Goal: Transaction & Acquisition: Obtain resource

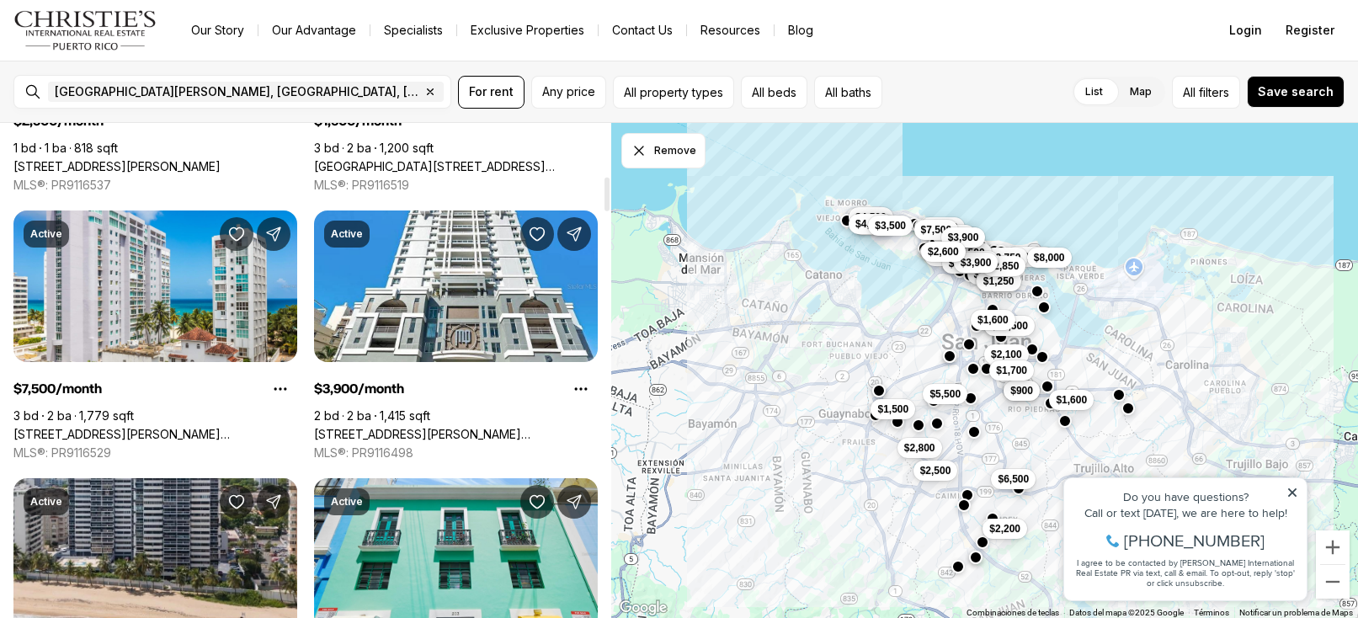
scroll to position [786, 0]
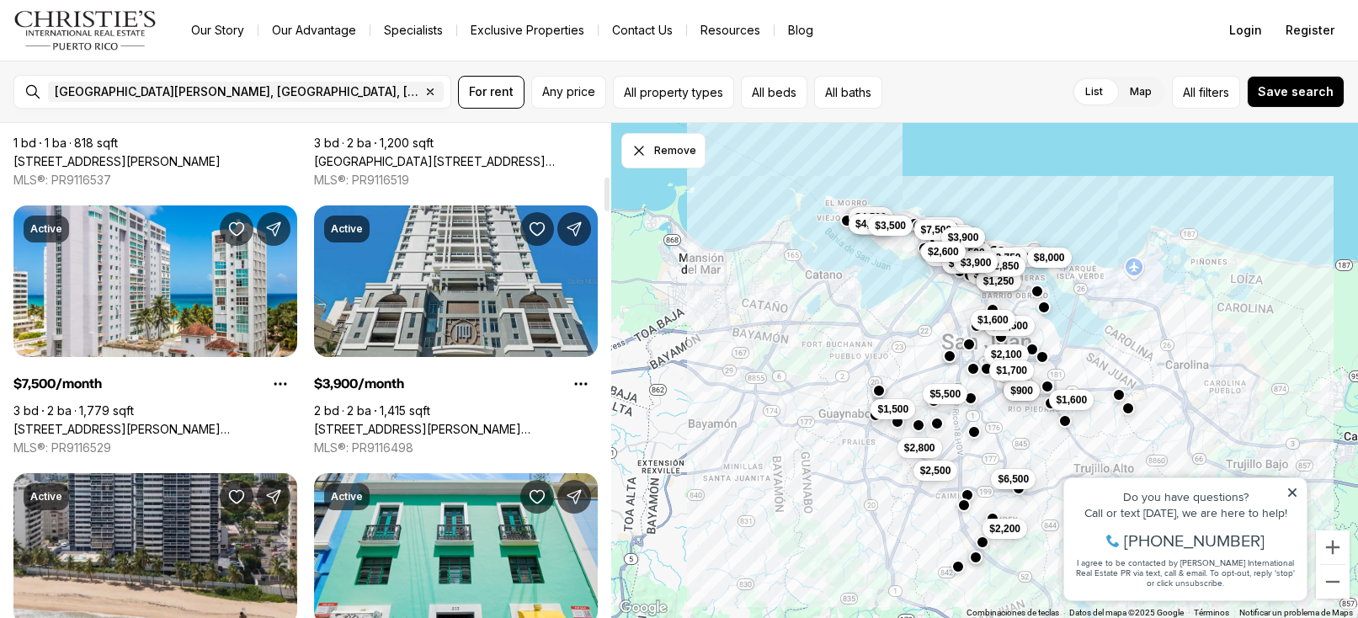
click at [490, 422] on link "[STREET_ADDRESS][PERSON_NAME][PERSON_NAME]" at bounding box center [456, 429] width 284 height 15
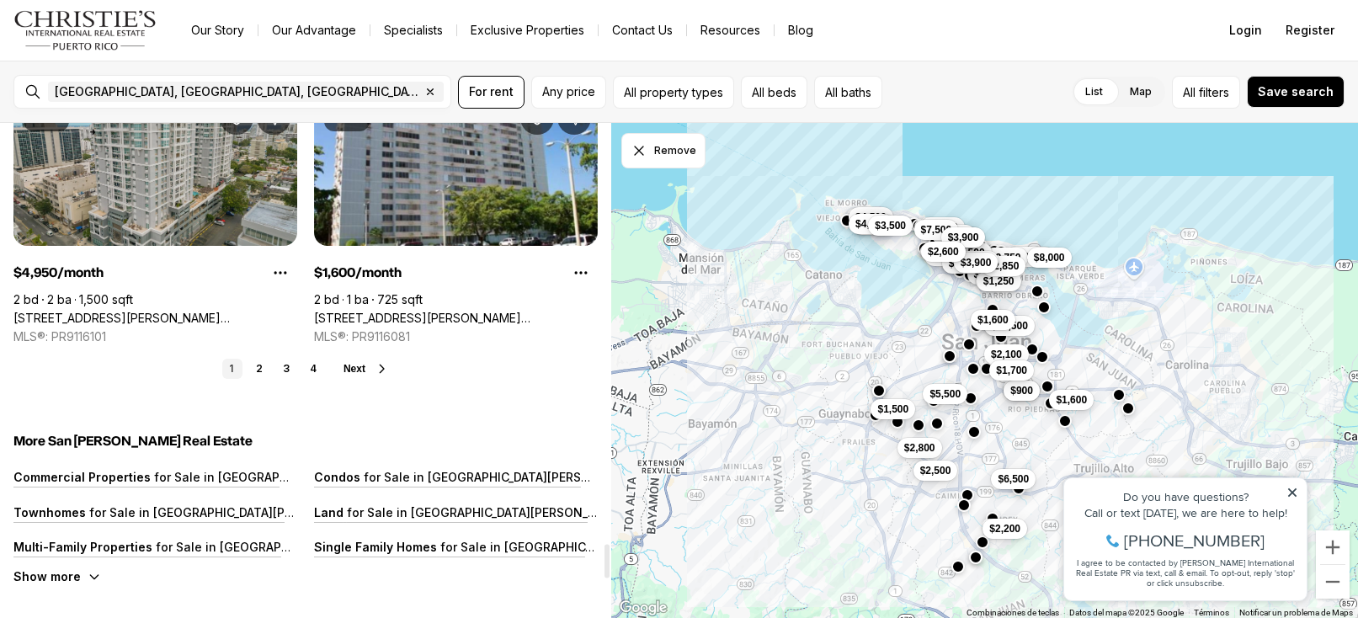
scroll to position [6267, 0]
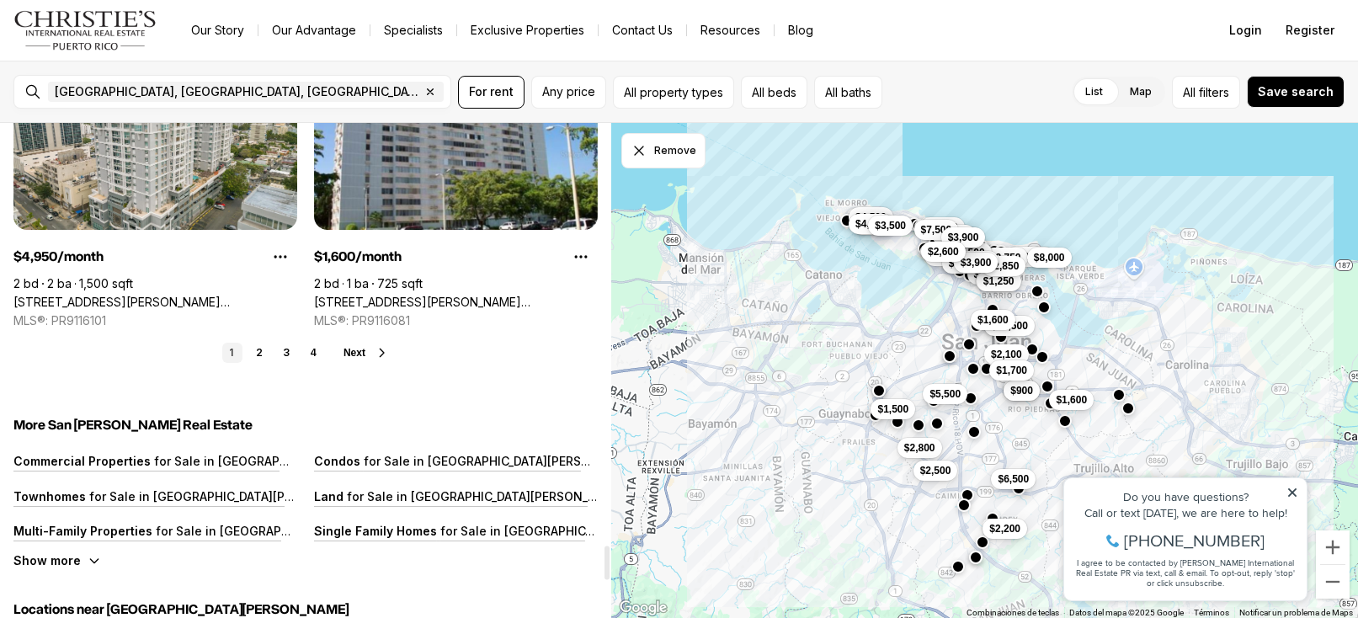
click at [366, 352] on button "Next" at bounding box center [365, 352] width 45 height 13
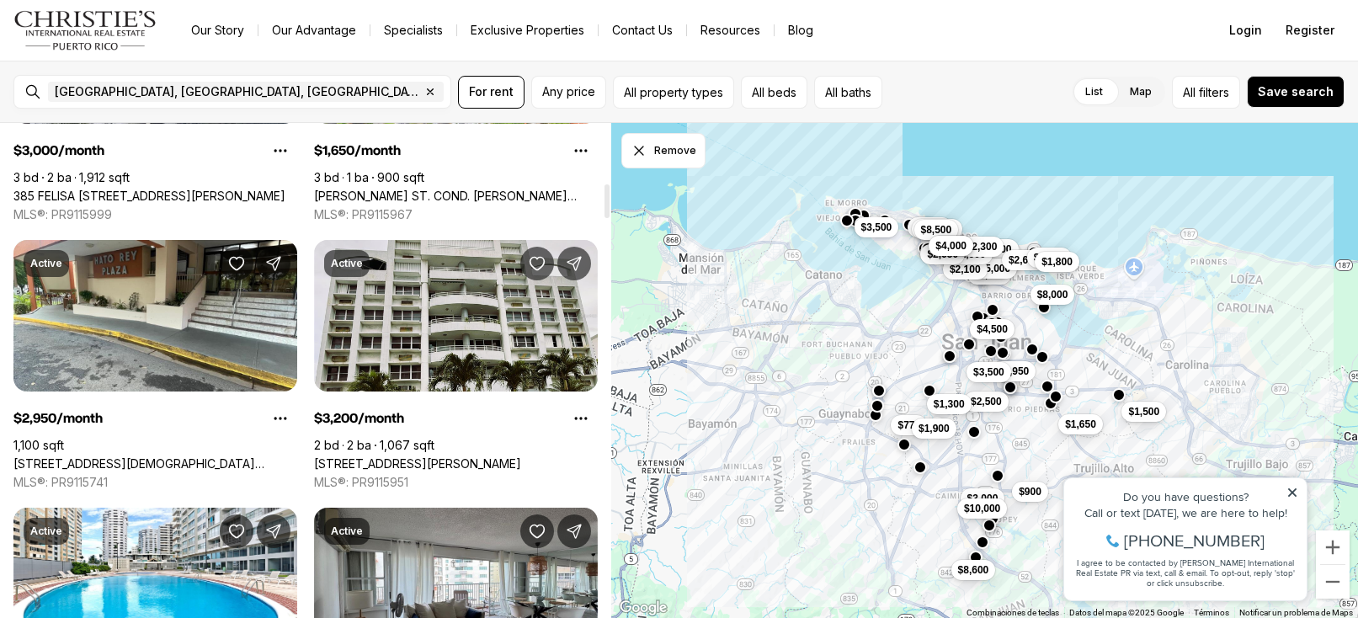
scroll to position [1026, 0]
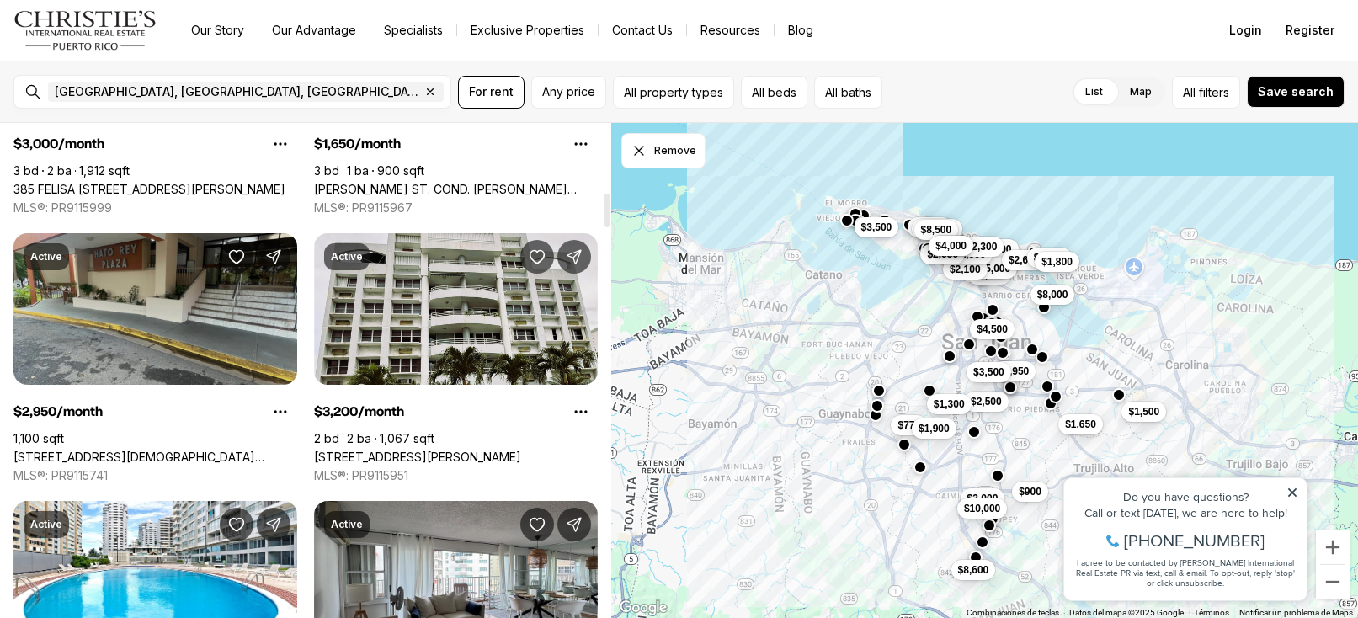
click at [160, 449] on link "[STREET_ADDRESS][DEMOGRAPHIC_DATA][PERSON_NAME][PERSON_NAME]" at bounding box center [155, 456] width 284 height 15
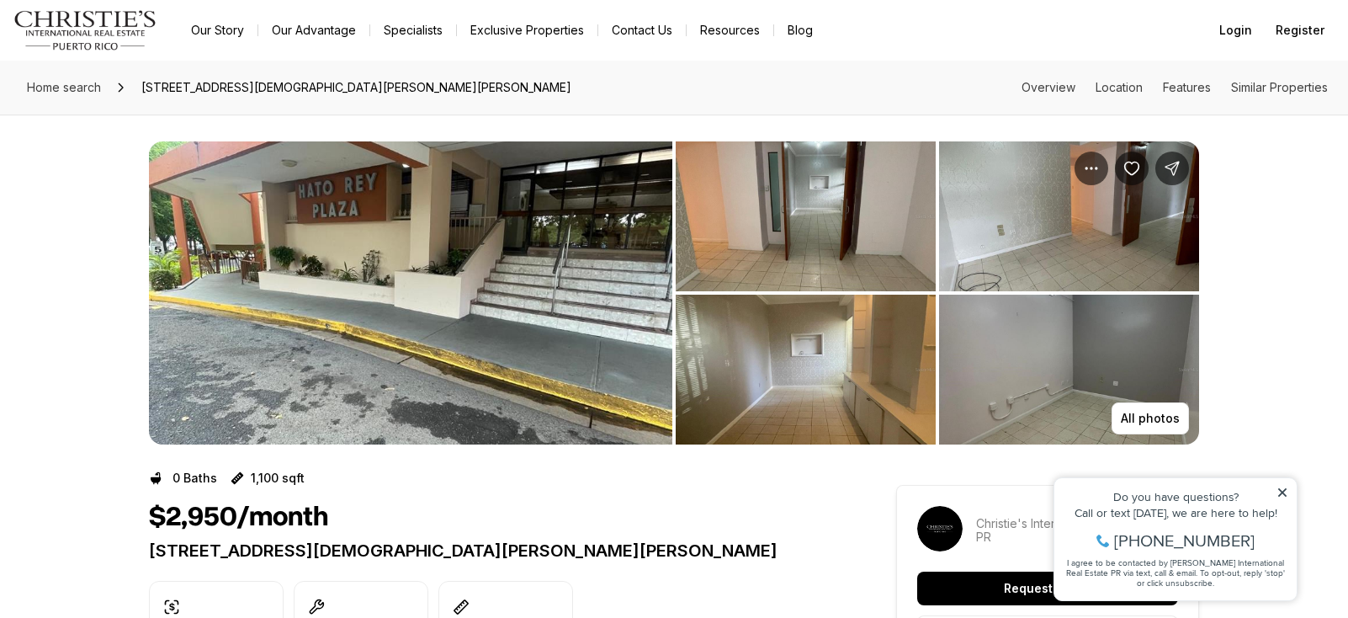
click at [801, 274] on img "View image gallery" at bounding box center [806, 216] width 260 height 150
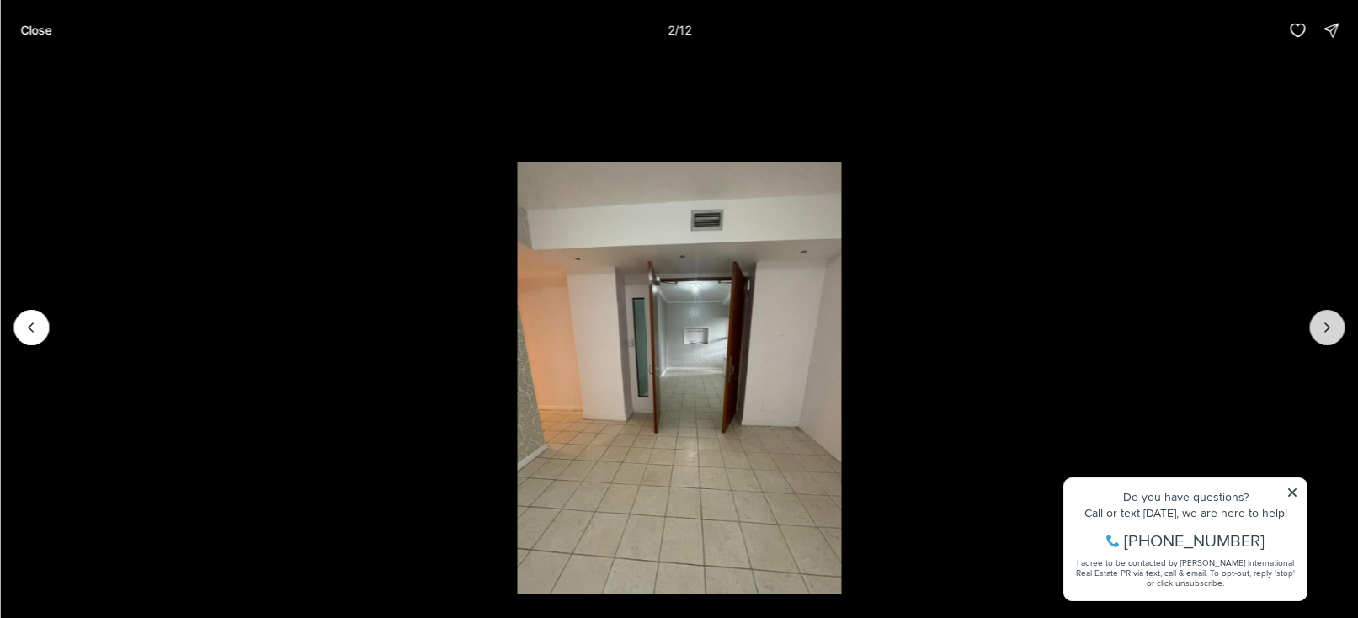
click at [1329, 333] on icon "Next slide" at bounding box center [1326, 327] width 17 height 17
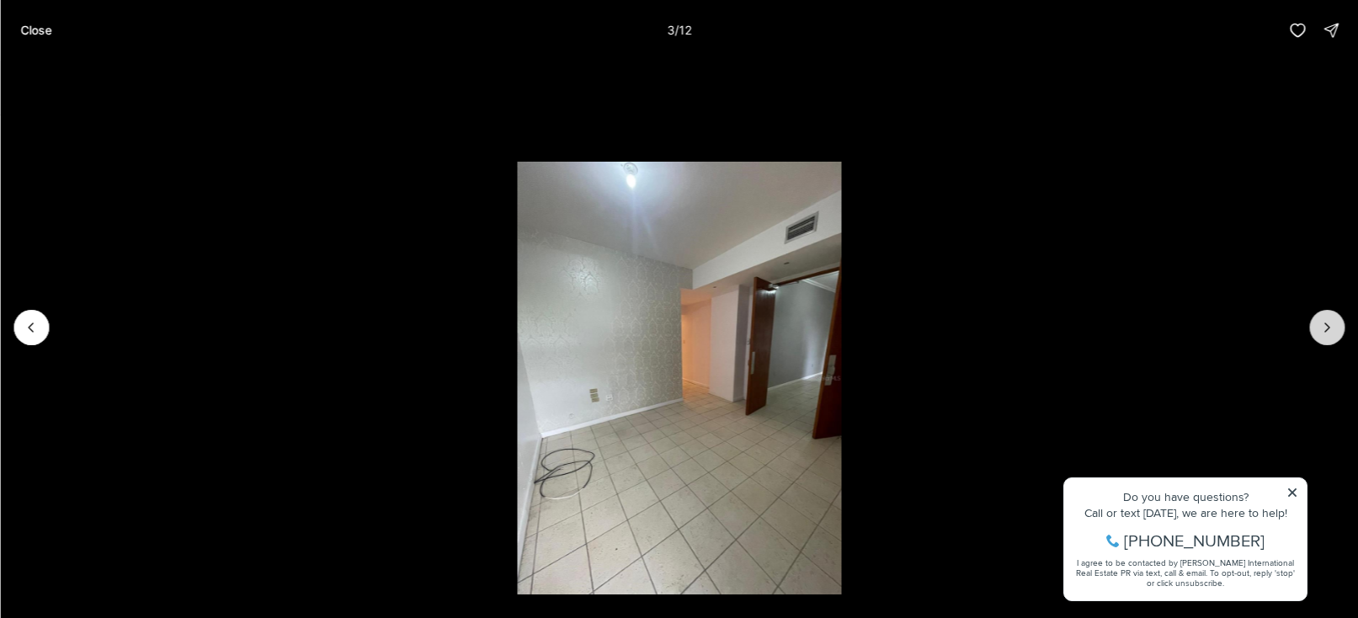
click at [1329, 333] on icon "Next slide" at bounding box center [1326, 327] width 17 height 17
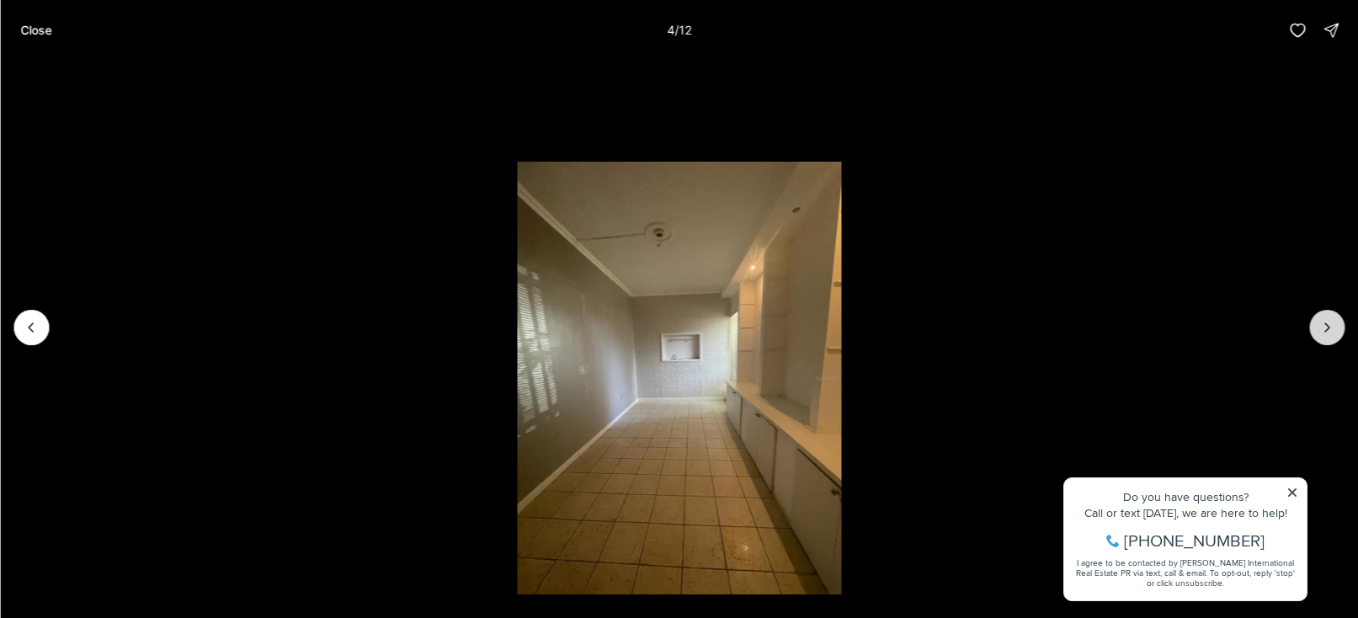
click at [1329, 333] on icon "Next slide" at bounding box center [1326, 327] width 17 height 17
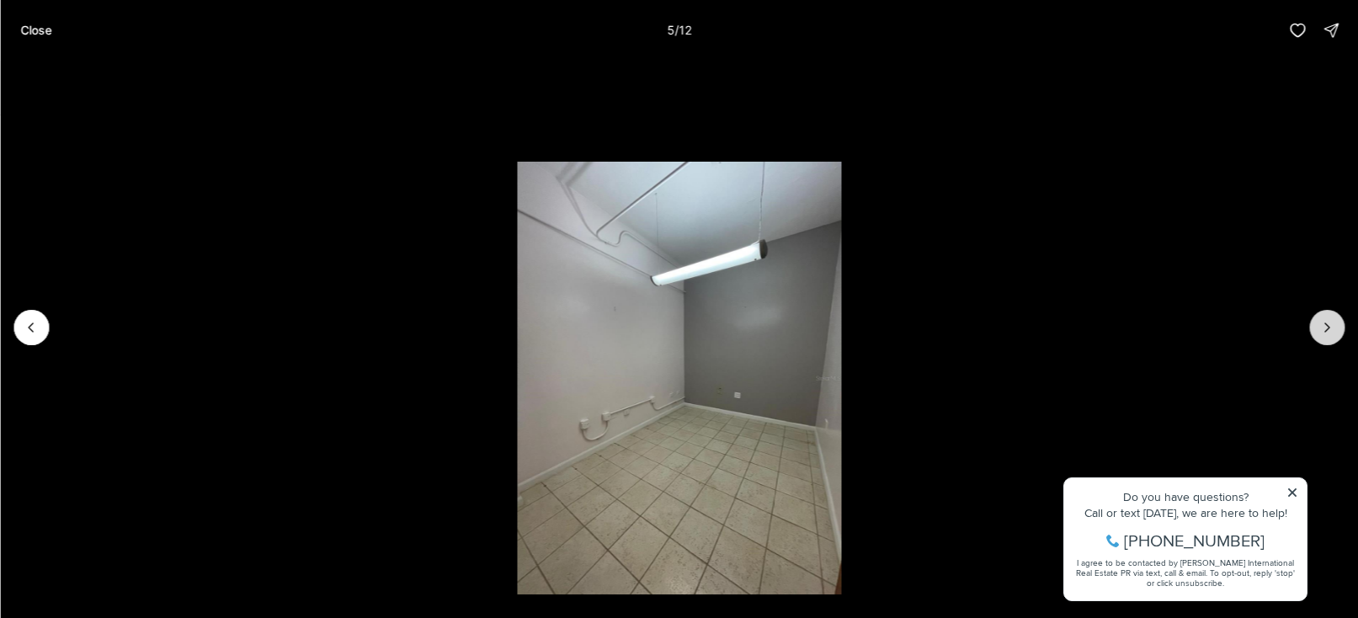
click at [1329, 333] on icon "Next slide" at bounding box center [1326, 327] width 17 height 17
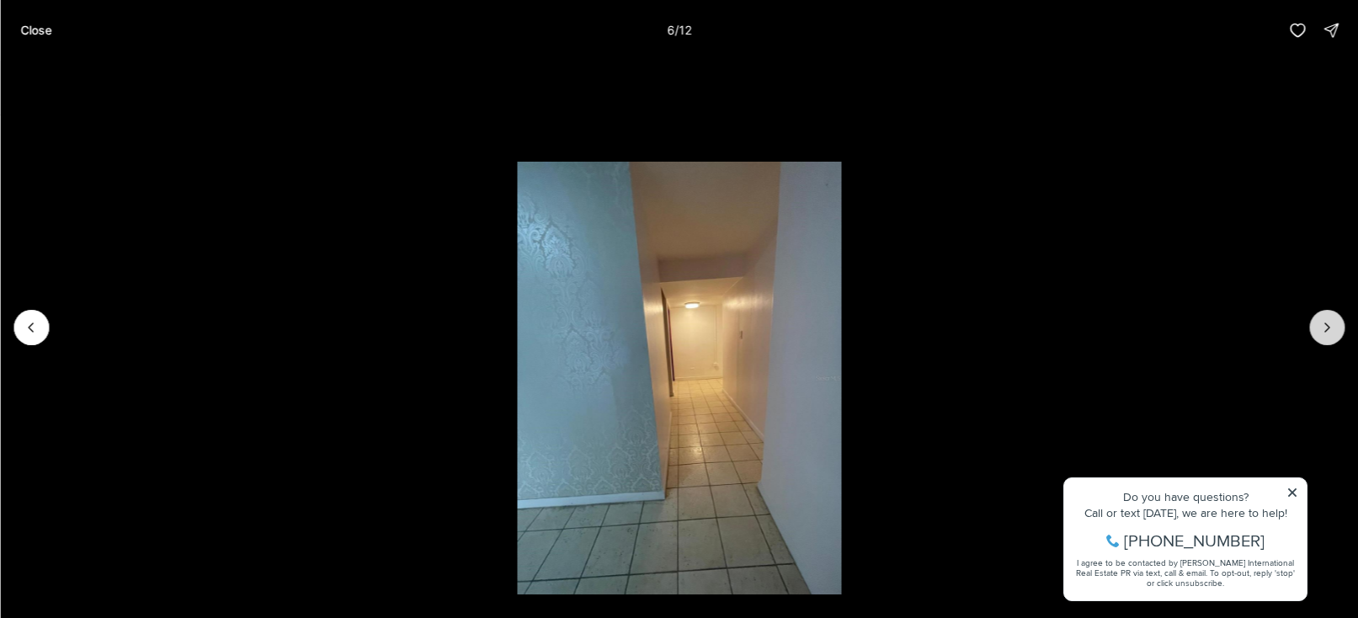
click at [1329, 333] on icon "Next slide" at bounding box center [1326, 327] width 17 height 17
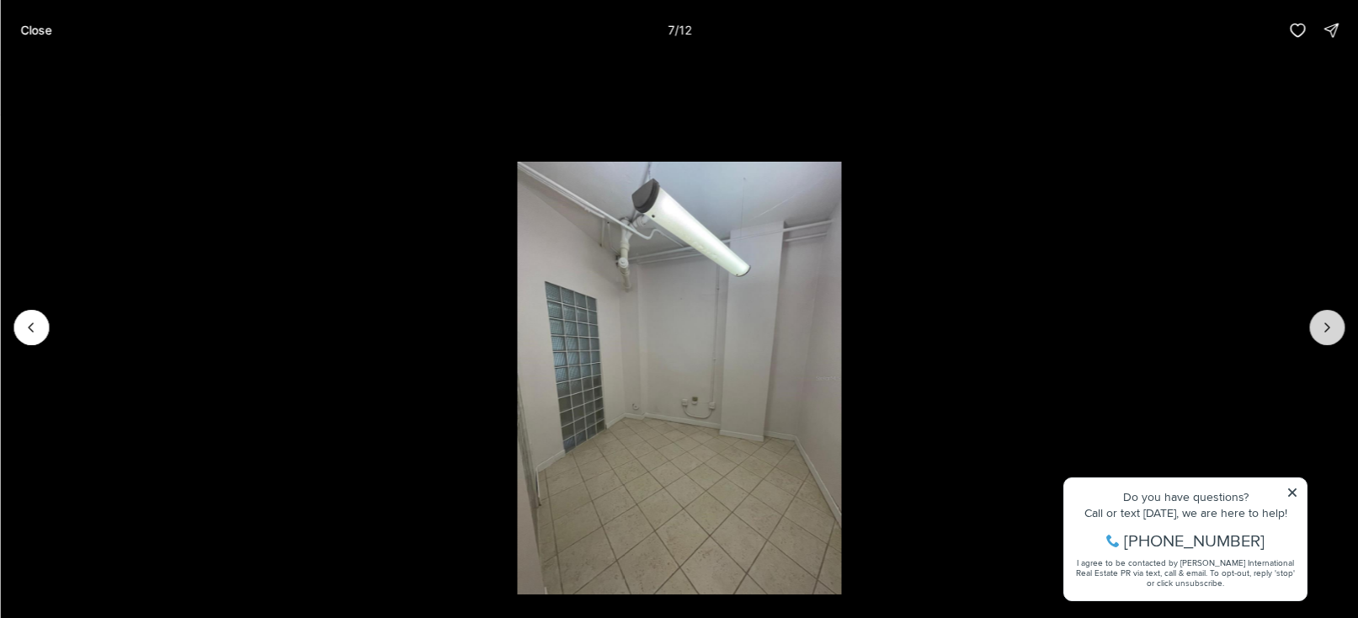
click at [1329, 333] on icon "Next slide" at bounding box center [1326, 327] width 17 height 17
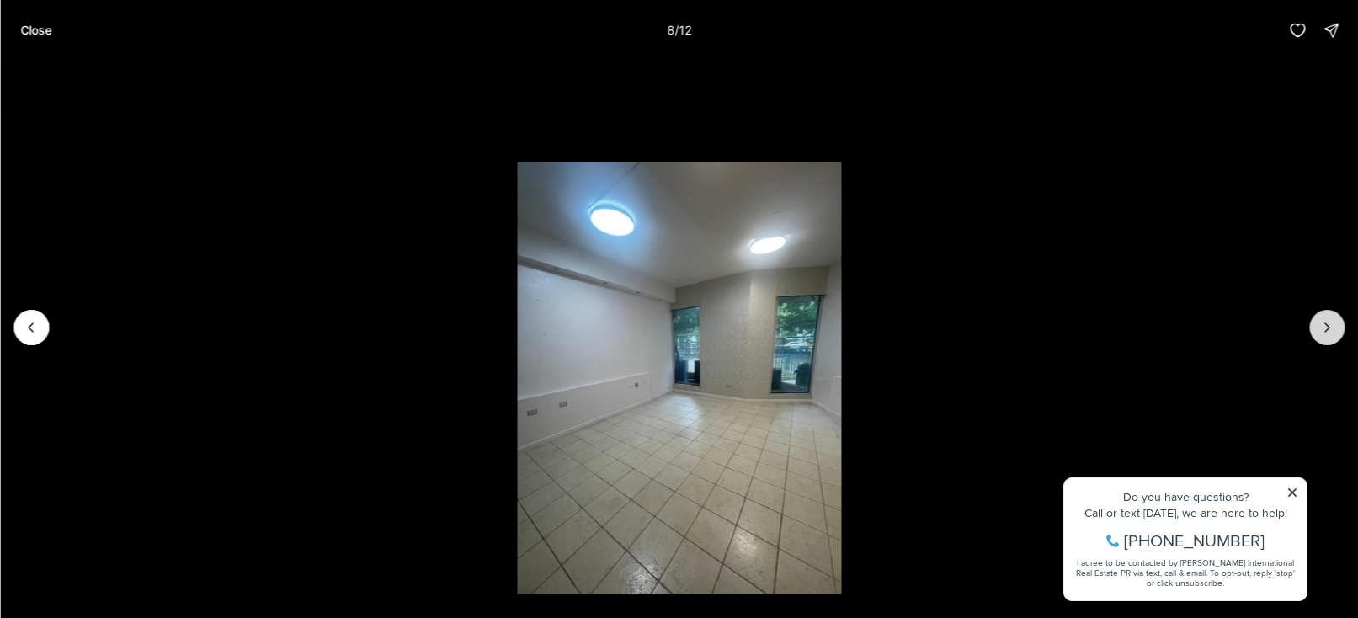
click at [1329, 333] on icon "Next slide" at bounding box center [1326, 327] width 17 height 17
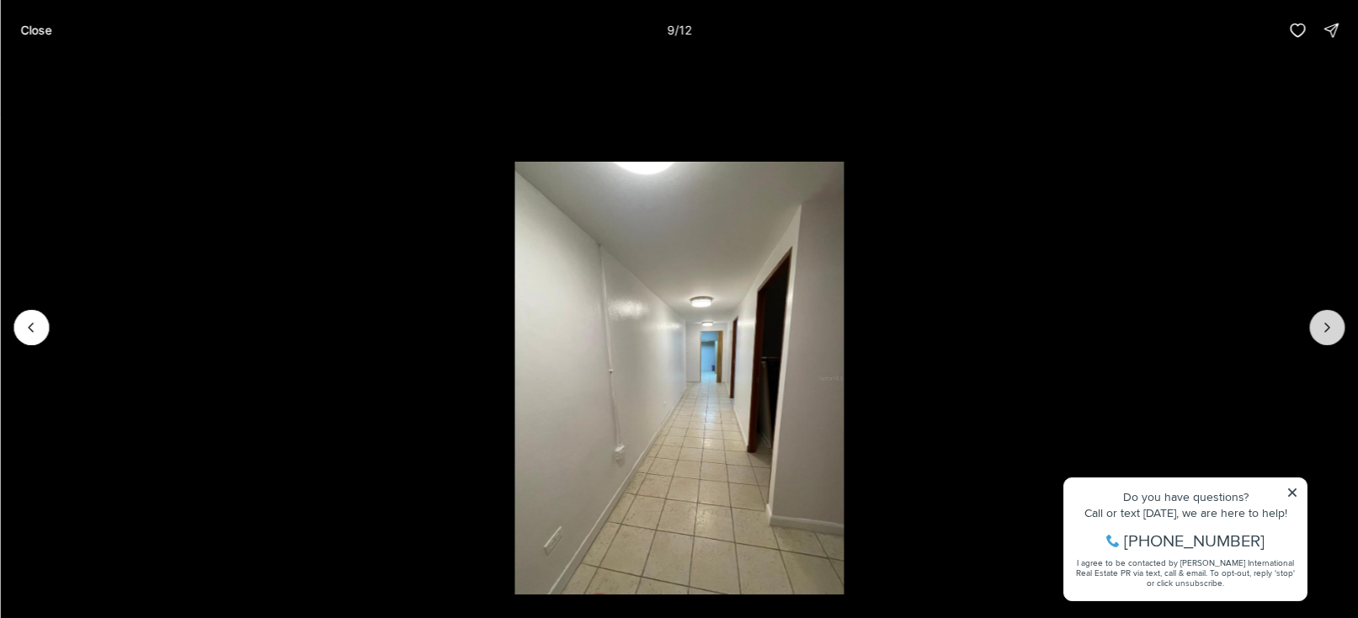
click at [1329, 333] on icon "Next slide" at bounding box center [1326, 327] width 17 height 17
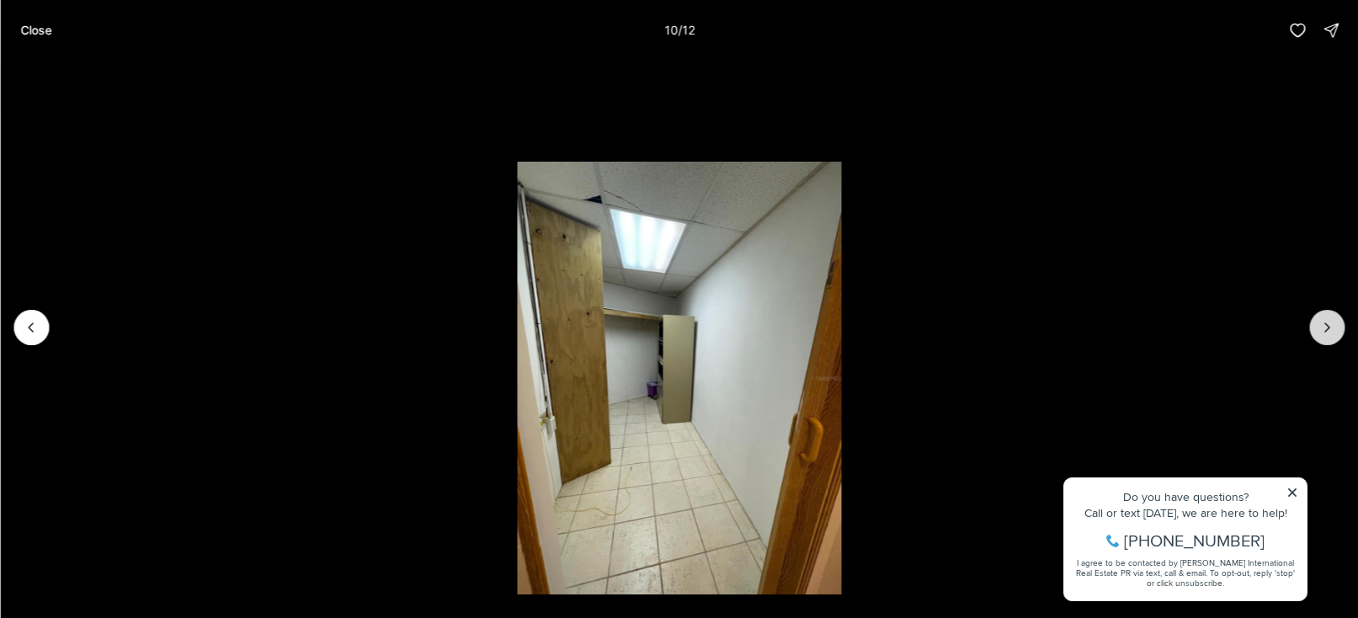
click at [1329, 333] on icon "Next slide" at bounding box center [1326, 327] width 17 height 17
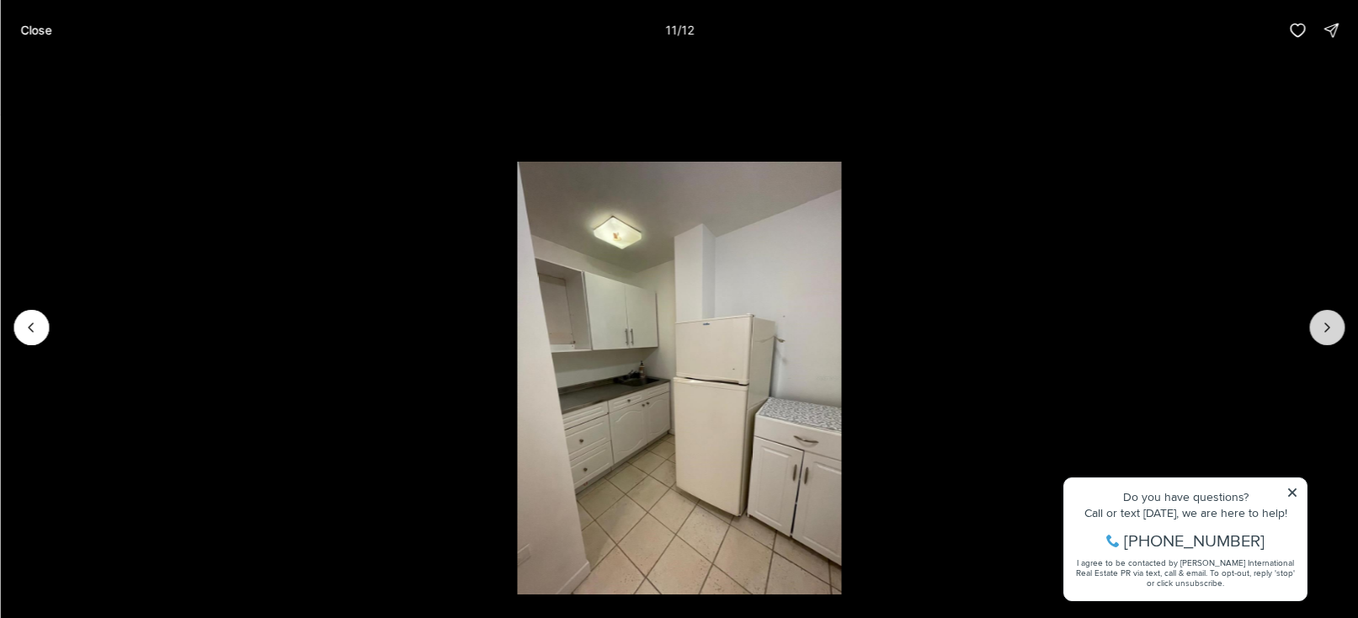
click at [1329, 333] on icon "Next slide" at bounding box center [1326, 327] width 17 height 17
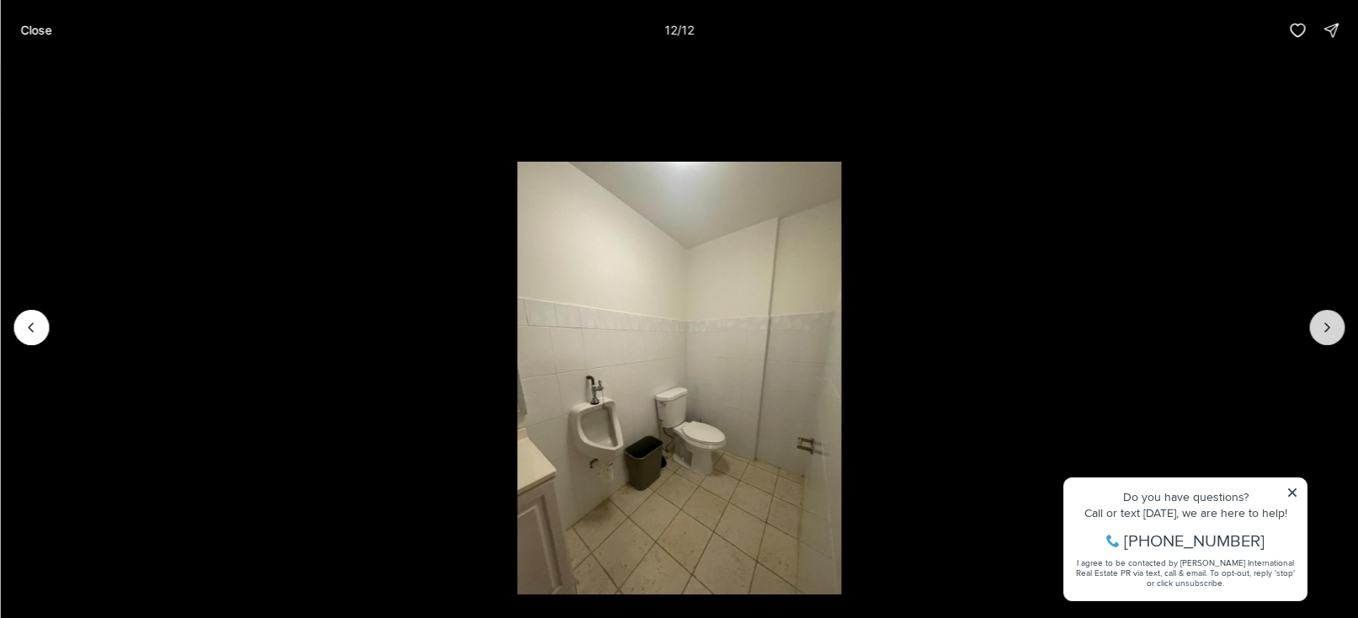
click at [1329, 333] on div at bounding box center [1326, 327] width 35 height 35
click at [1295, 494] on li "12 of 12" at bounding box center [679, 328] width 1358 height 534
click at [1293, 494] on li "12 of 12" at bounding box center [679, 328] width 1358 height 534
click at [1295, 492] on li "12 of 12" at bounding box center [679, 328] width 1358 height 534
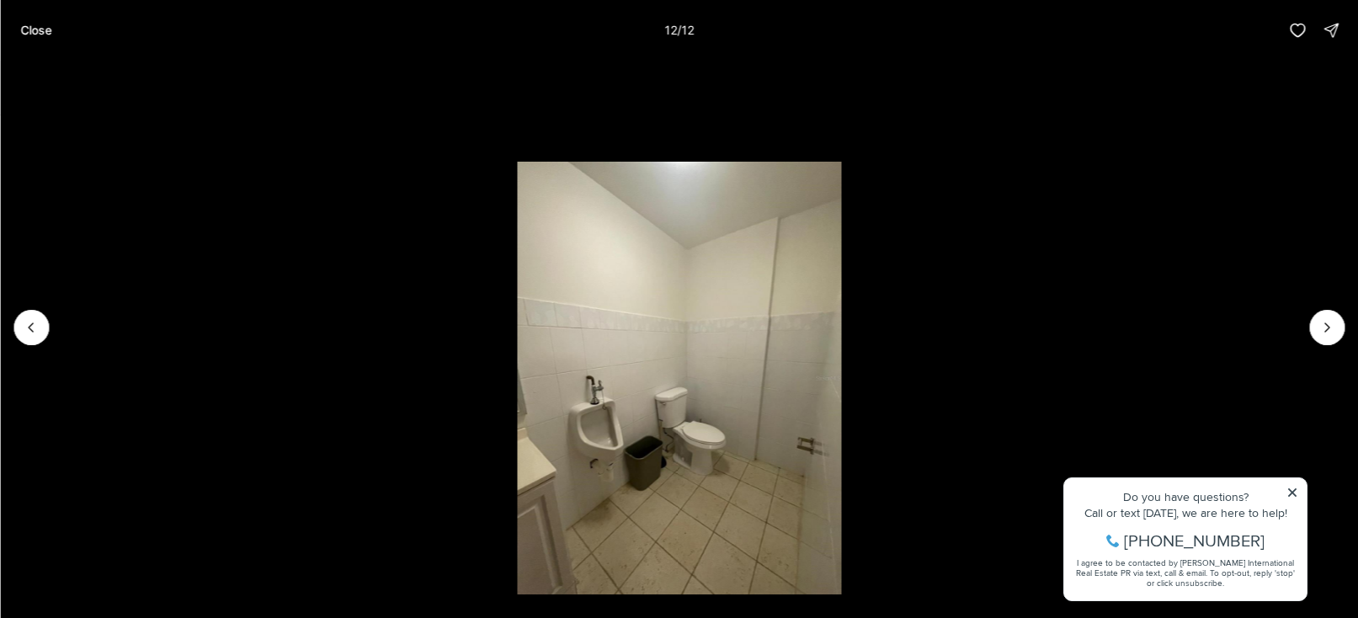
click at [1295, 491] on li "12 of 12" at bounding box center [679, 328] width 1358 height 534
click at [40, 31] on p "Close" at bounding box center [35, 30] width 31 height 13
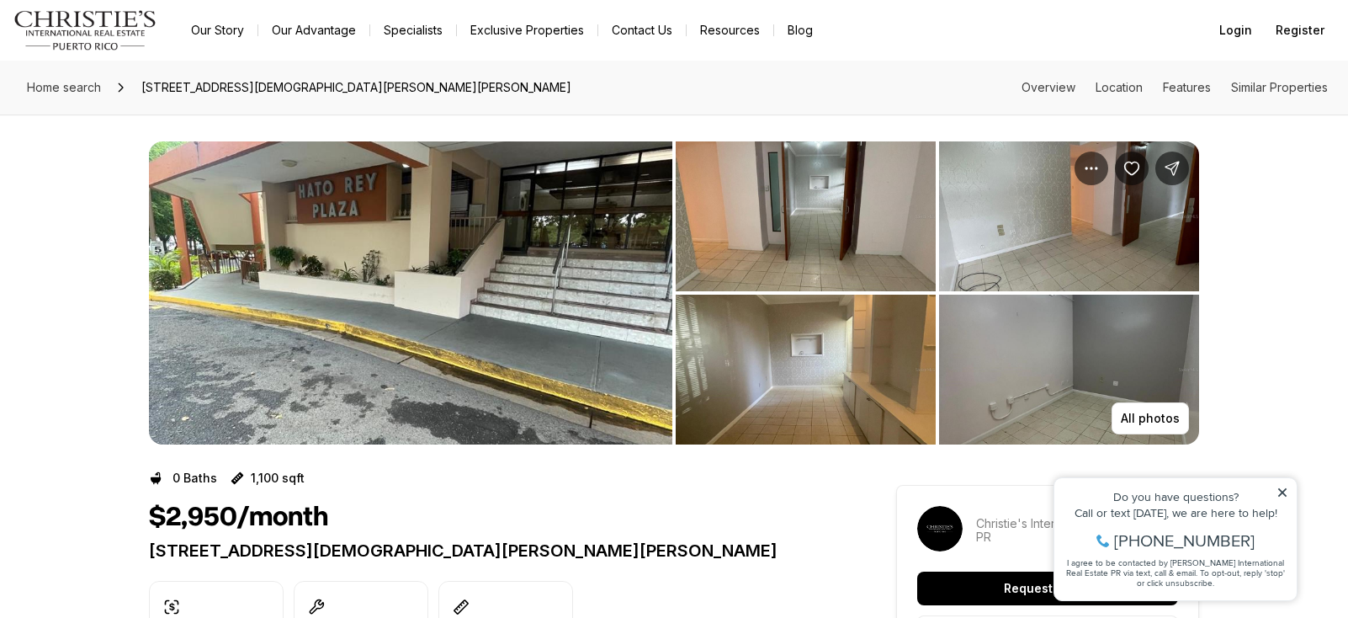
click at [749, 206] on img "View image gallery" at bounding box center [806, 216] width 260 height 150
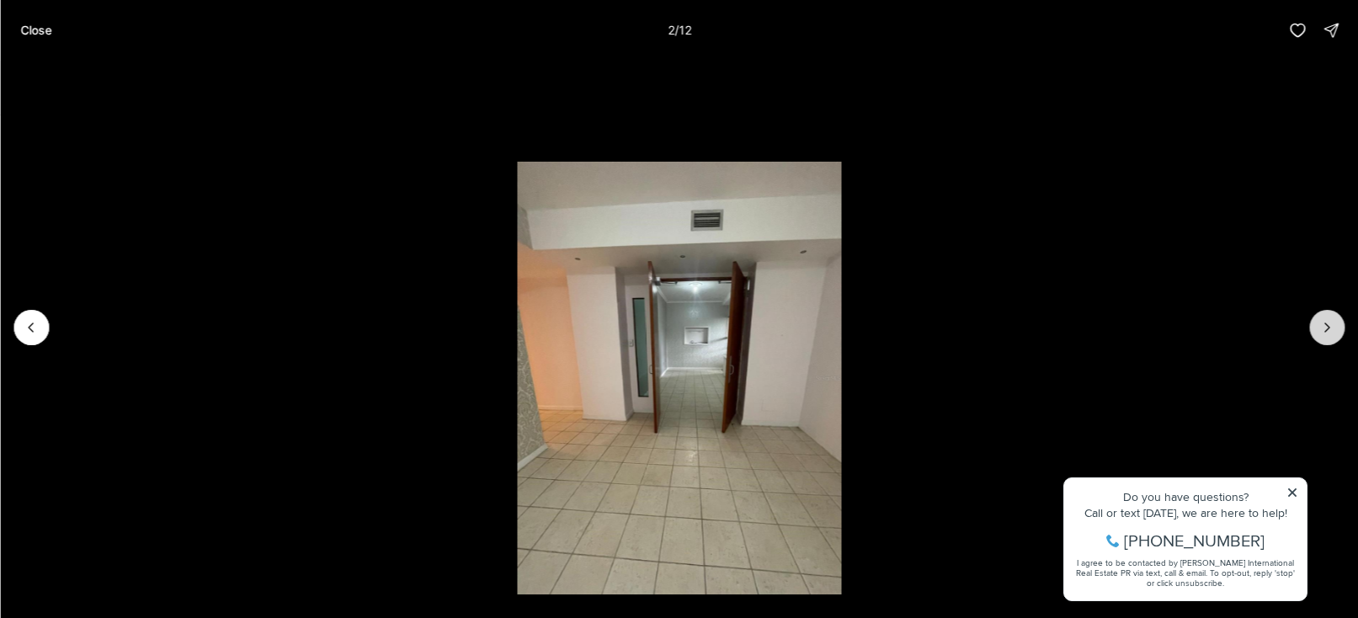
click at [1327, 328] on icon "Next slide" at bounding box center [1327, 327] width 4 height 8
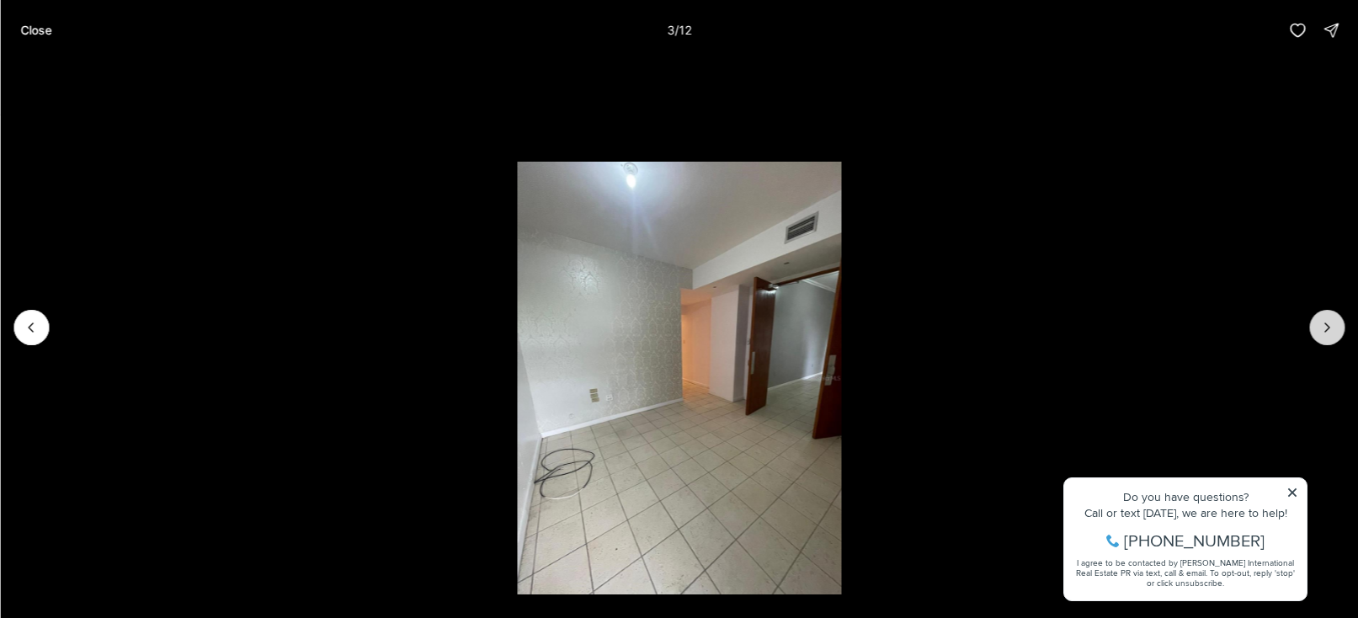
click at [1327, 327] on icon "Next slide" at bounding box center [1326, 327] width 17 height 17
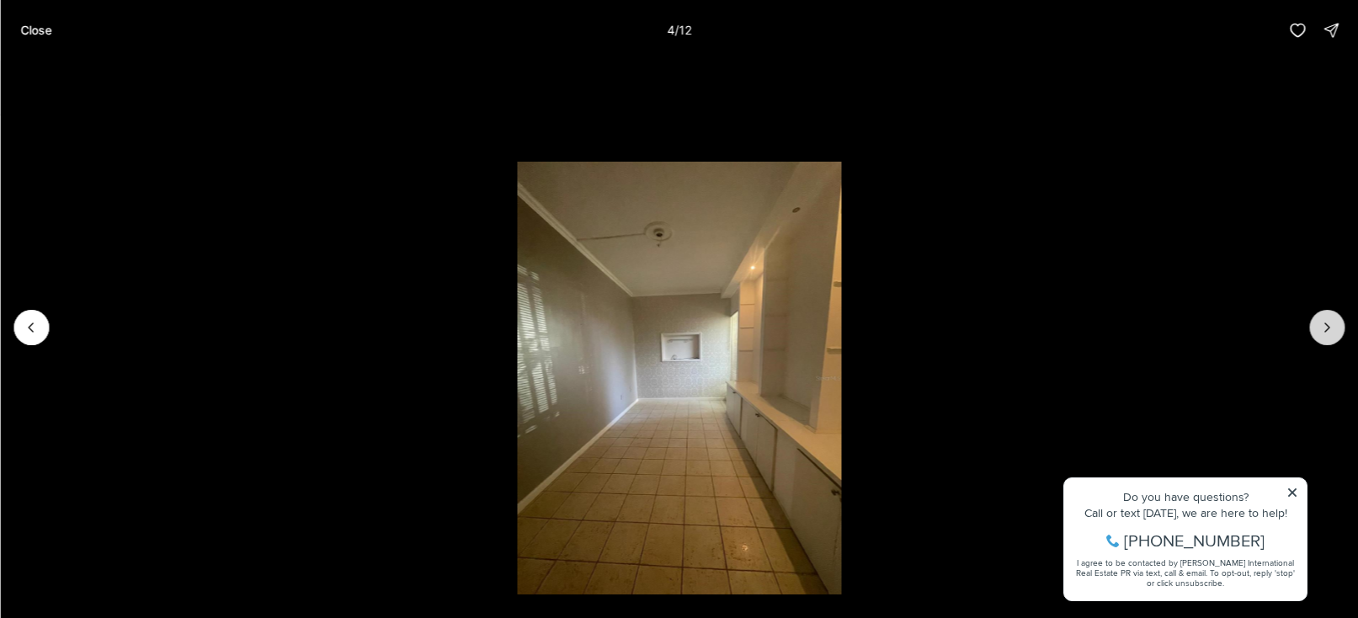
click at [1327, 327] on icon "Next slide" at bounding box center [1326, 327] width 17 height 17
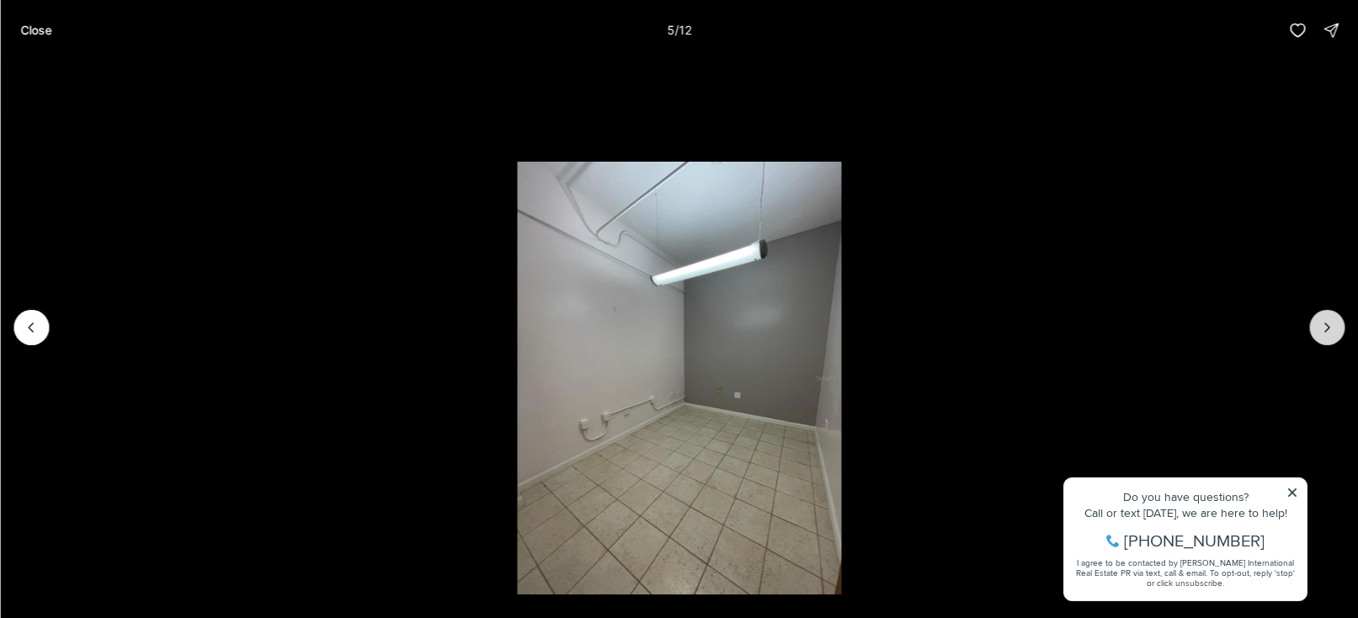
click at [1327, 327] on icon "Next slide" at bounding box center [1326, 327] width 17 height 17
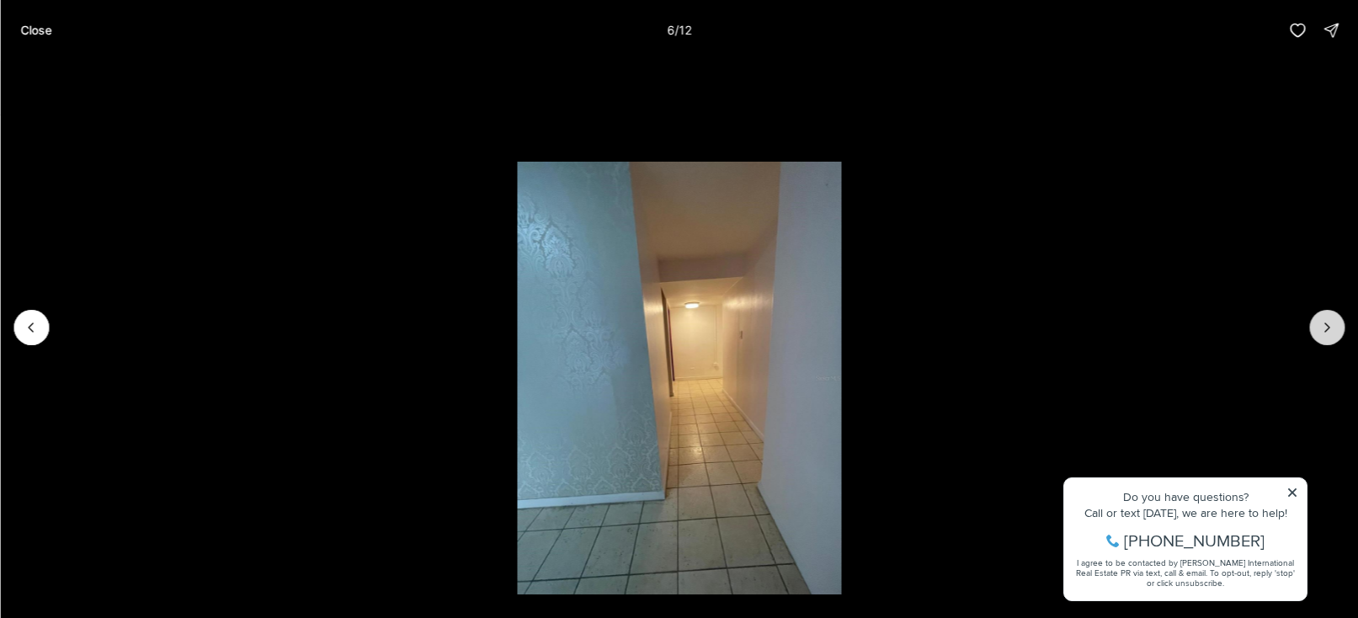
click at [1327, 327] on icon "Next slide" at bounding box center [1326, 327] width 17 height 17
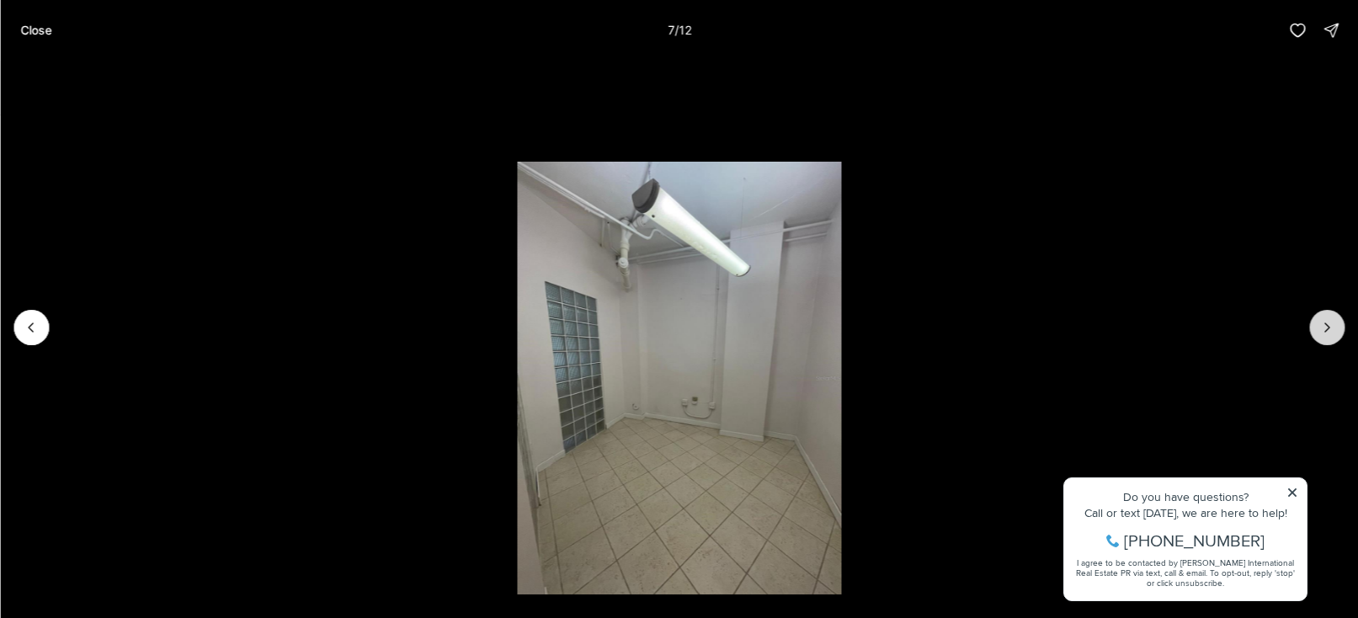
click at [1327, 327] on icon "Next slide" at bounding box center [1326, 327] width 17 height 17
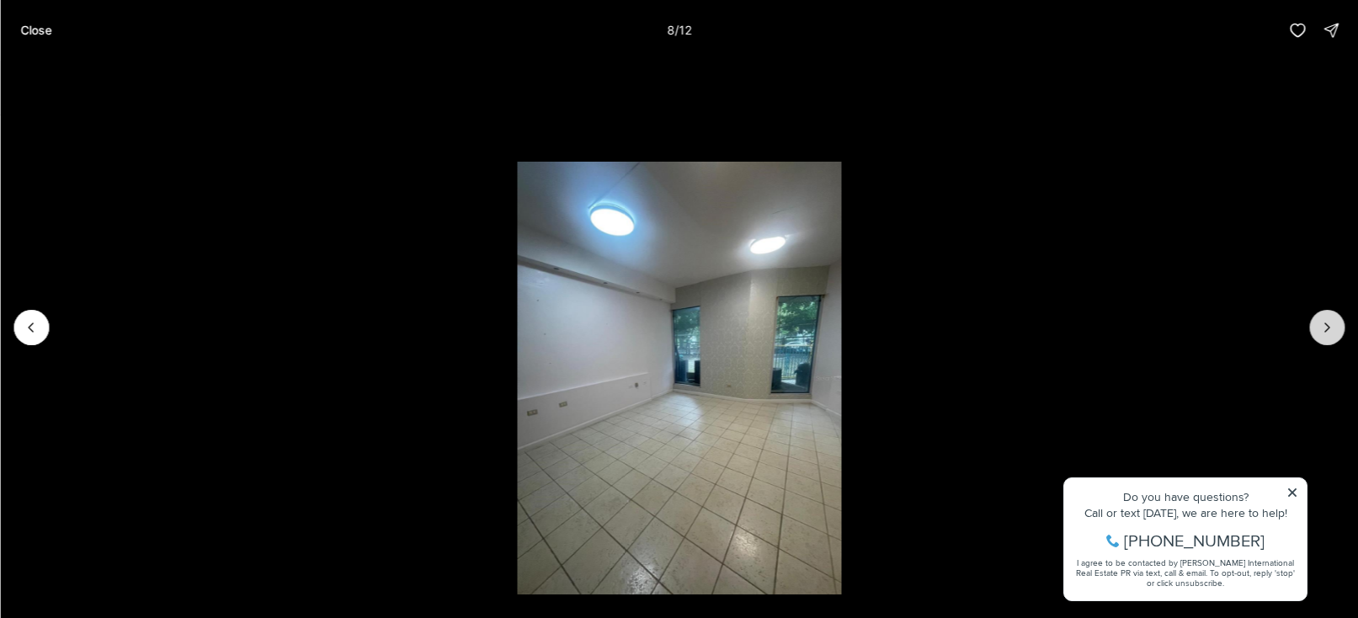
click at [1327, 327] on icon "Next slide" at bounding box center [1326, 327] width 17 height 17
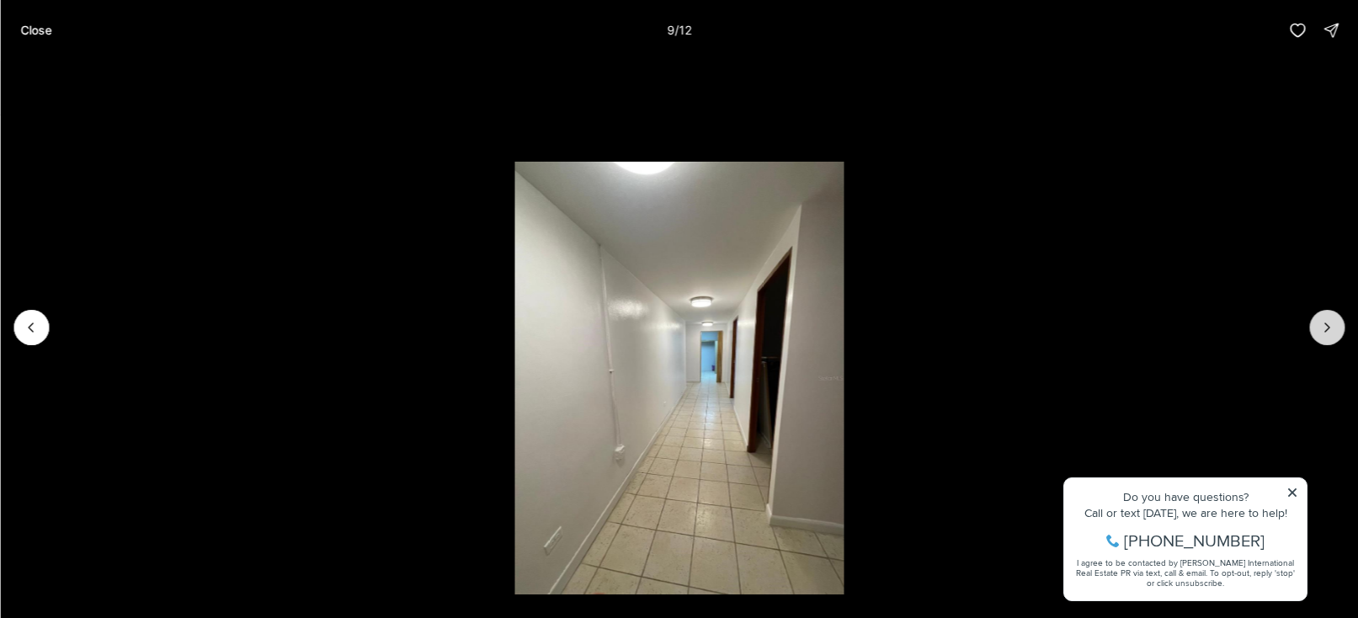
click at [1327, 327] on icon "Next slide" at bounding box center [1326, 327] width 17 height 17
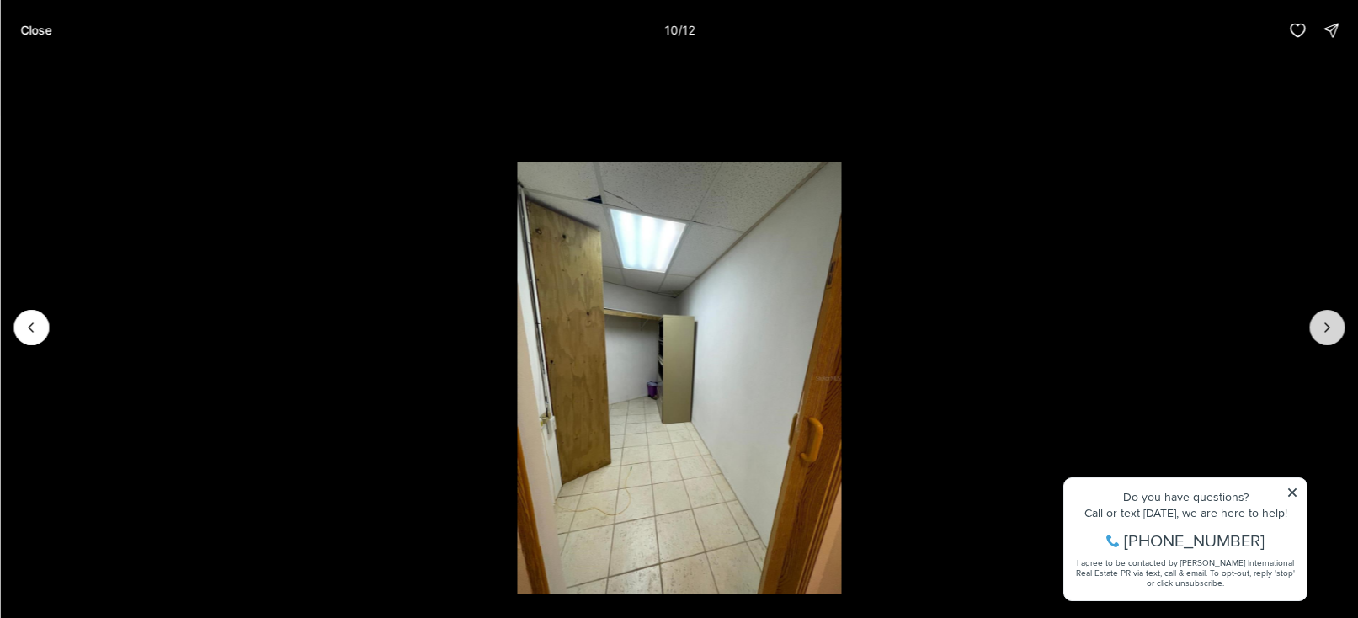
click at [1327, 327] on icon "Next slide" at bounding box center [1326, 327] width 17 height 17
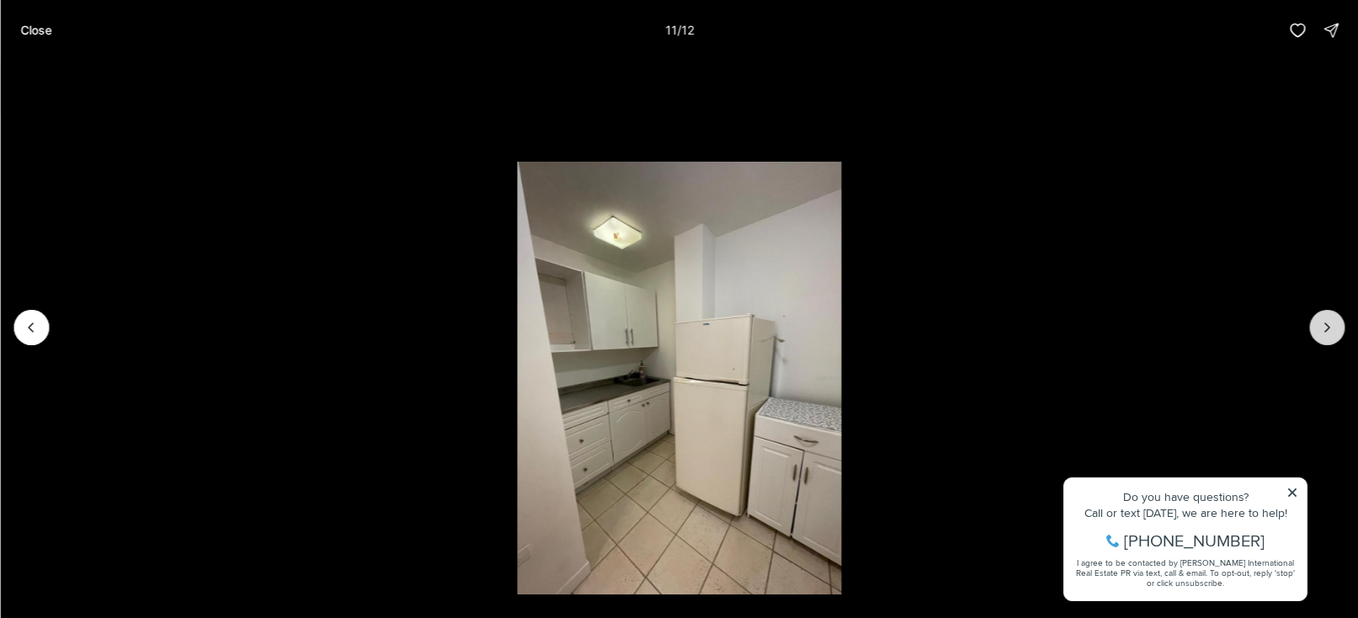
click at [1327, 327] on icon "Next slide" at bounding box center [1326, 327] width 17 height 17
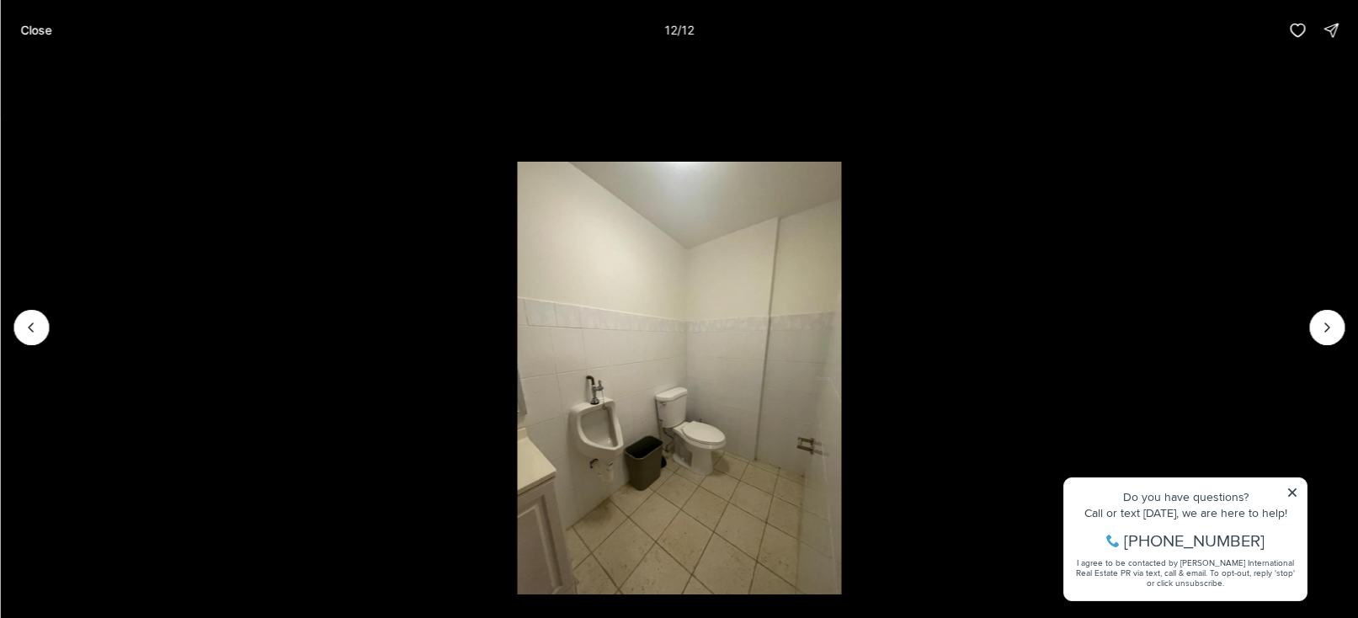
click at [1284, 487] on li "12 of 12" at bounding box center [679, 328] width 1358 height 534
click at [1291, 492] on li "12 of 12" at bounding box center [679, 328] width 1358 height 534
click at [1294, 492] on li "12 of 12" at bounding box center [679, 328] width 1358 height 534
click at [1293, 491] on li "12 of 12" at bounding box center [679, 328] width 1358 height 534
drag, startPoint x: 1293, startPoint y: 491, endPoint x: 1200, endPoint y: 460, distance: 97.4
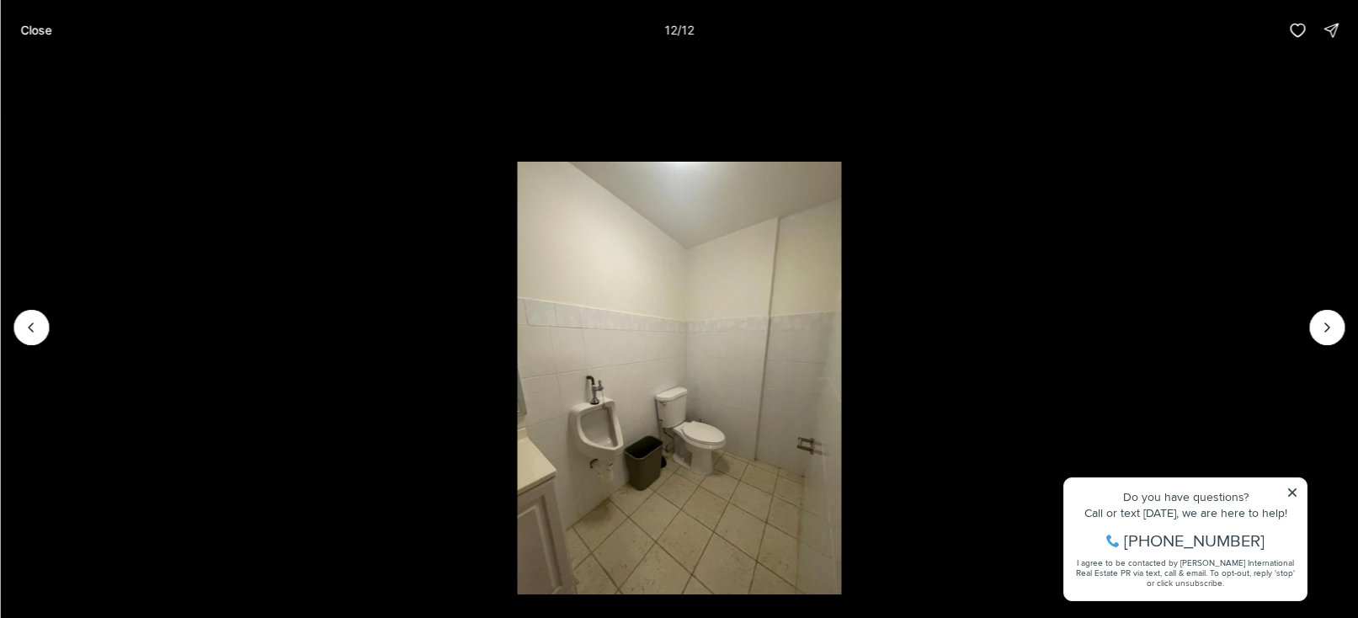
click at [1289, 491] on li "12 of 12" at bounding box center [679, 328] width 1358 height 534
click at [43, 39] on button "Close" at bounding box center [35, 30] width 51 height 34
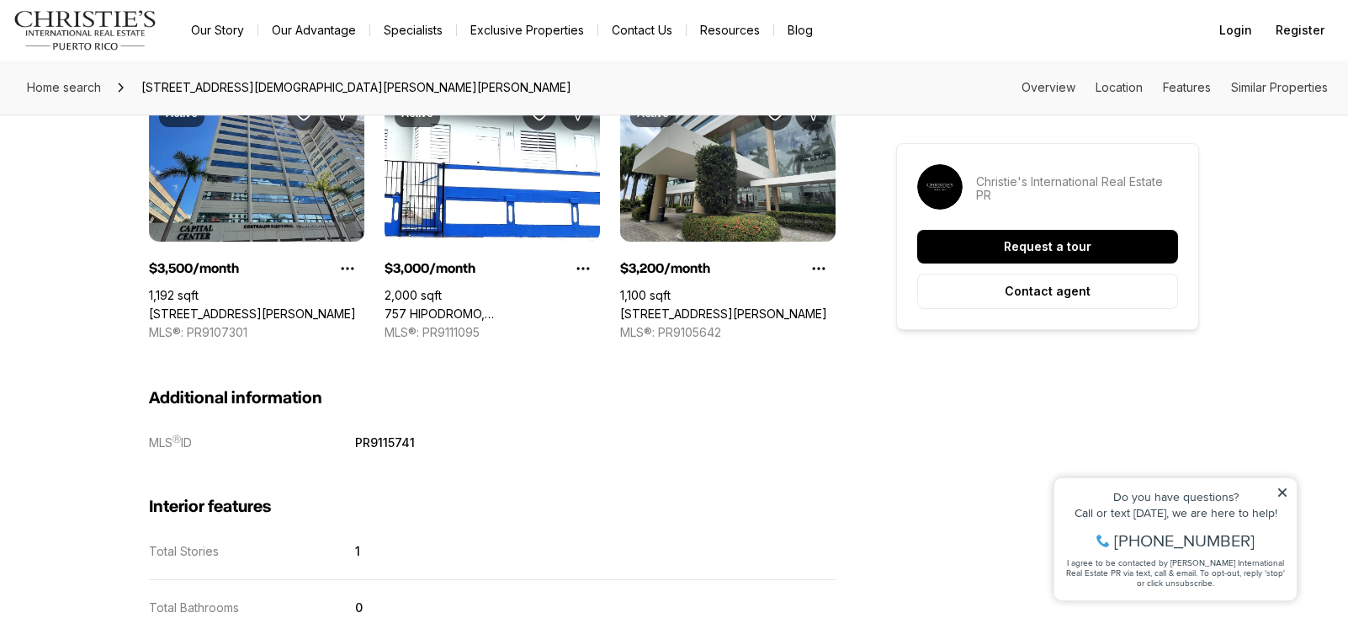
scroll to position [1462, 0]
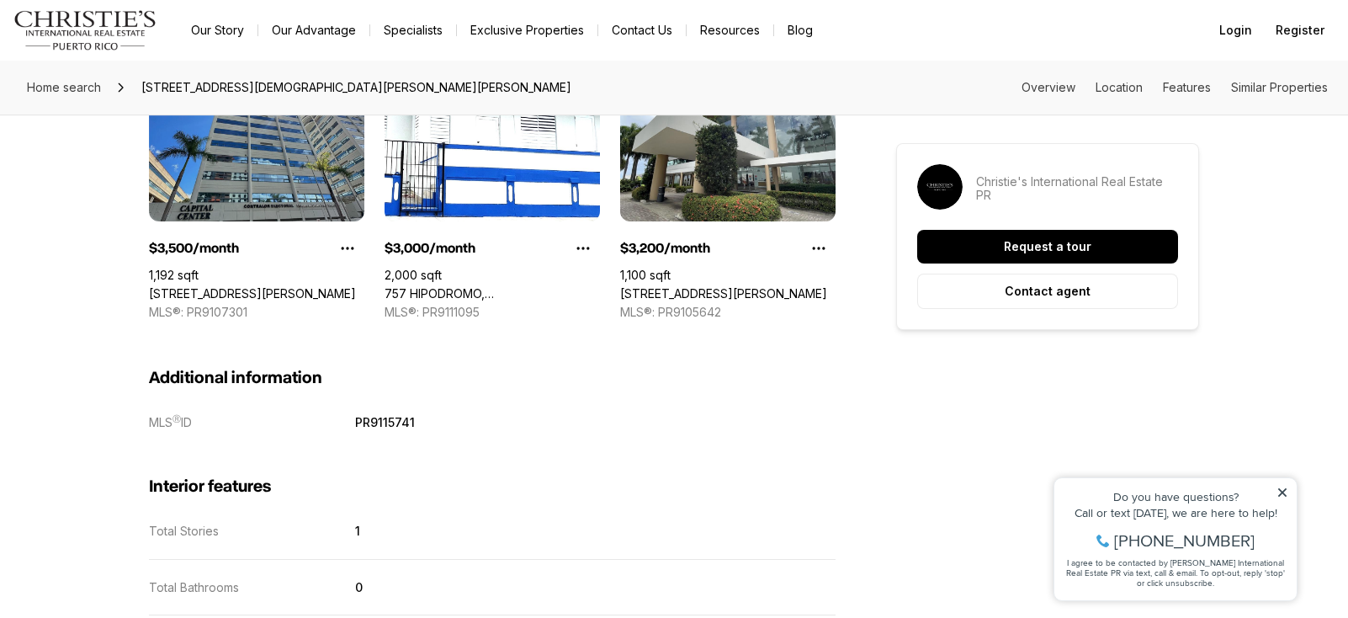
click at [318, 286] on link "239 ARTERIAL HOSTOS AVE, SAN JUAN PR, 00918" at bounding box center [252, 293] width 207 height 15
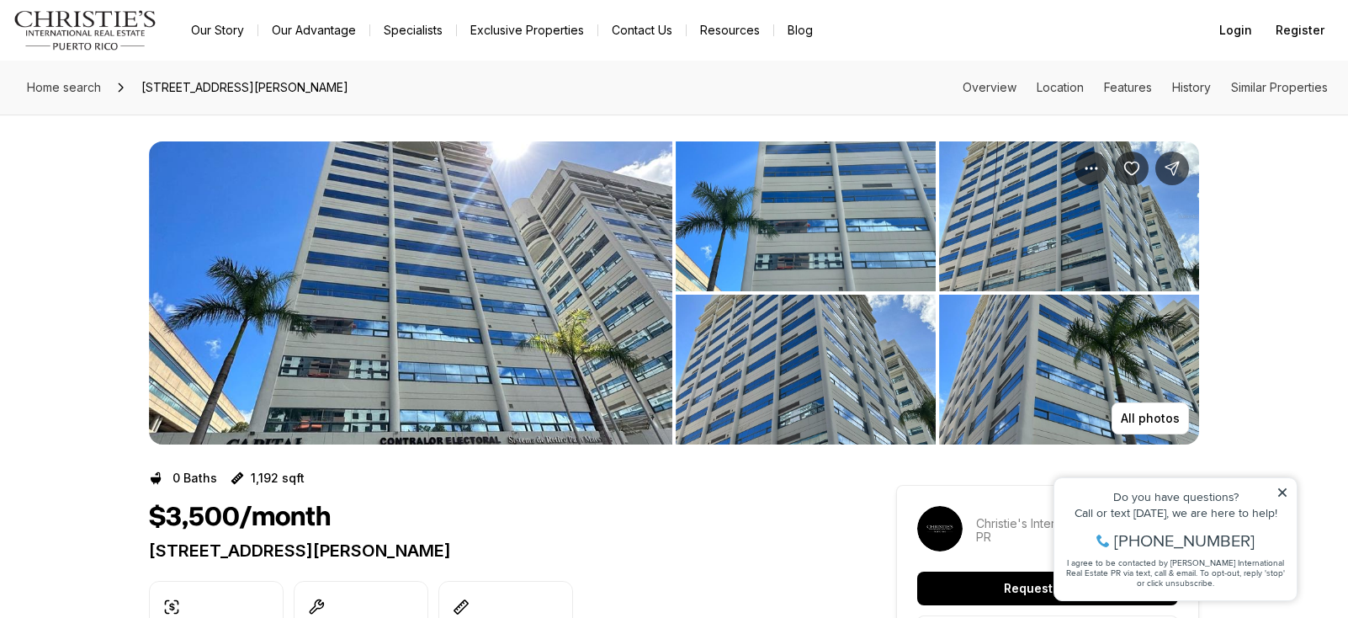
click at [757, 226] on img "View image gallery" at bounding box center [806, 216] width 260 height 150
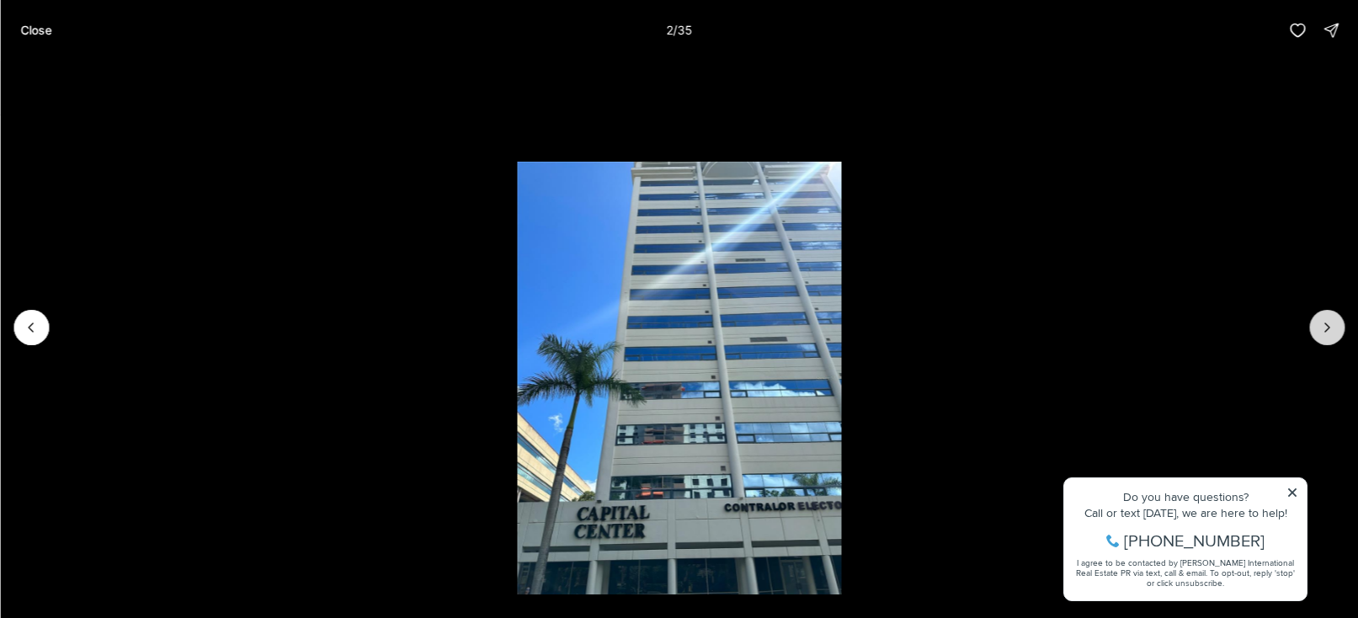
click at [1326, 335] on icon "Next slide" at bounding box center [1326, 327] width 17 height 17
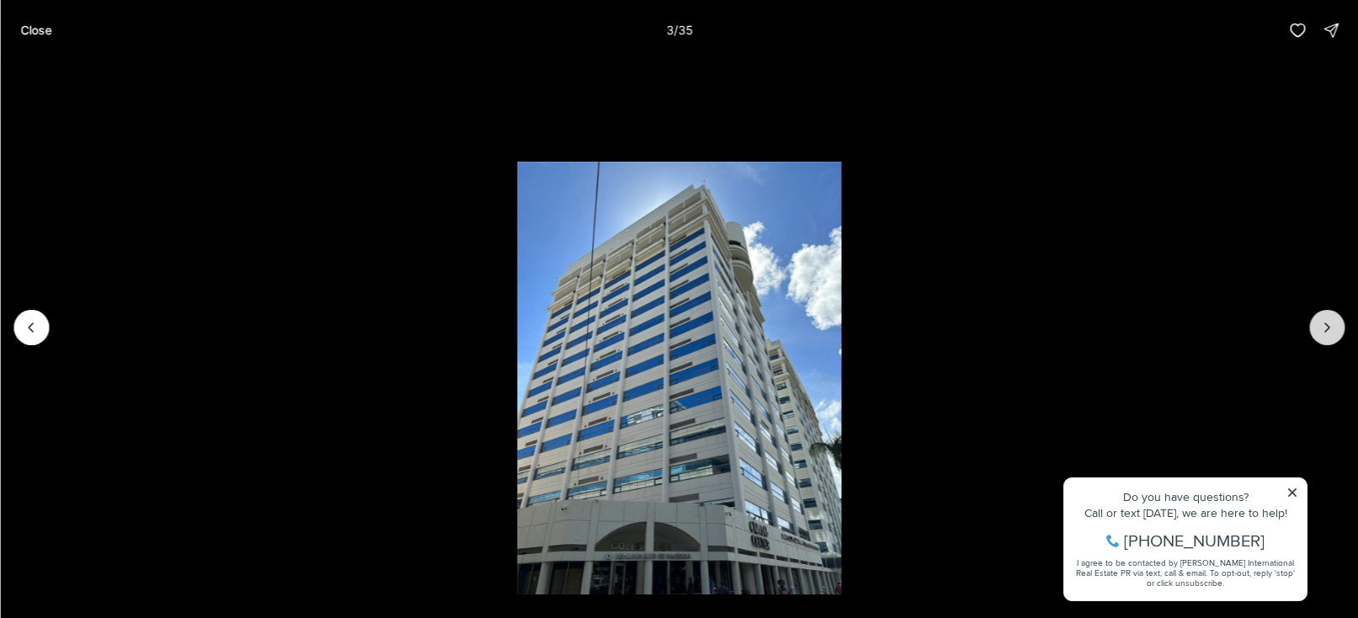
click at [1326, 335] on icon "Next slide" at bounding box center [1326, 327] width 17 height 17
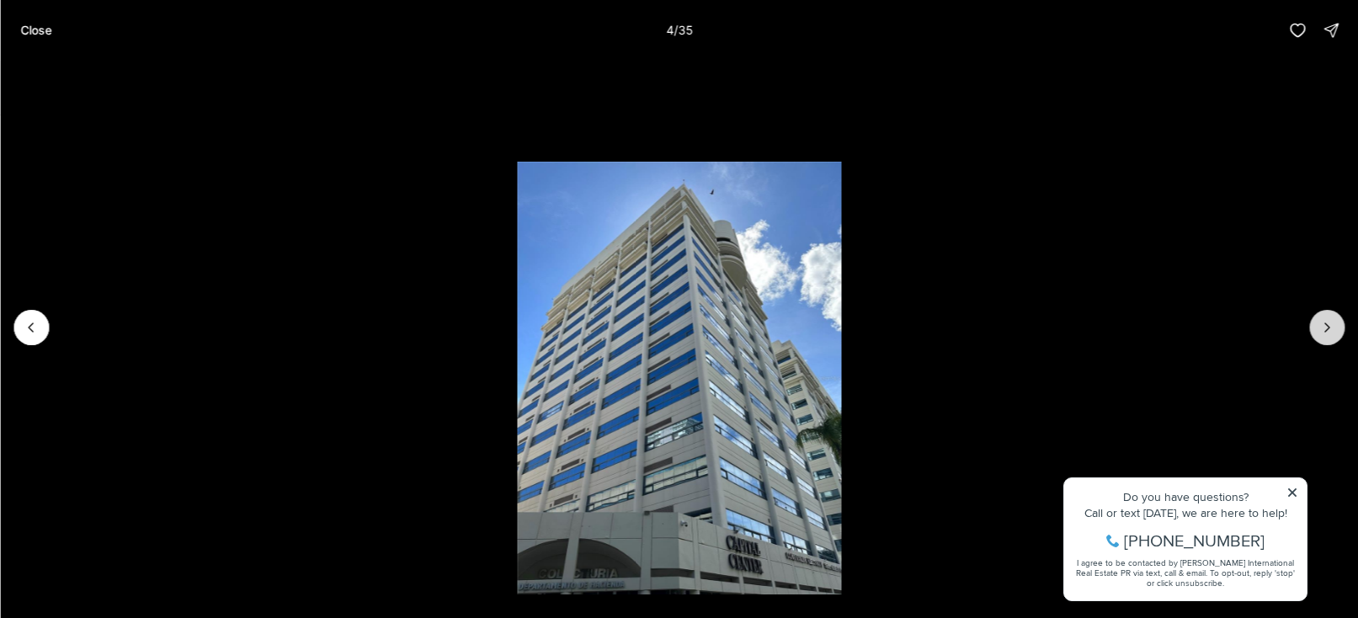
click at [1326, 335] on icon "Next slide" at bounding box center [1326, 327] width 17 height 17
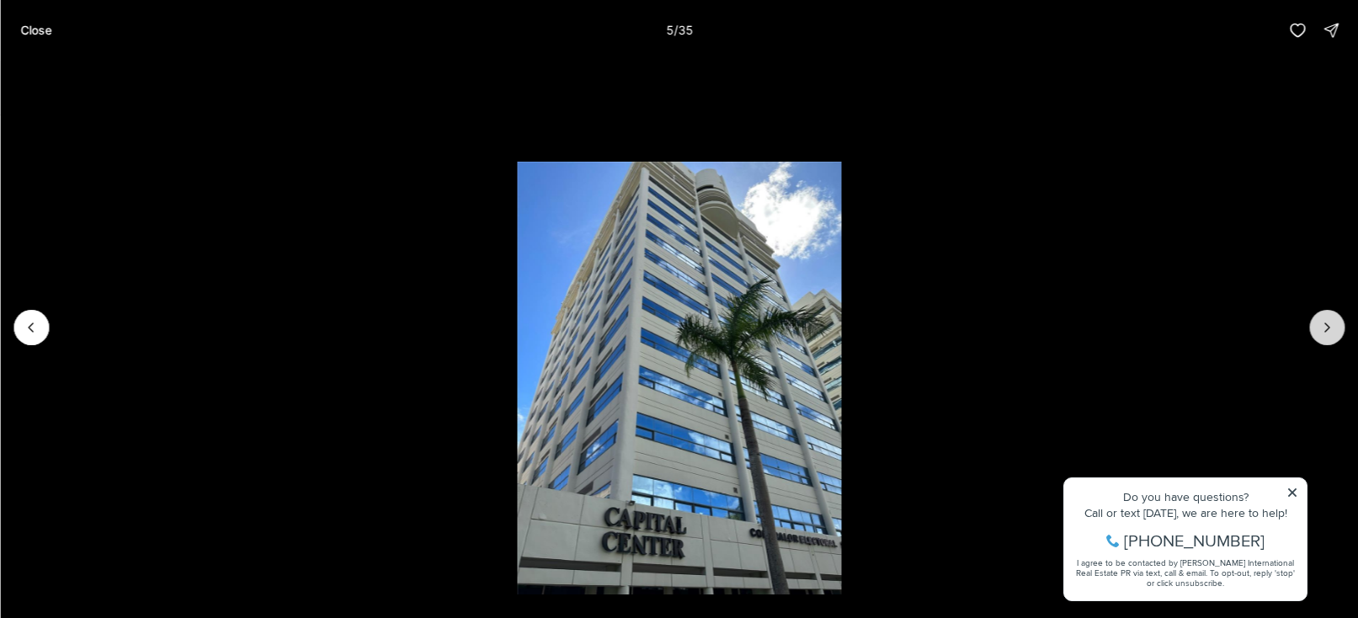
click at [1326, 335] on icon "Next slide" at bounding box center [1326, 327] width 17 height 17
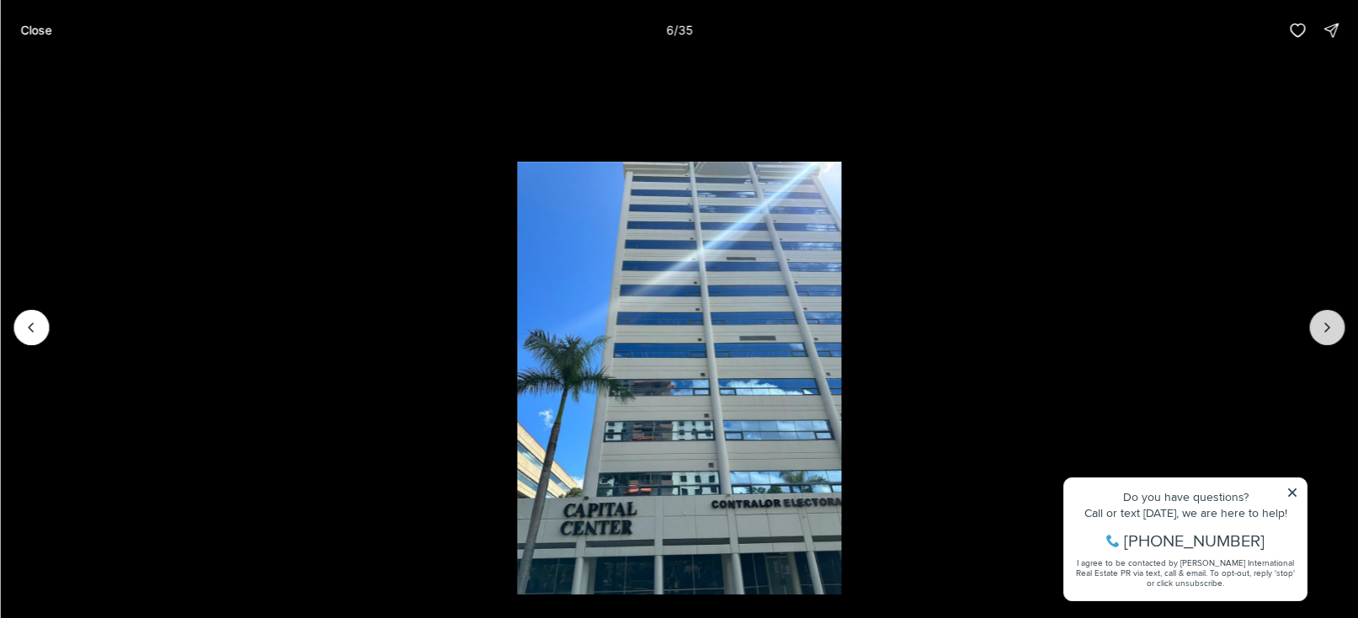
click at [1326, 335] on icon "Next slide" at bounding box center [1326, 327] width 17 height 17
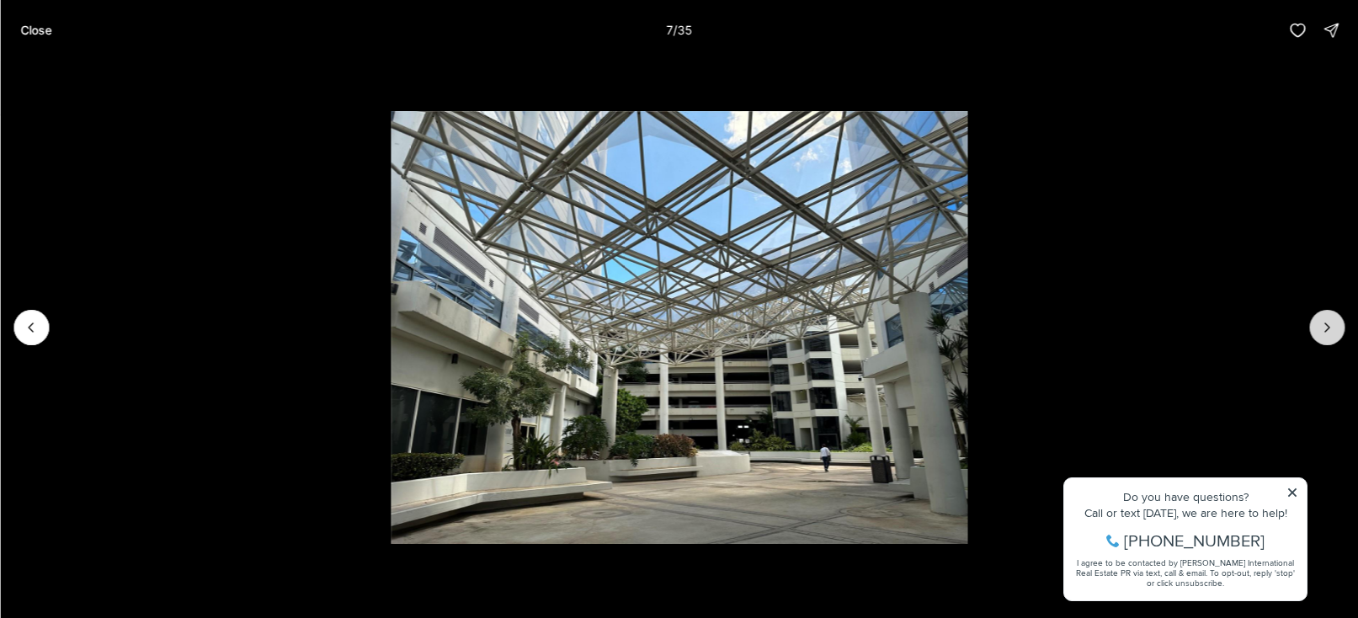
click at [1326, 335] on icon "Next slide" at bounding box center [1326, 327] width 17 height 17
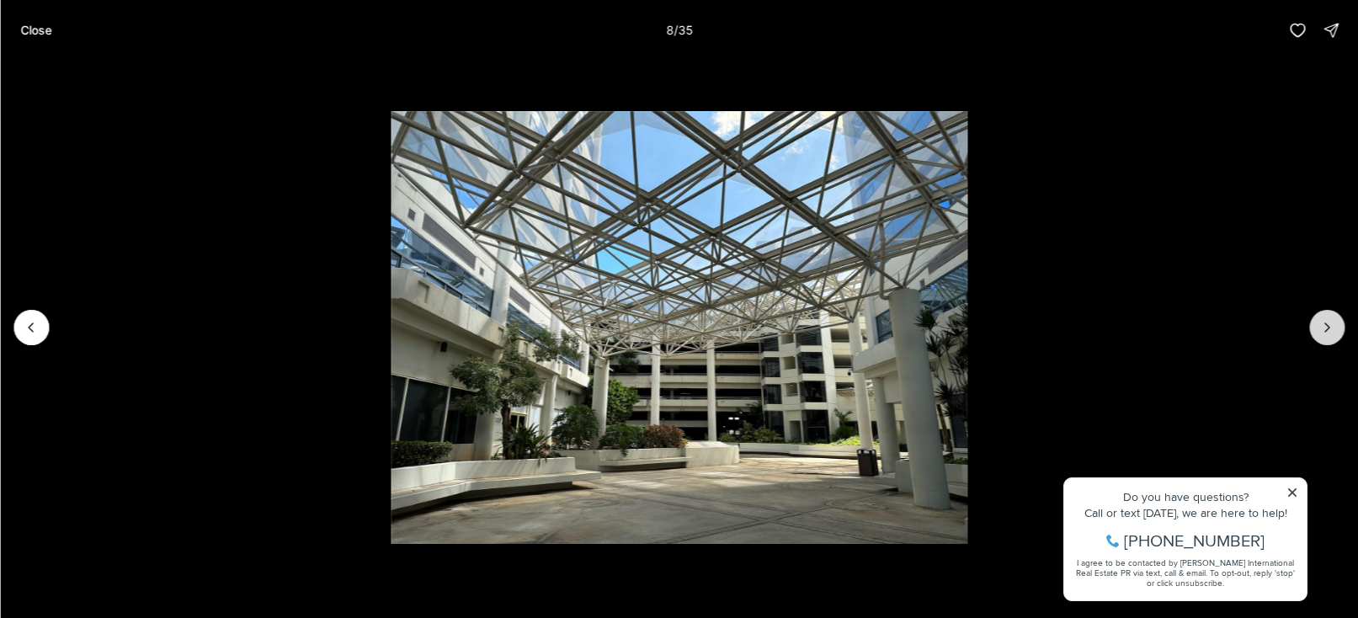
click at [1326, 335] on icon "Next slide" at bounding box center [1326, 327] width 17 height 17
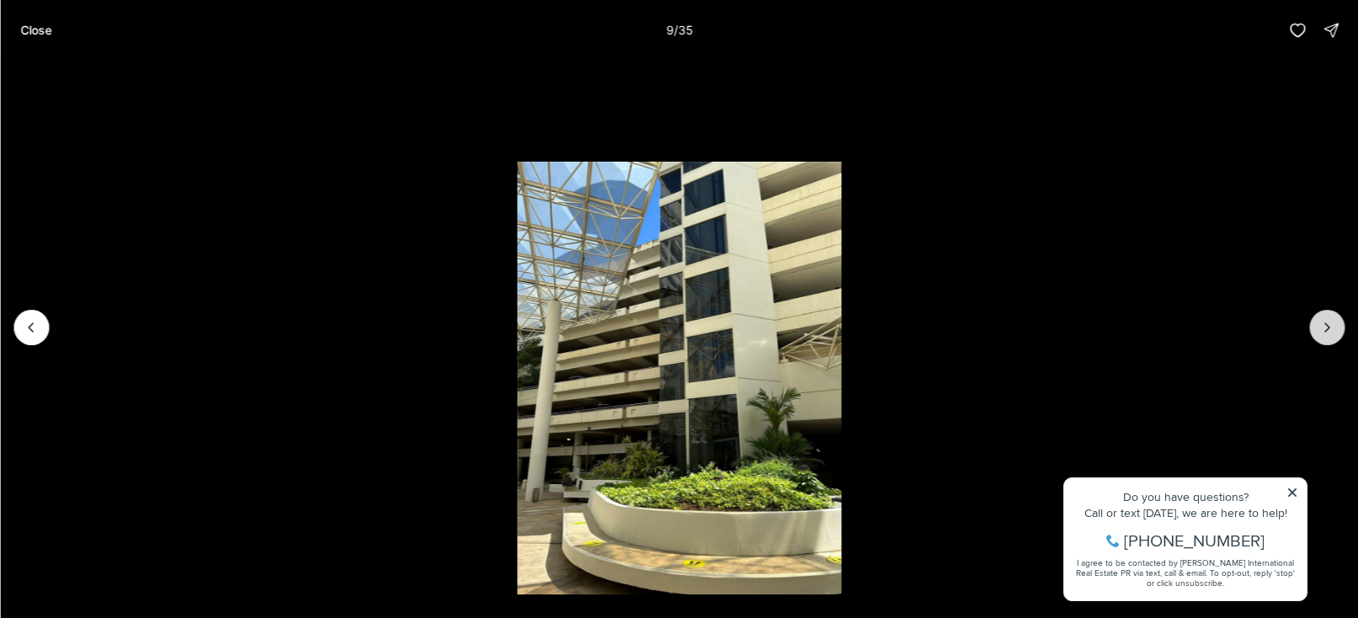
click at [1326, 335] on icon "Next slide" at bounding box center [1326, 327] width 17 height 17
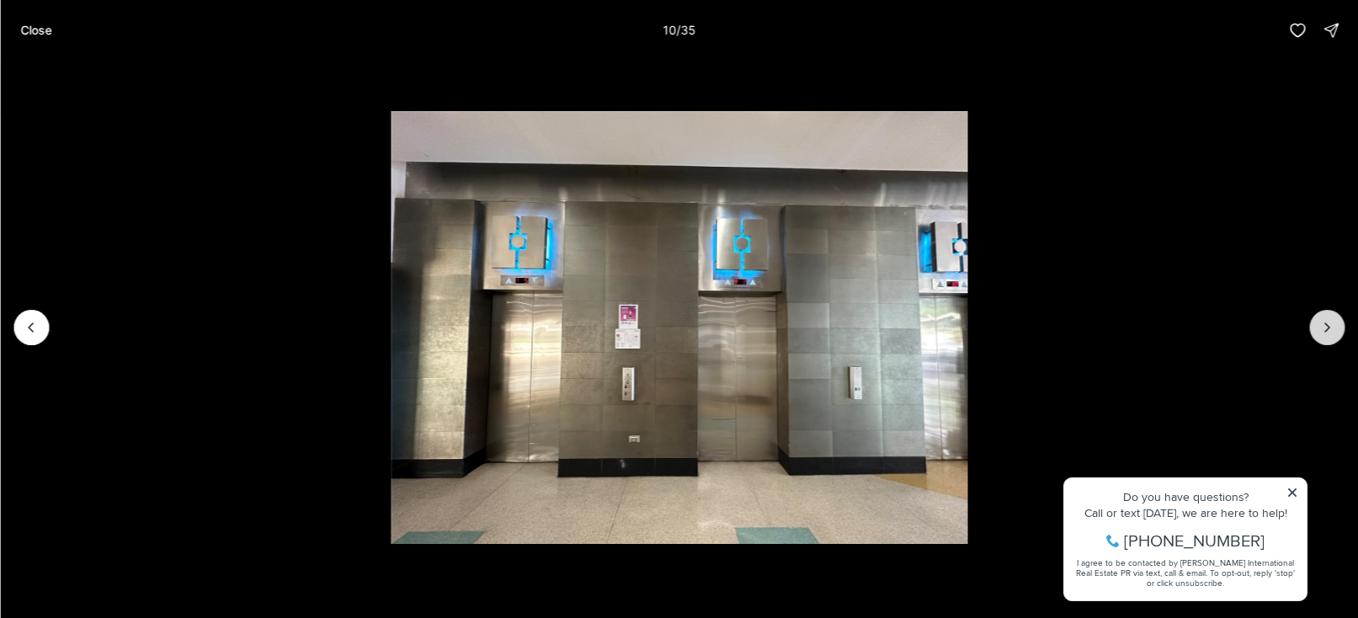
click at [1326, 335] on icon "Next slide" at bounding box center [1326, 327] width 17 height 17
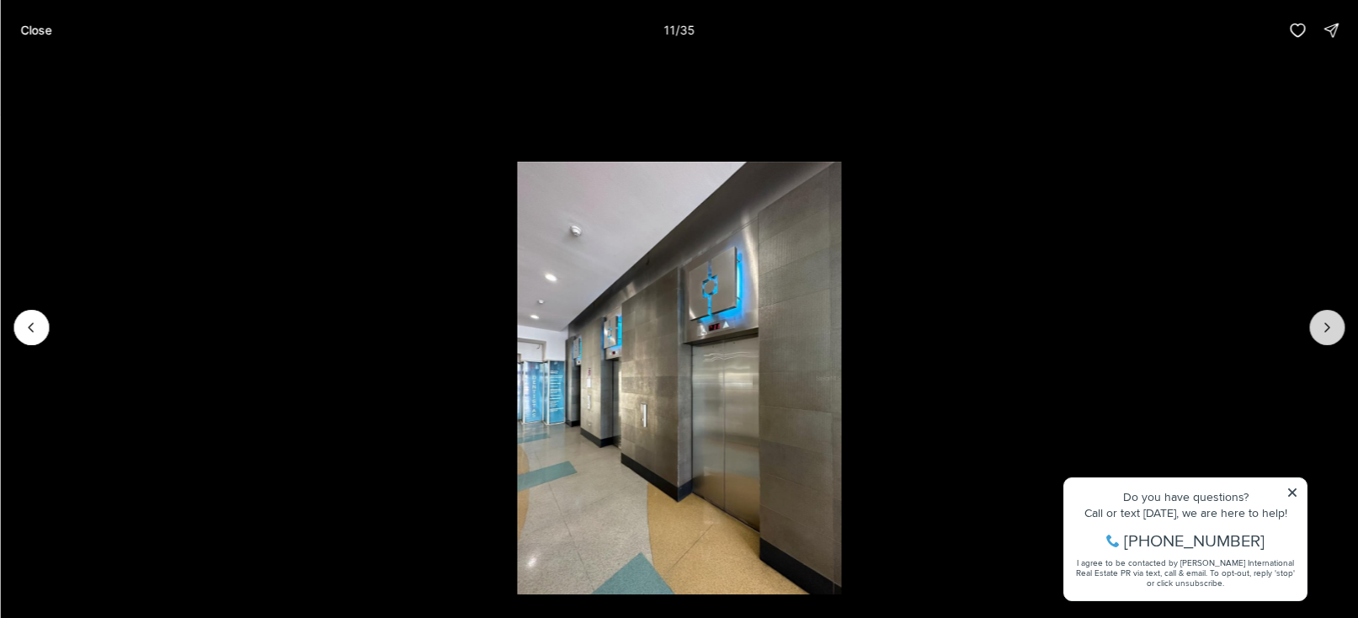
click at [1326, 335] on icon "Next slide" at bounding box center [1326, 327] width 17 height 17
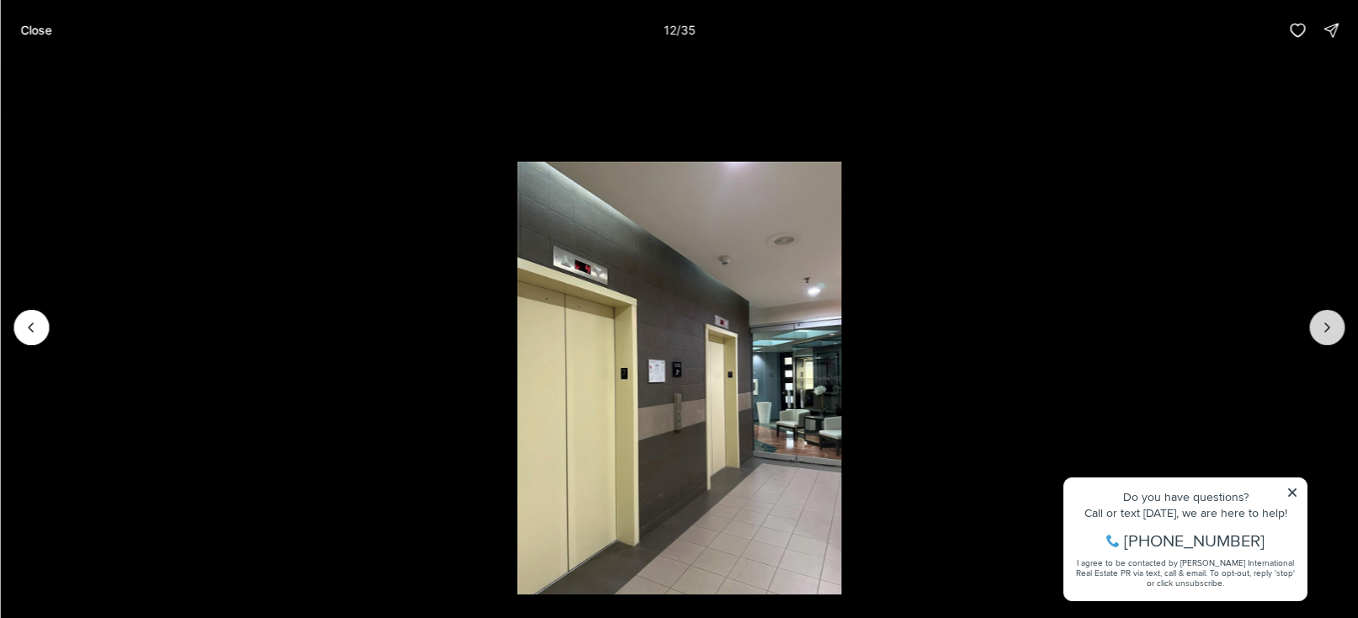
click at [1326, 335] on icon "Next slide" at bounding box center [1326, 327] width 17 height 17
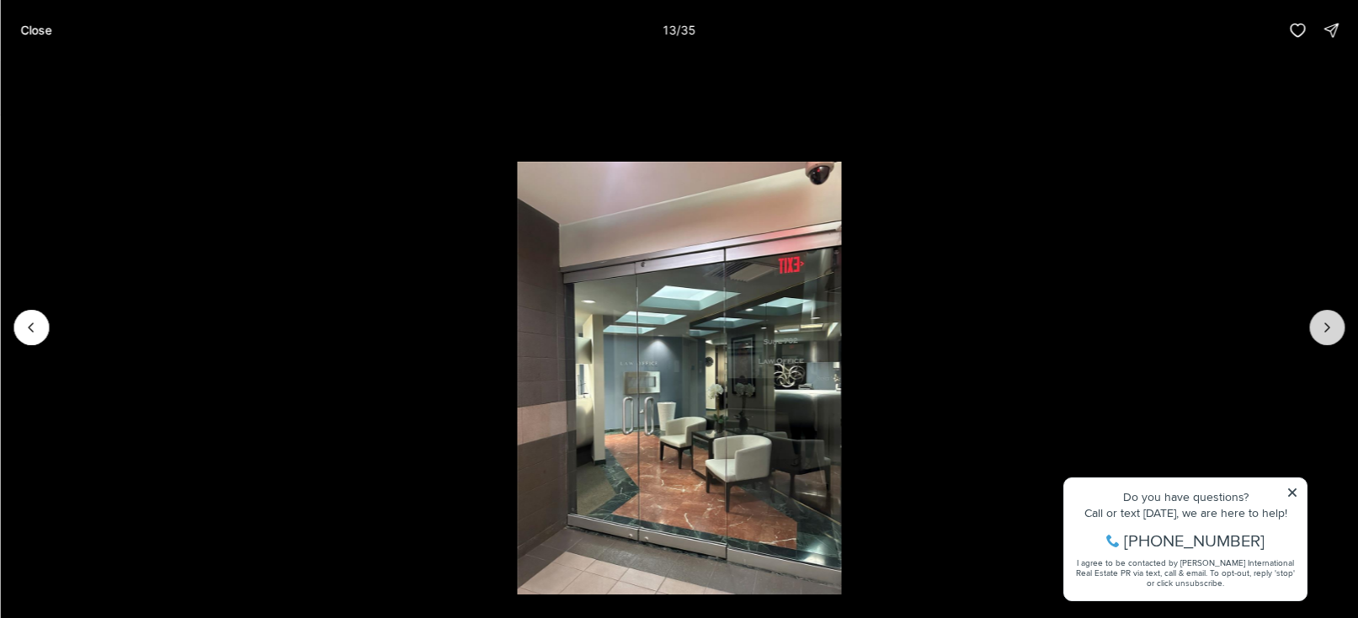
click at [1326, 335] on icon "Next slide" at bounding box center [1326, 327] width 17 height 17
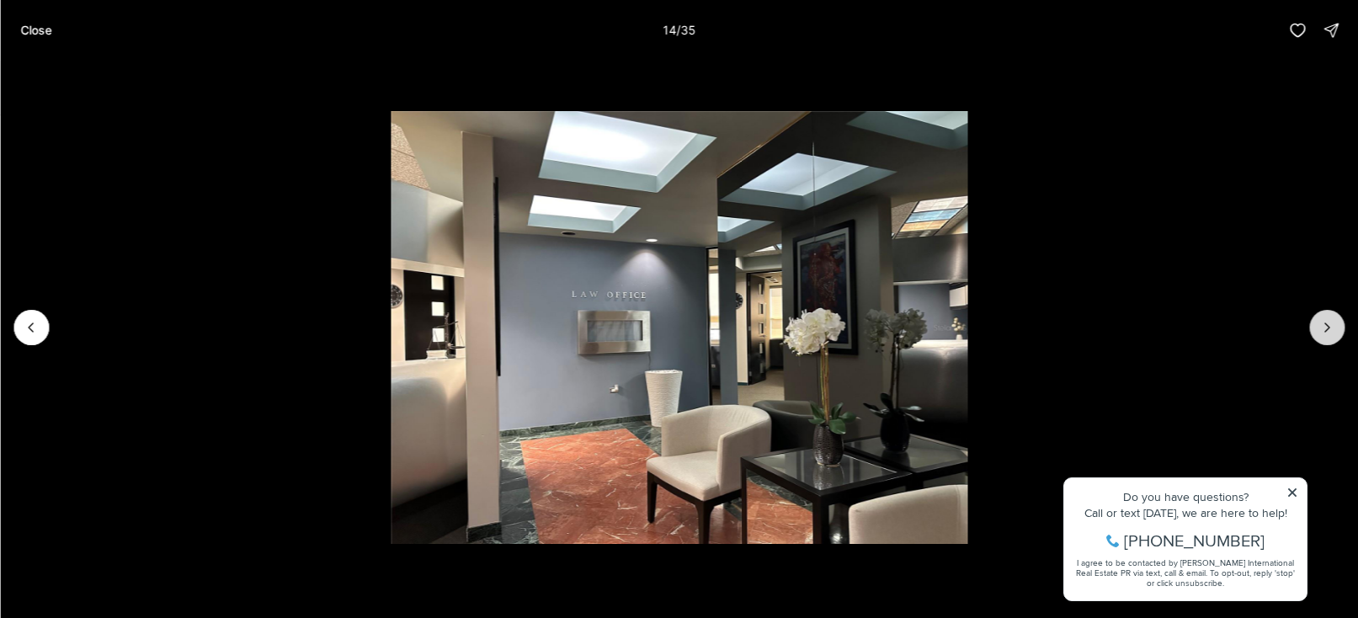
click at [1326, 335] on icon "Next slide" at bounding box center [1326, 327] width 17 height 17
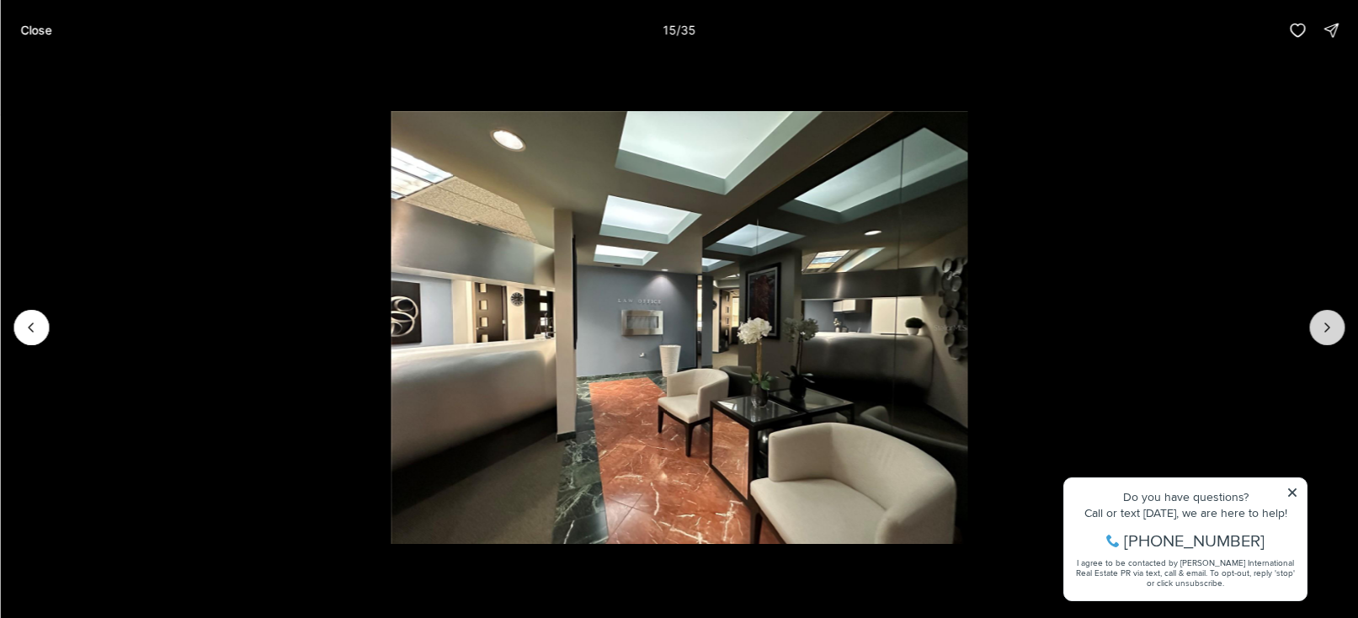
click at [1326, 335] on icon "Next slide" at bounding box center [1326, 327] width 17 height 17
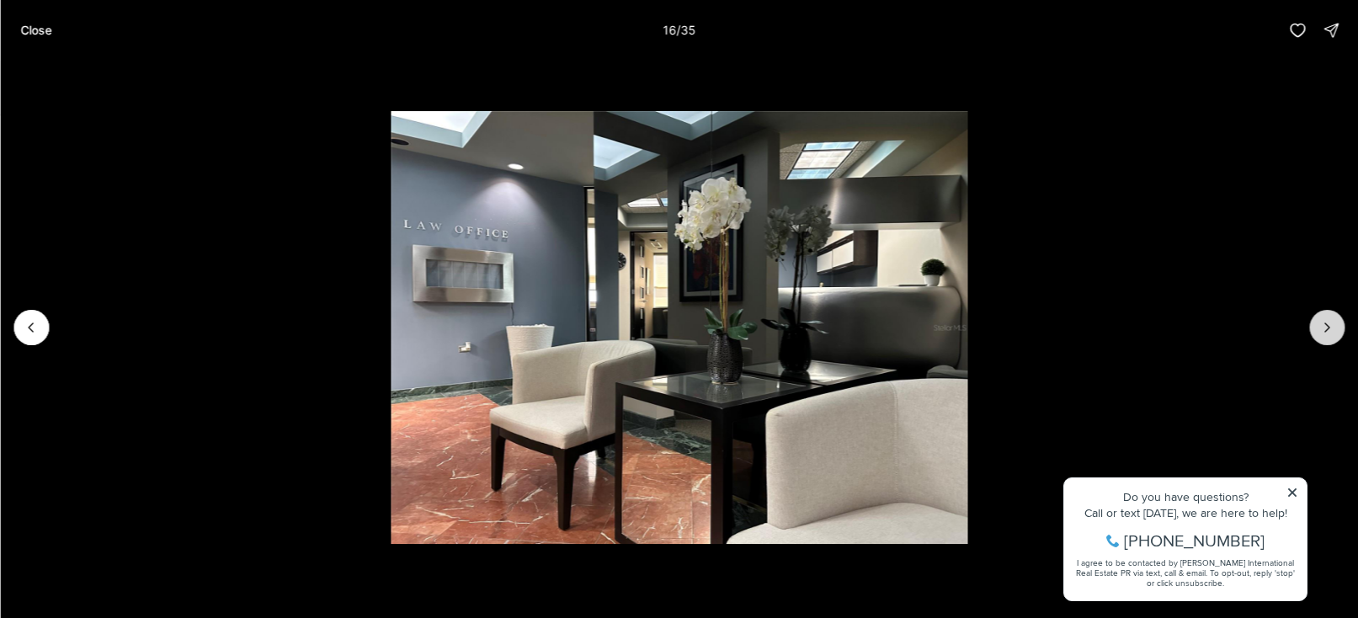
click at [1326, 335] on icon "Next slide" at bounding box center [1326, 327] width 17 height 17
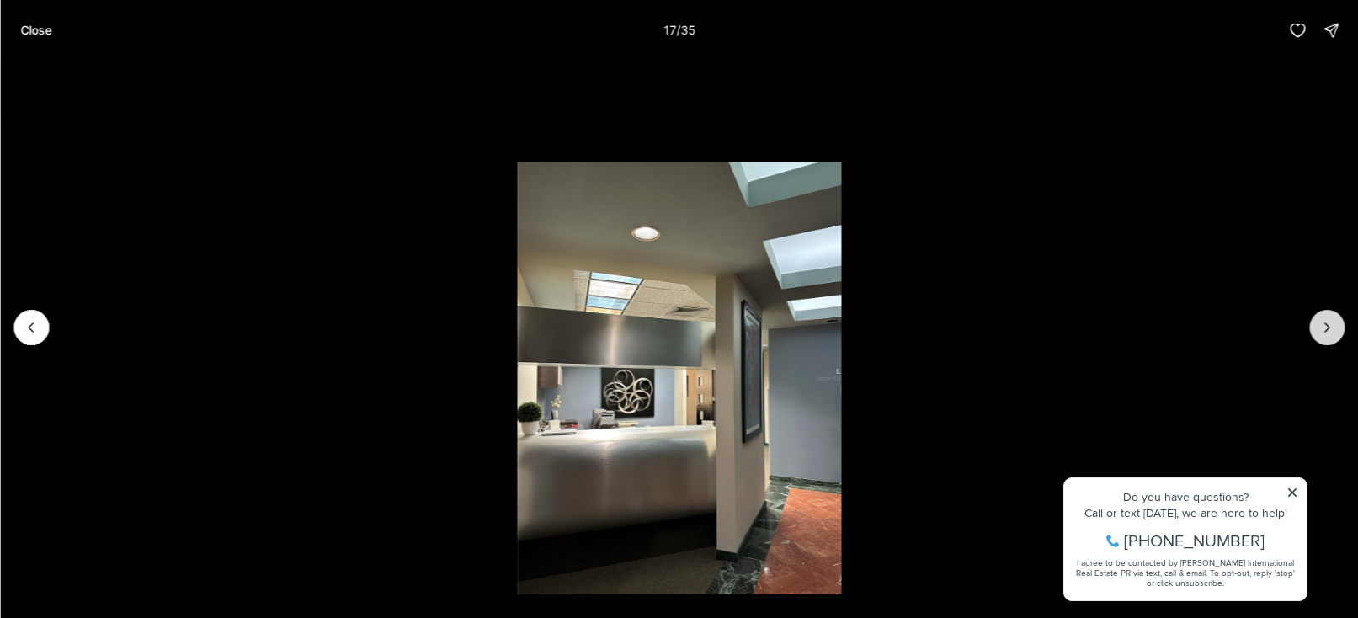
click at [1326, 335] on icon "Next slide" at bounding box center [1326, 327] width 17 height 17
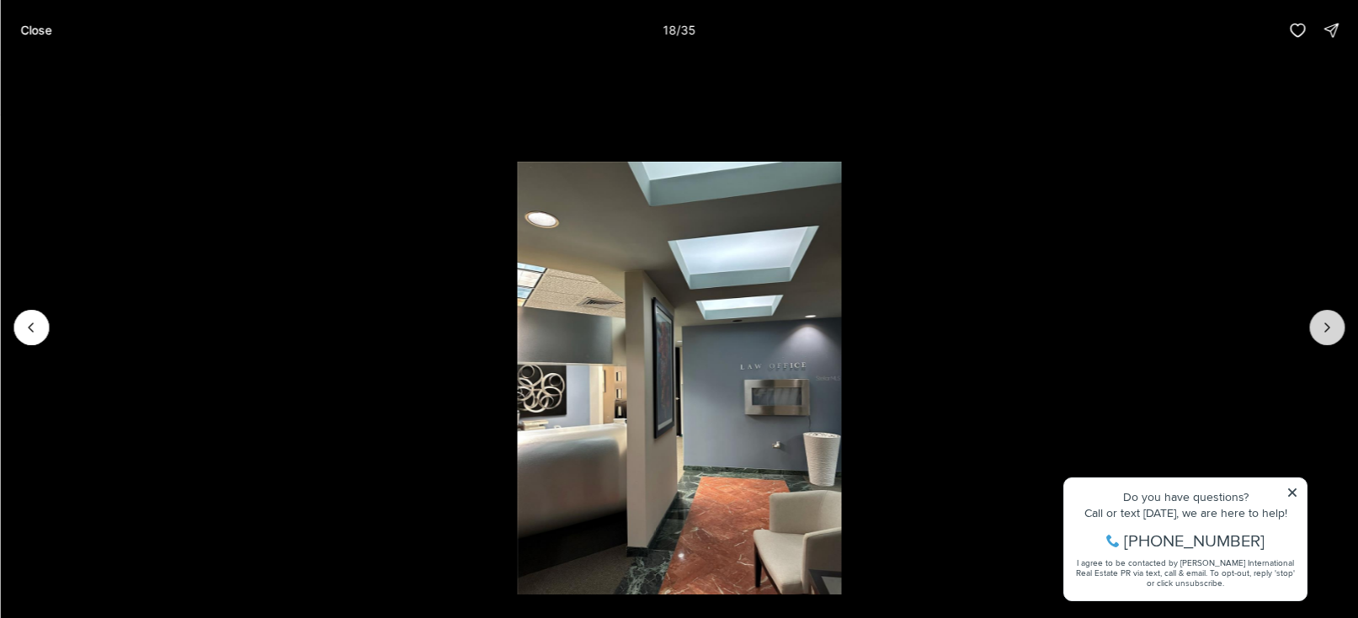
click at [1326, 335] on icon "Next slide" at bounding box center [1326, 327] width 17 height 17
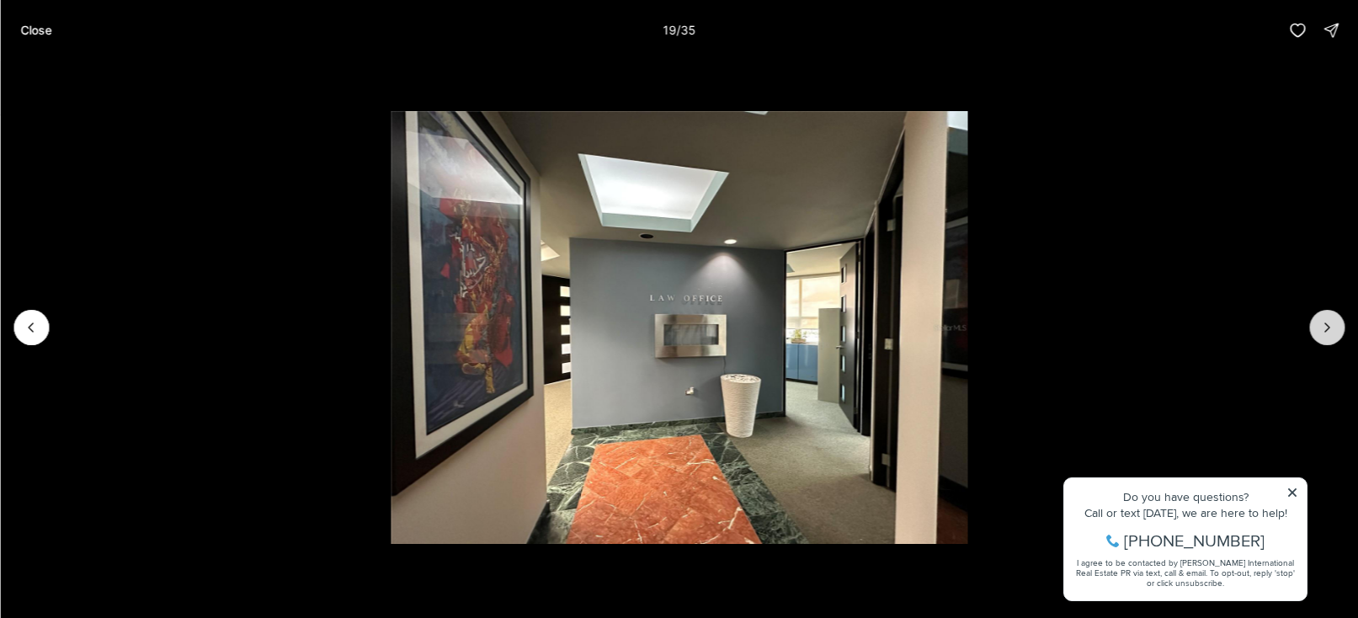
click at [1326, 335] on icon "Next slide" at bounding box center [1326, 327] width 17 height 17
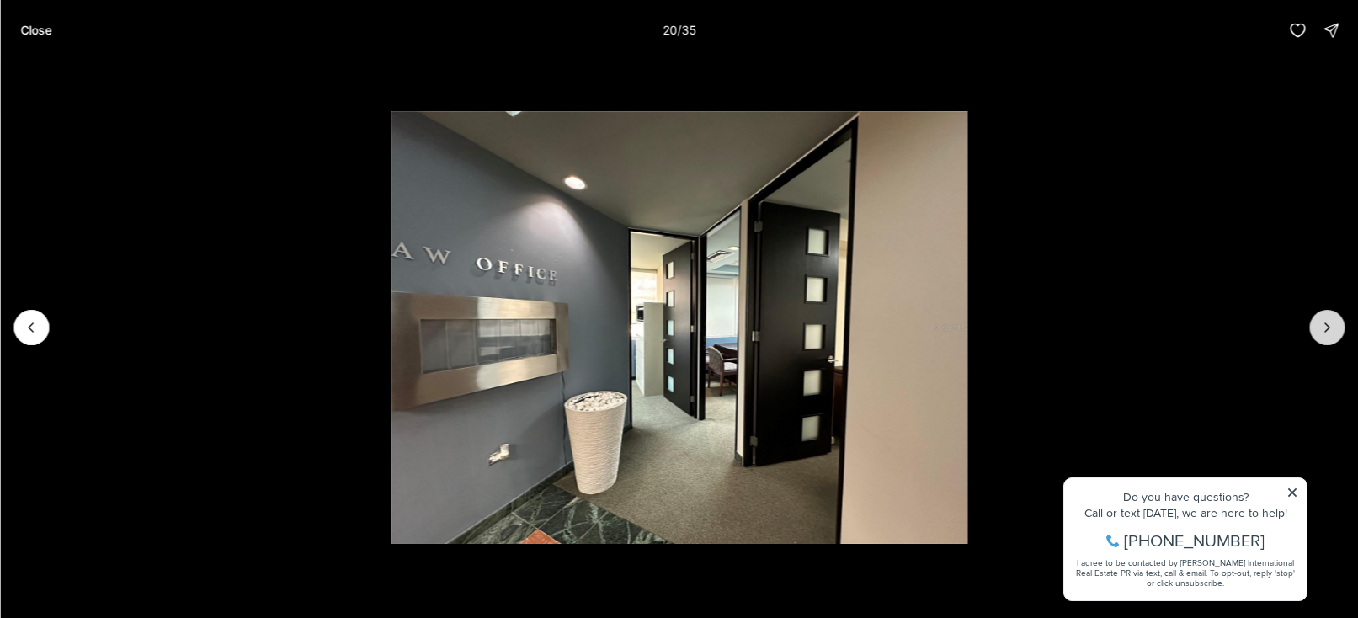
click at [1326, 335] on icon "Next slide" at bounding box center [1326, 327] width 17 height 17
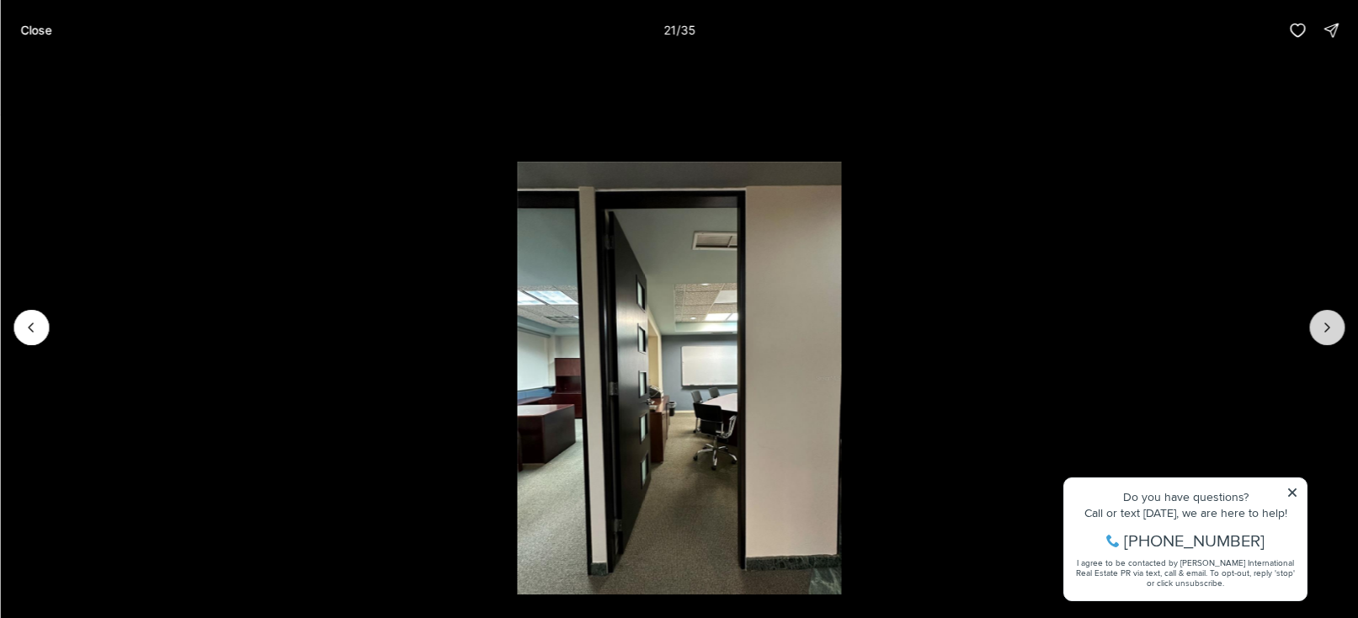
click at [1326, 335] on icon "Next slide" at bounding box center [1326, 327] width 17 height 17
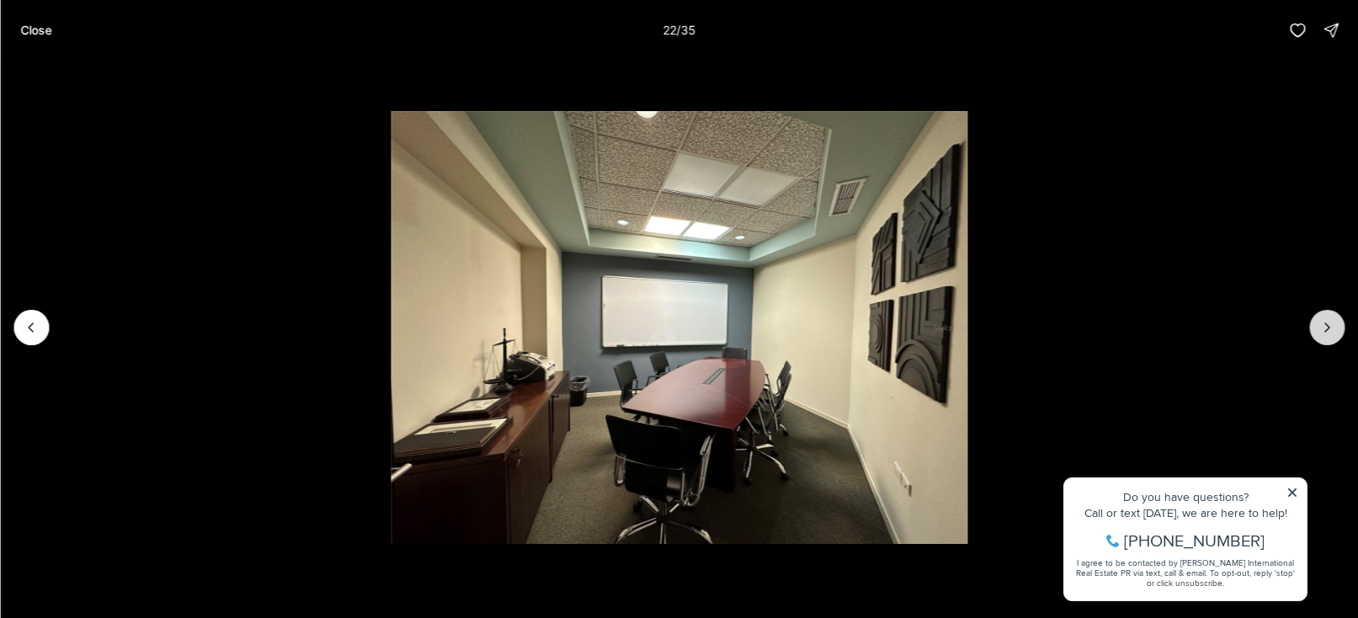
click at [1326, 335] on icon "Next slide" at bounding box center [1326, 327] width 17 height 17
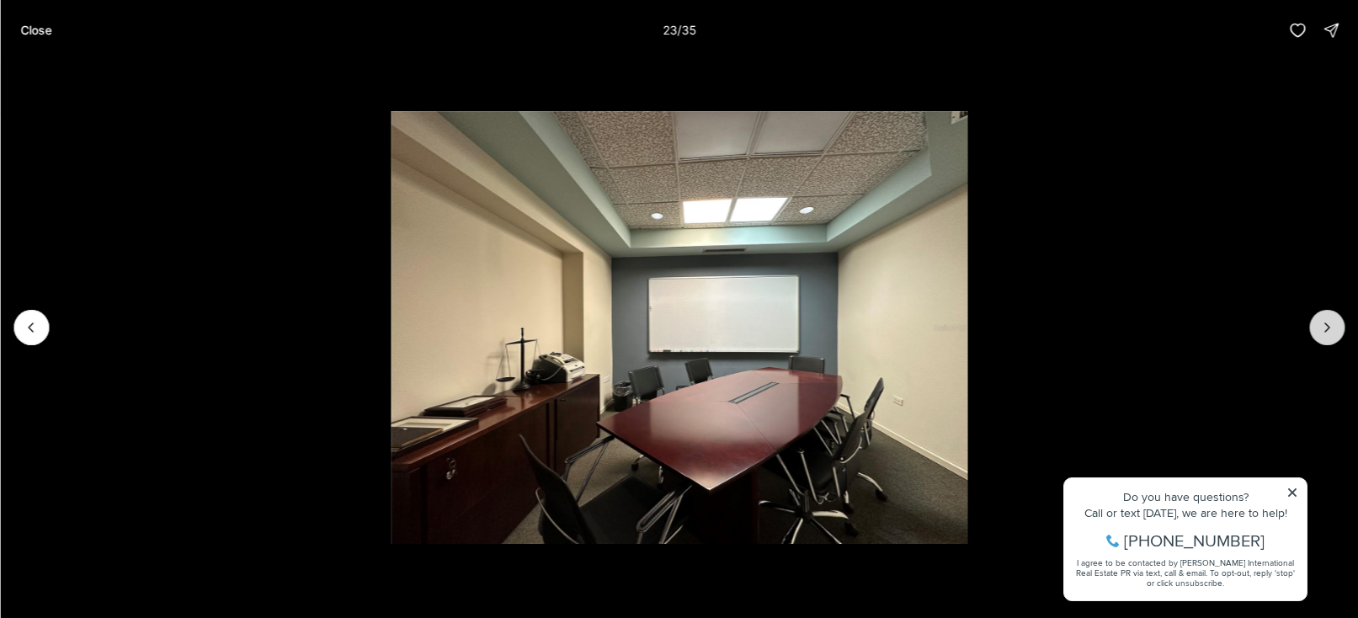
click at [1326, 335] on icon "Next slide" at bounding box center [1326, 327] width 17 height 17
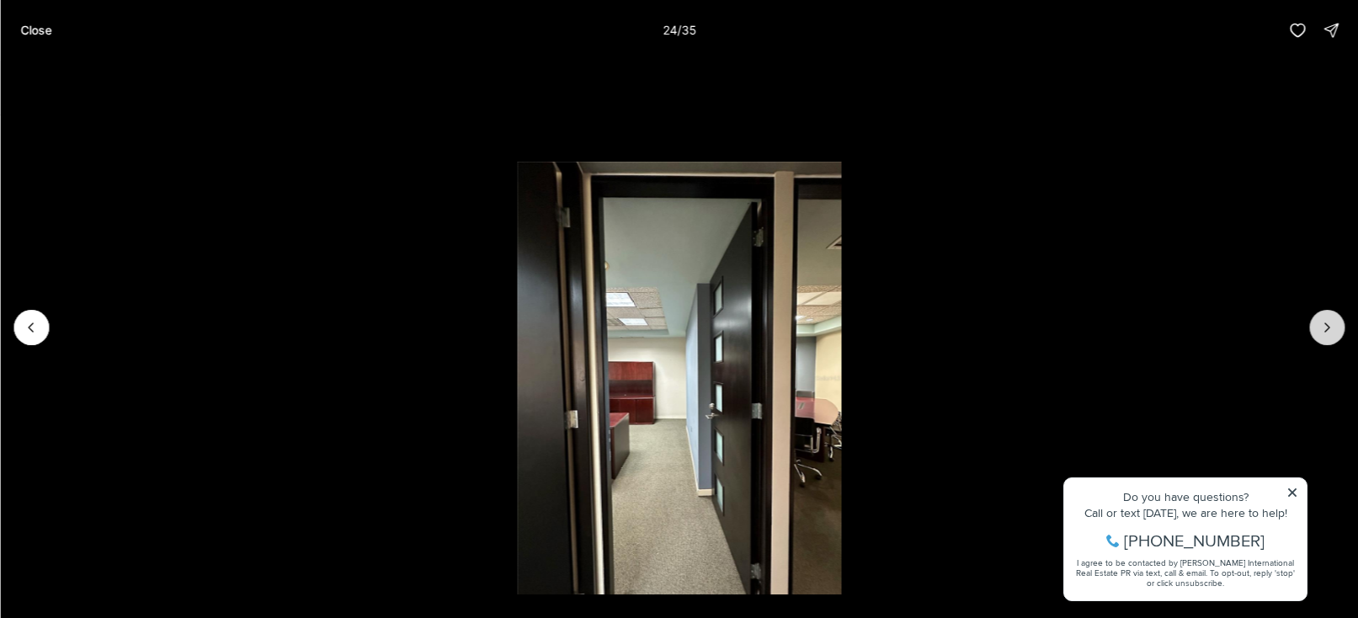
click at [1326, 335] on icon "Next slide" at bounding box center [1326, 327] width 17 height 17
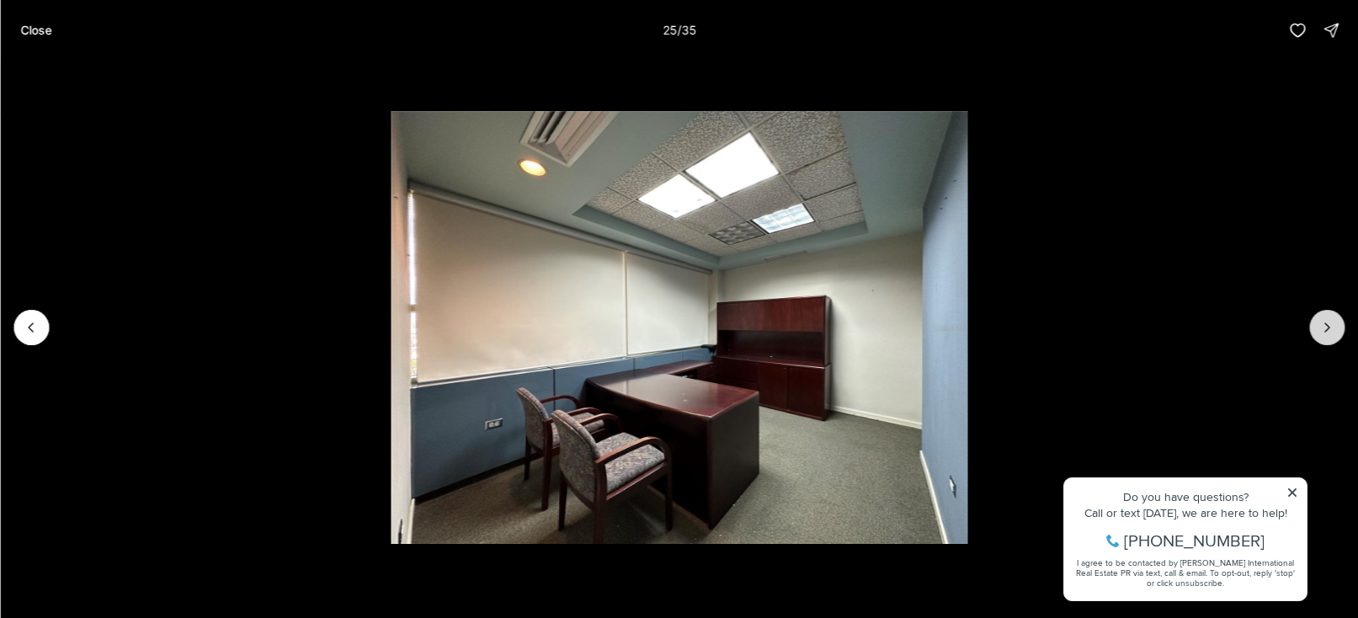
click at [1326, 335] on icon "Next slide" at bounding box center [1326, 327] width 17 height 17
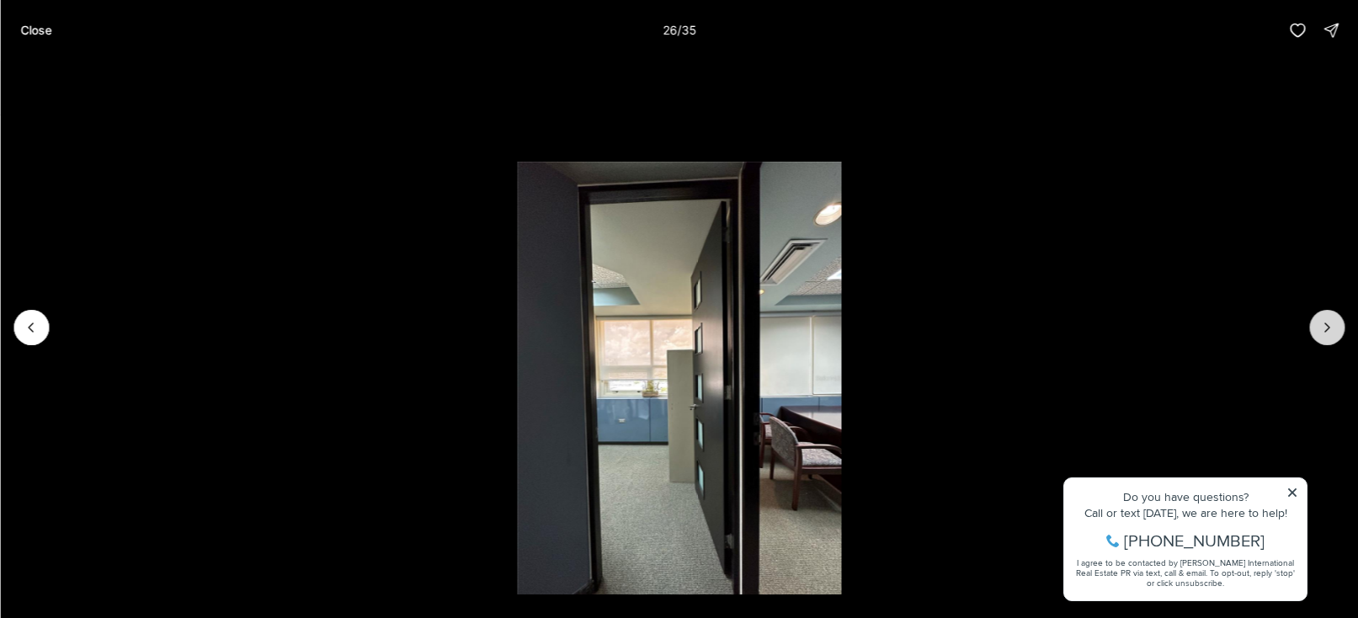
click at [1326, 335] on icon "Next slide" at bounding box center [1326, 327] width 17 height 17
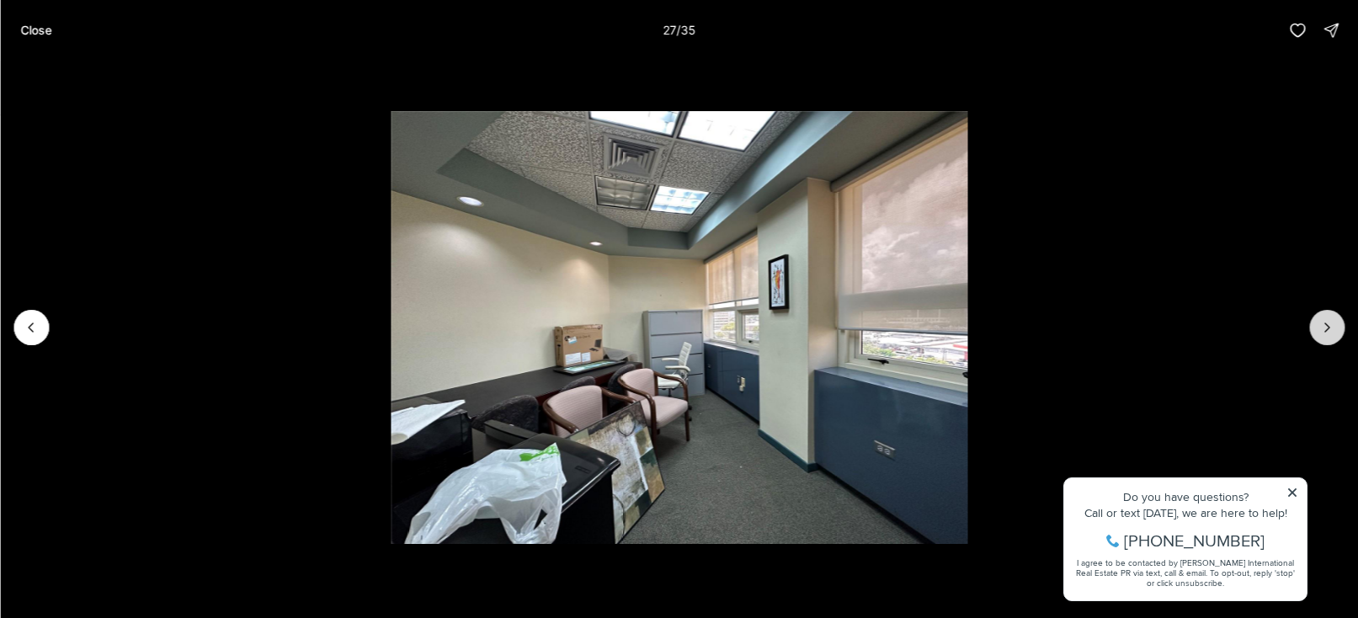
click at [1326, 335] on icon "Next slide" at bounding box center [1326, 327] width 17 height 17
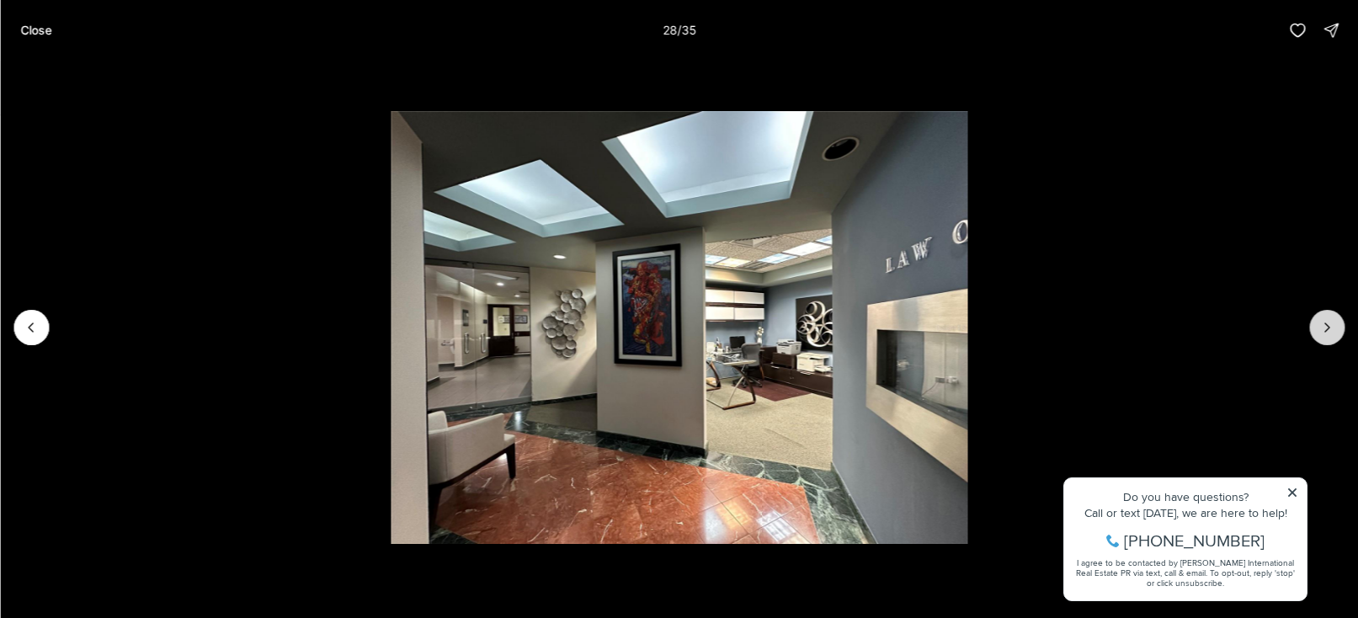
click at [1326, 335] on icon "Next slide" at bounding box center [1326, 327] width 17 height 17
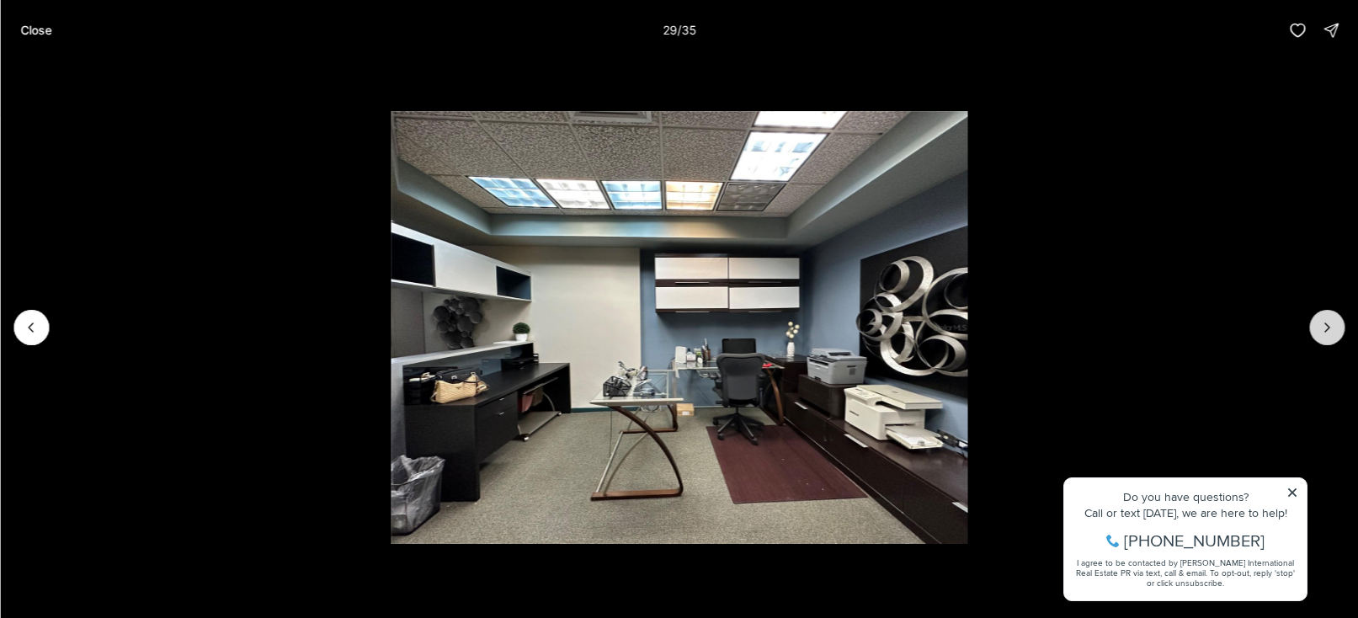
click at [1326, 335] on icon "Next slide" at bounding box center [1326, 327] width 17 height 17
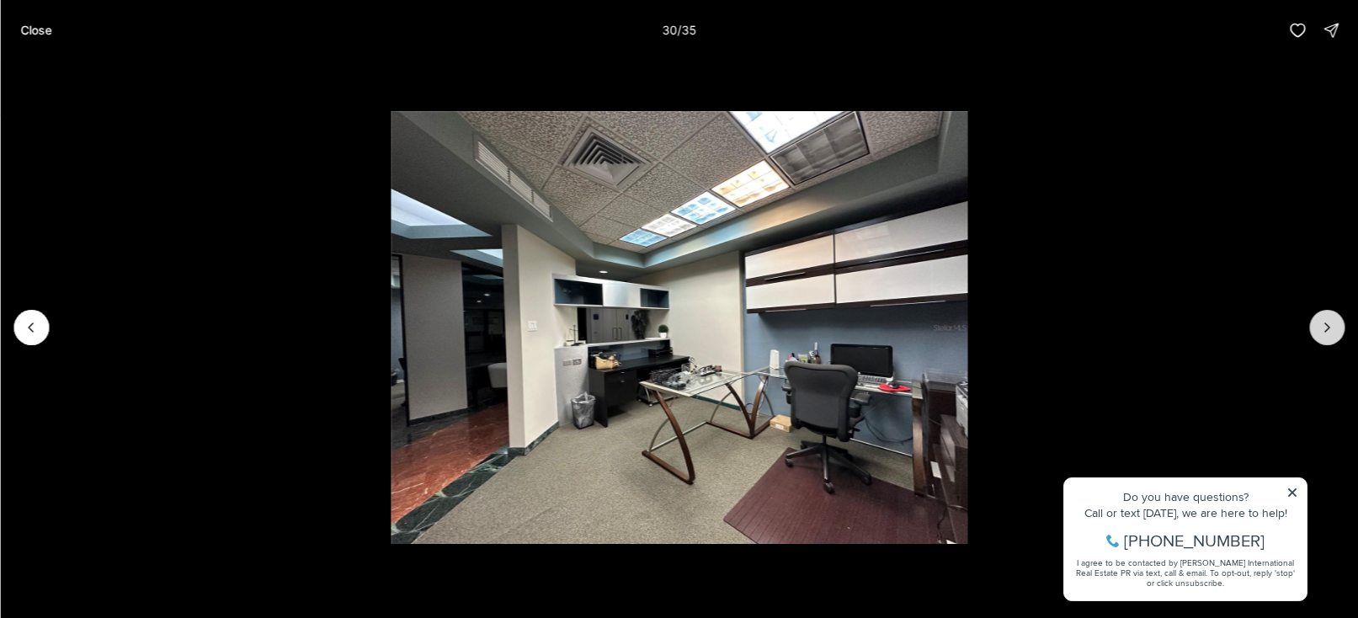
click at [1326, 335] on icon "Next slide" at bounding box center [1326, 327] width 17 height 17
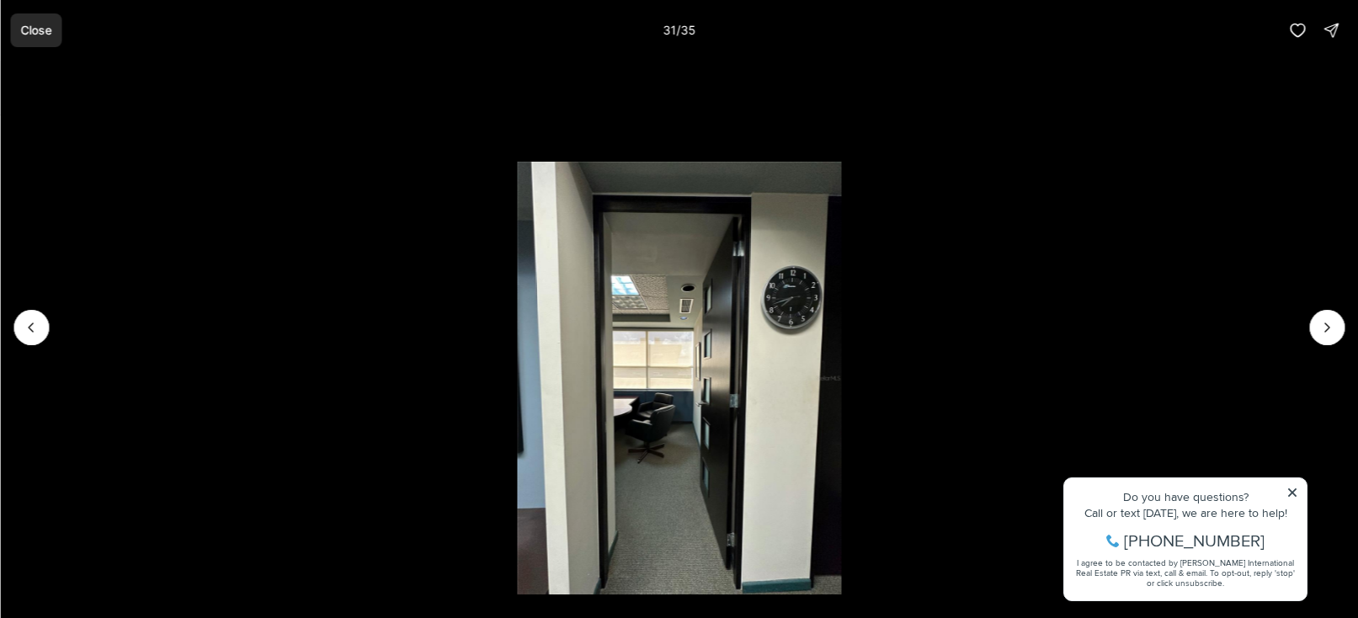
click at [38, 24] on p "Close" at bounding box center [35, 30] width 31 height 13
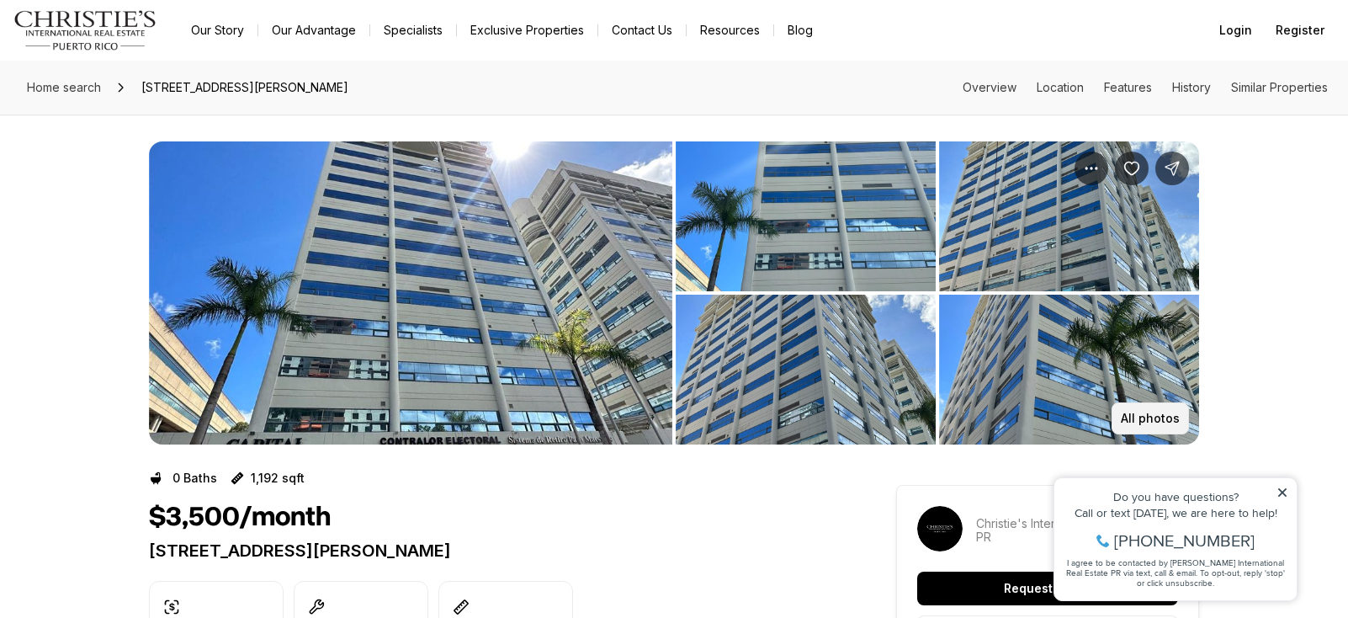
click at [1167, 419] on p "All photos" at bounding box center [1150, 418] width 59 height 13
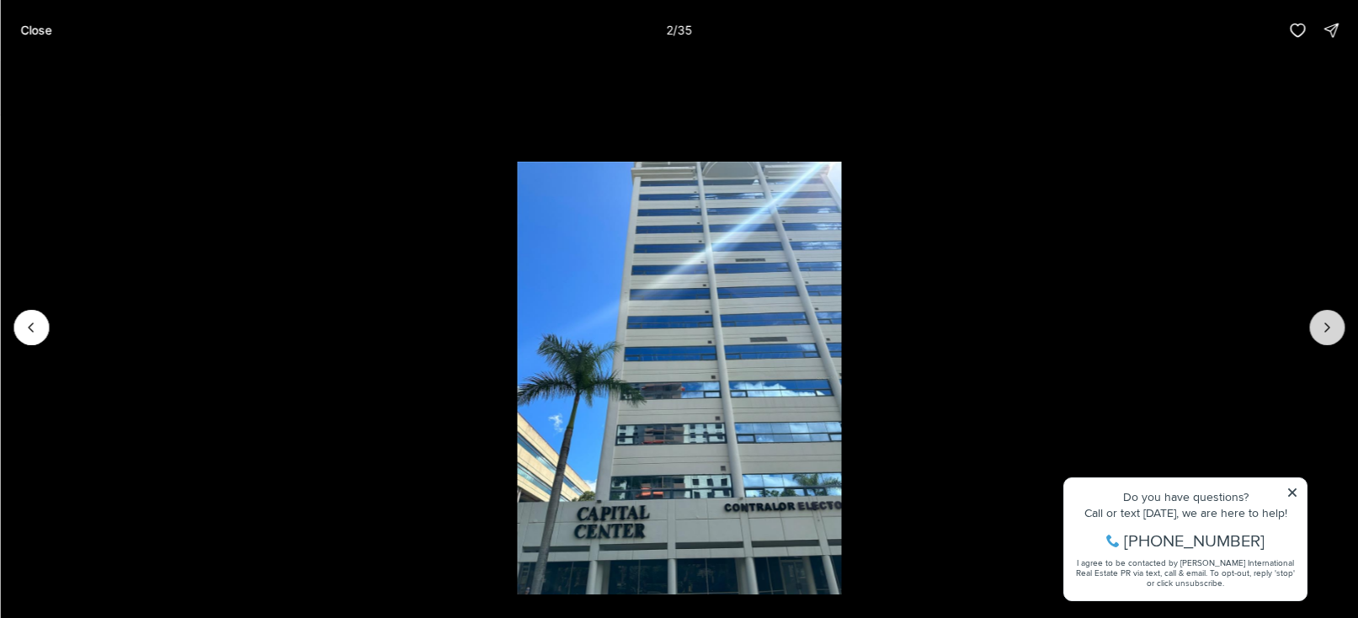
click at [1321, 330] on icon "Next slide" at bounding box center [1326, 327] width 17 height 17
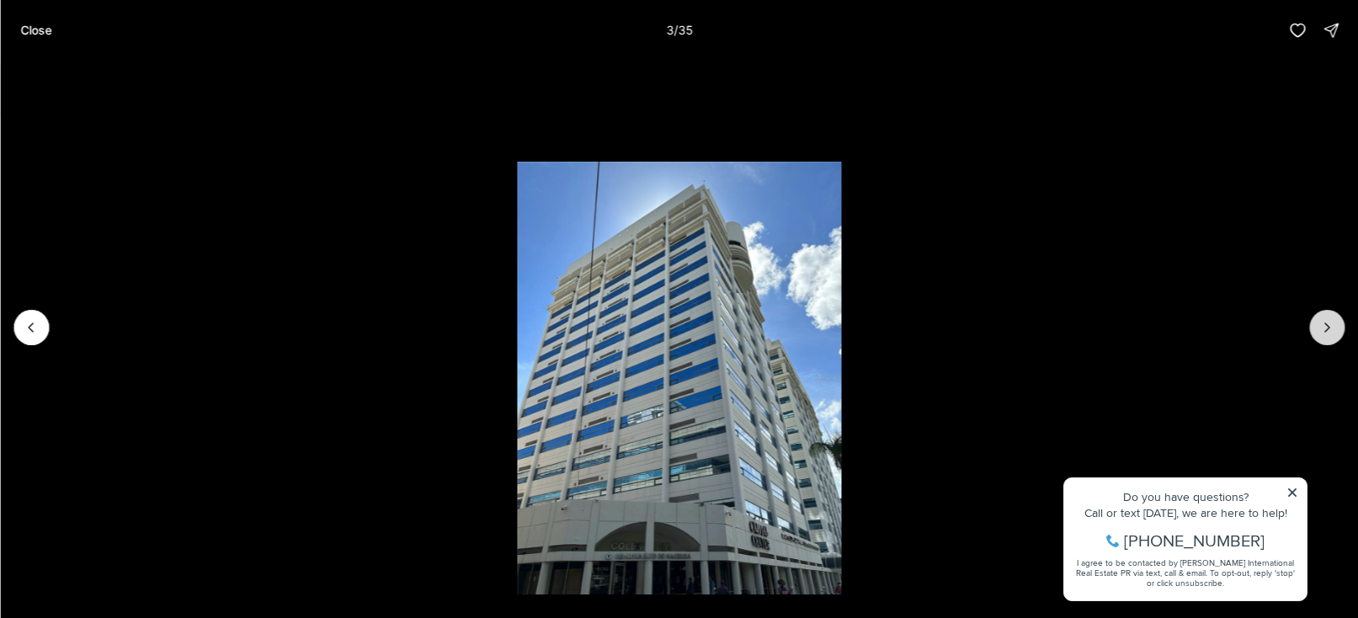
click at [1321, 330] on icon "Next slide" at bounding box center [1326, 327] width 17 height 17
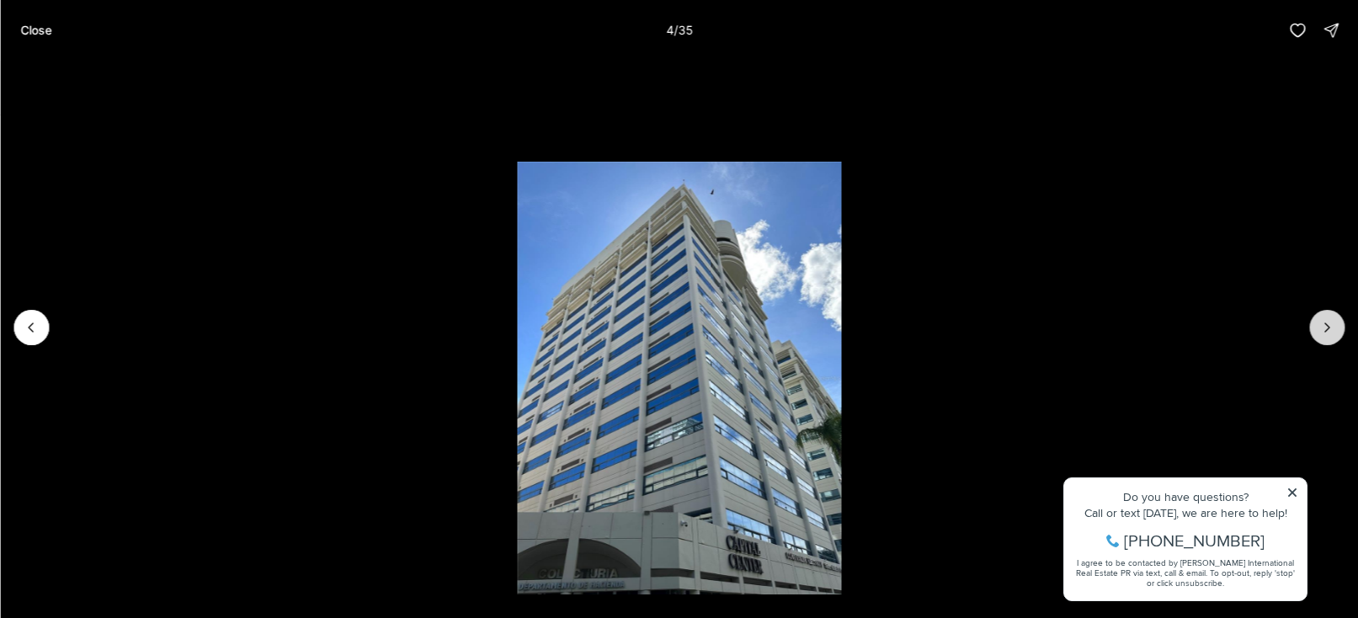
click at [1321, 330] on icon "Next slide" at bounding box center [1326, 327] width 17 height 17
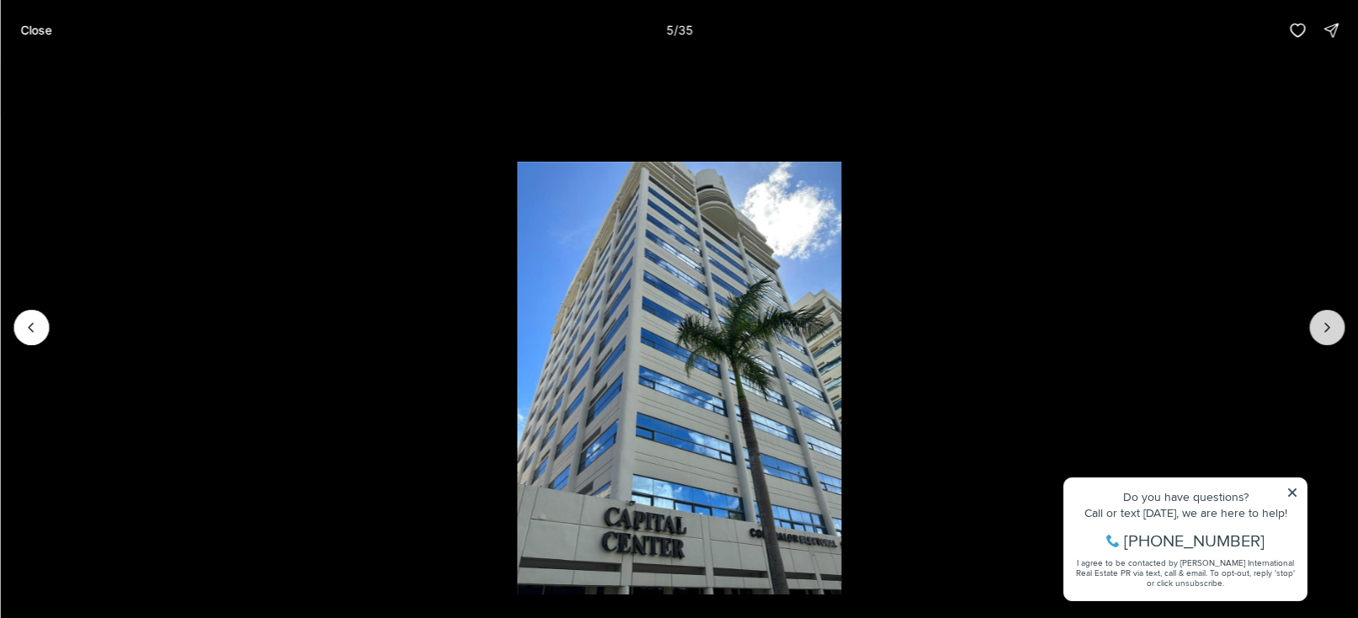
click at [1321, 330] on icon "Next slide" at bounding box center [1326, 327] width 17 height 17
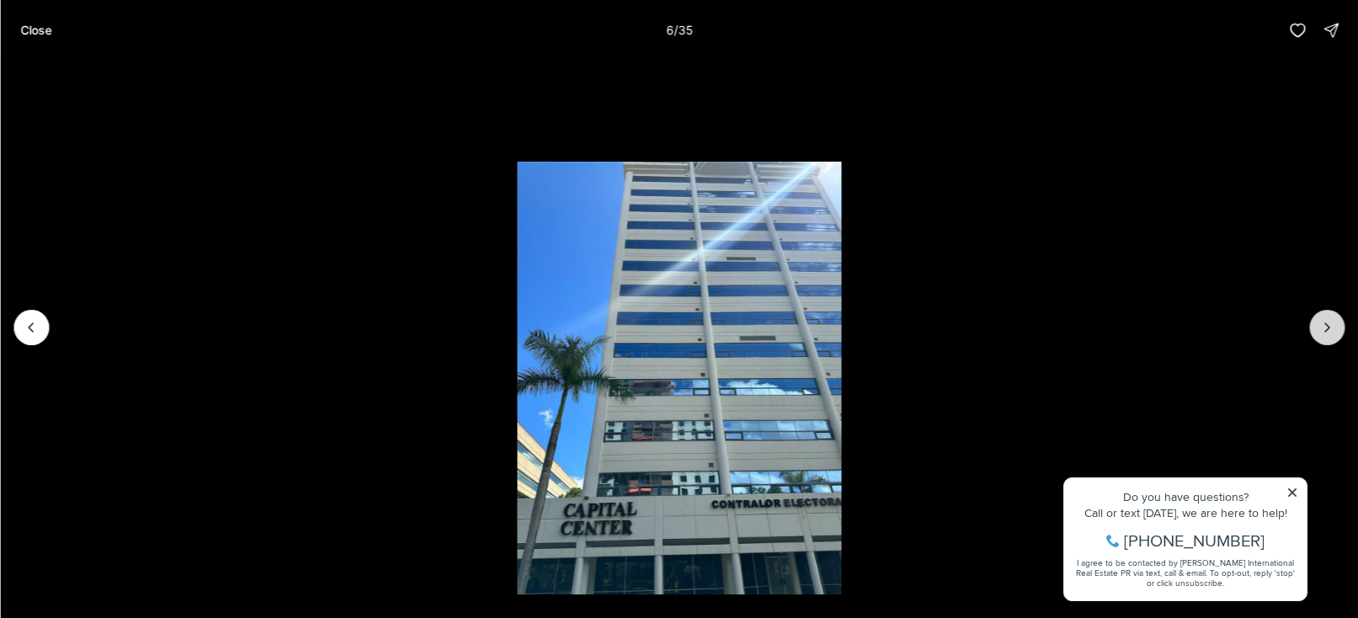
click at [1321, 330] on icon "Next slide" at bounding box center [1326, 327] width 17 height 17
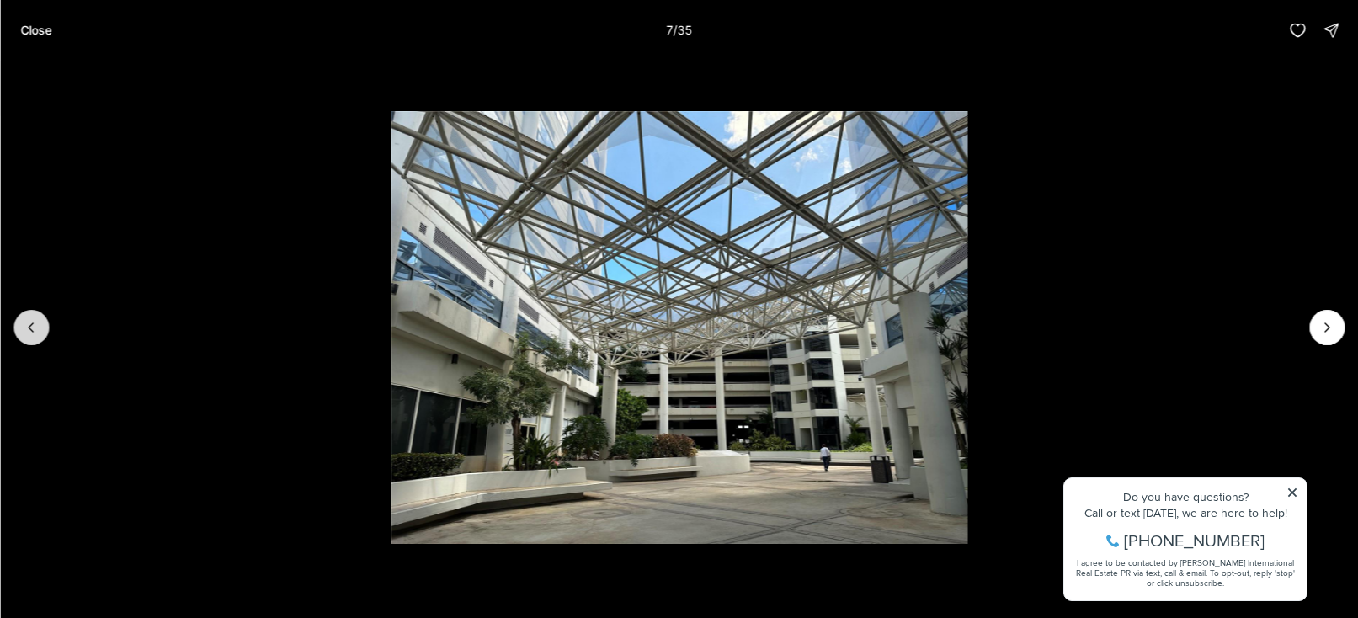
click at [31, 330] on icon "Previous slide" at bounding box center [31, 327] width 4 height 8
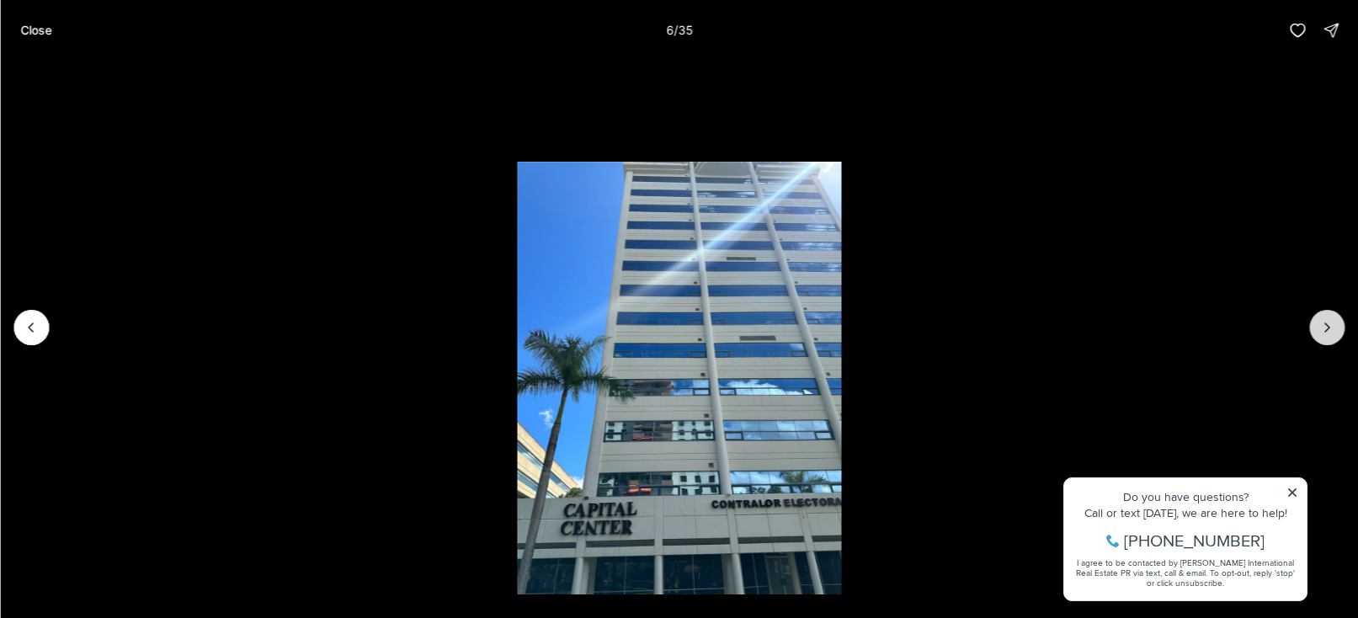
click at [1324, 336] on button "Next slide" at bounding box center [1326, 327] width 35 height 35
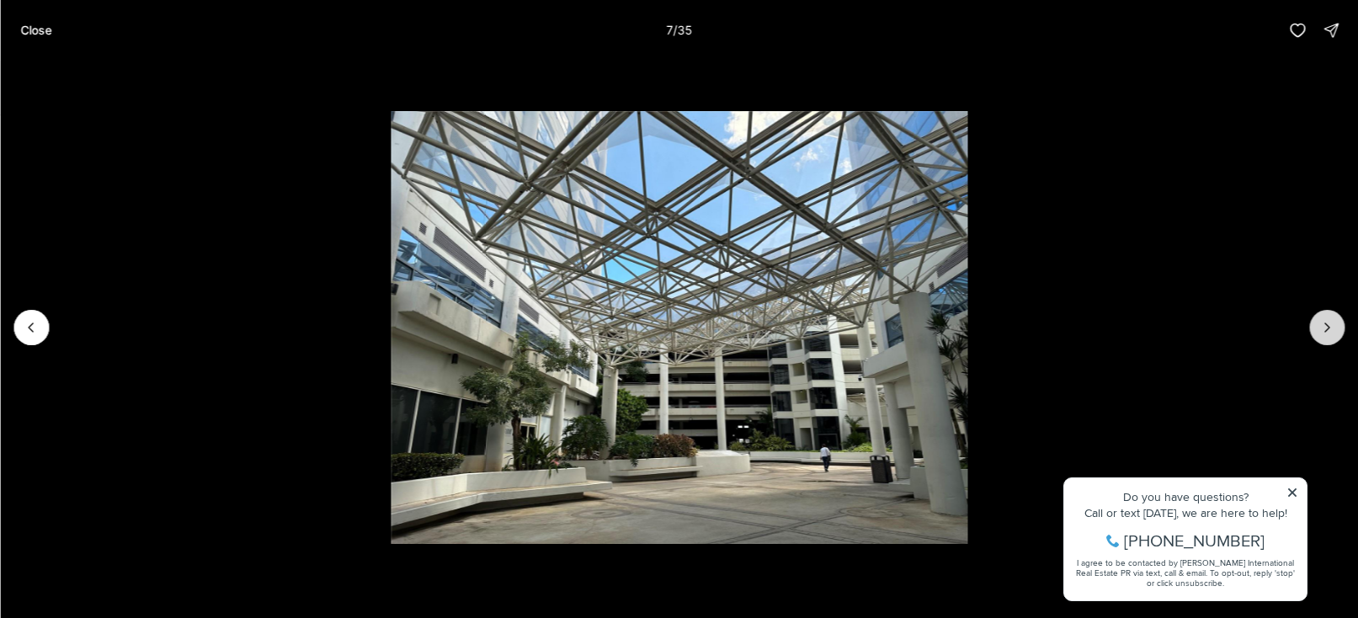
click at [1322, 326] on icon "Next slide" at bounding box center [1326, 327] width 17 height 17
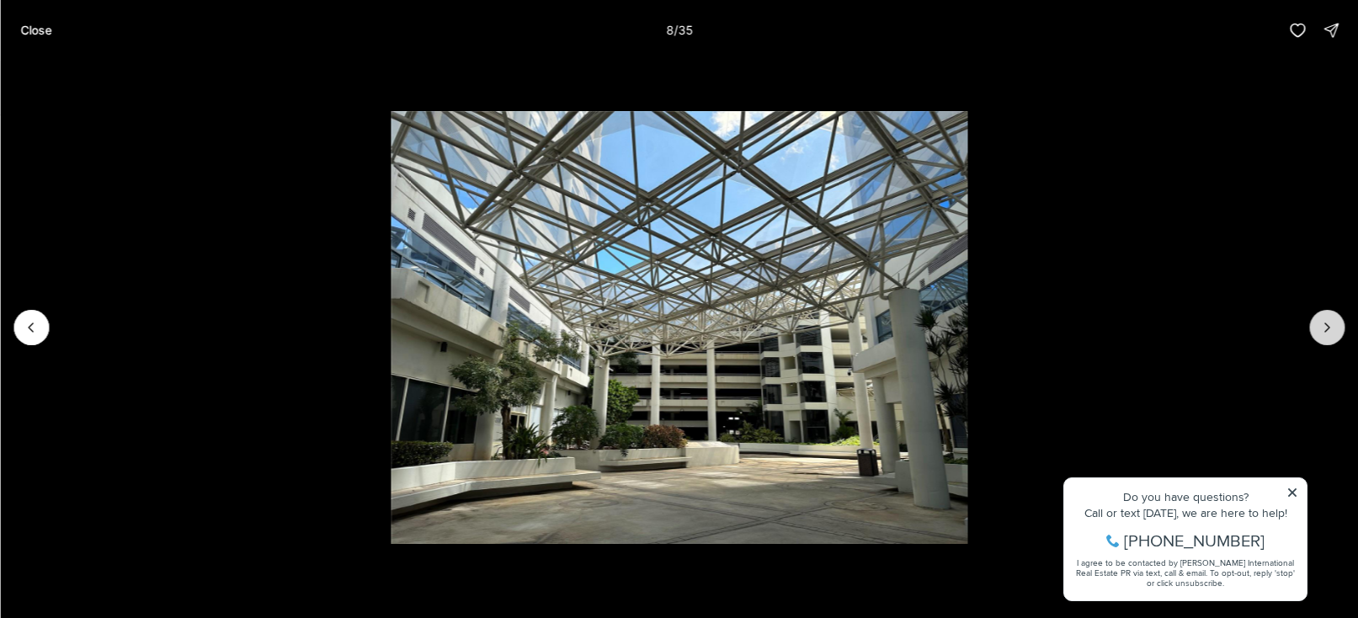
click at [1322, 326] on icon "Next slide" at bounding box center [1326, 327] width 17 height 17
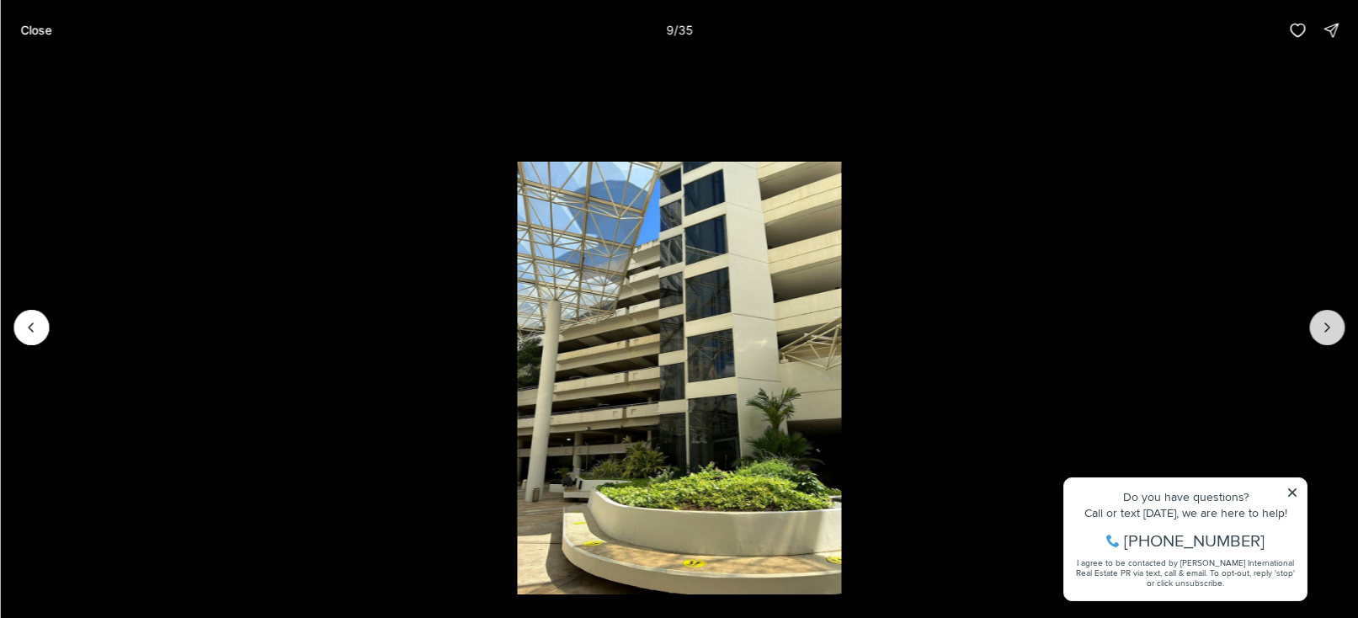
click at [1322, 326] on icon "Next slide" at bounding box center [1326, 327] width 17 height 17
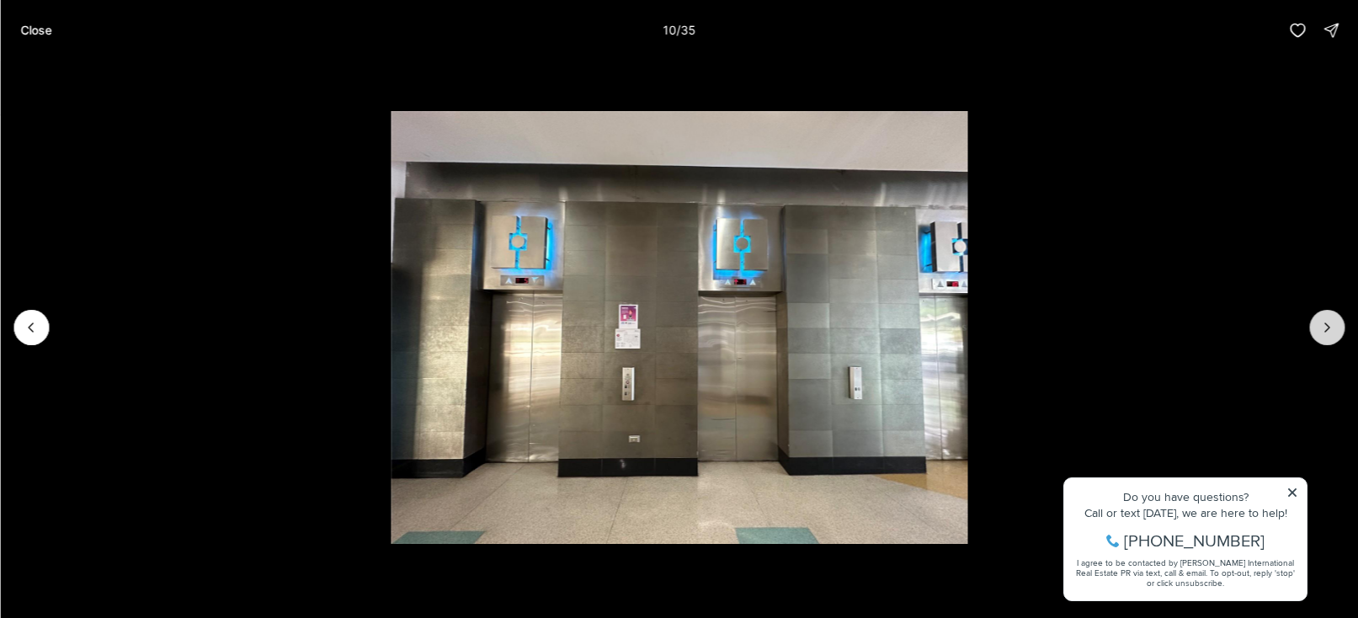
click at [1322, 327] on icon "Next slide" at bounding box center [1326, 327] width 17 height 17
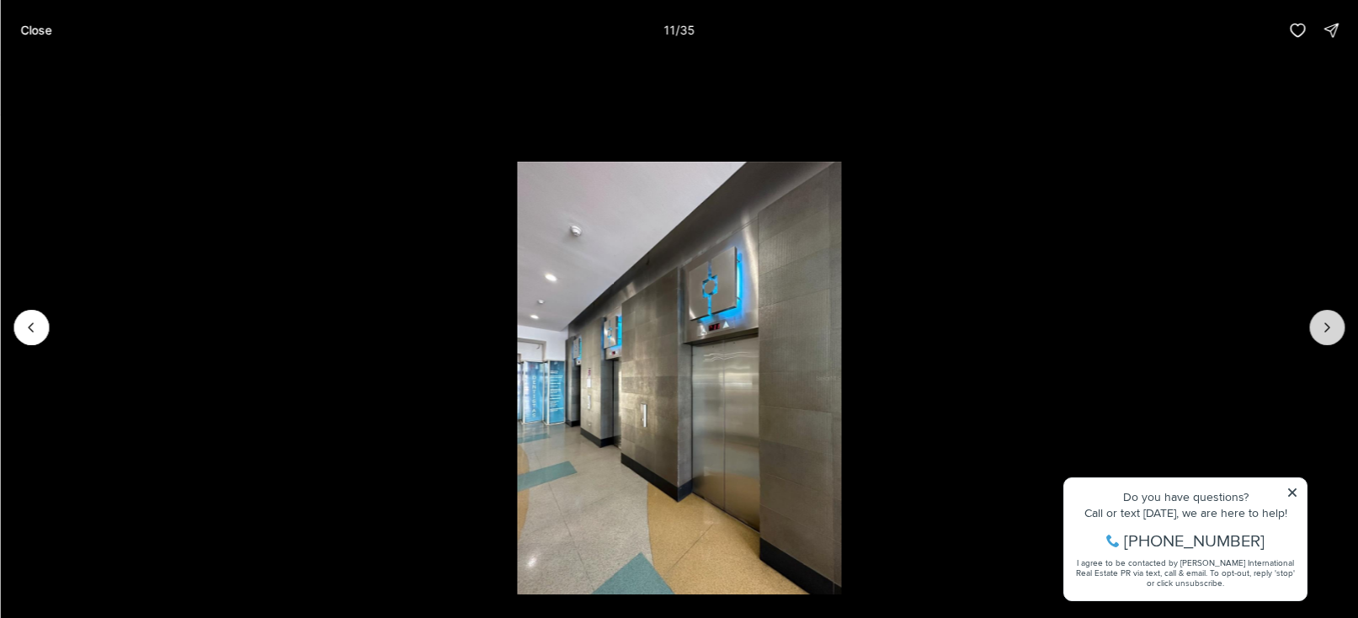
click at [1322, 327] on icon "Next slide" at bounding box center [1326, 327] width 17 height 17
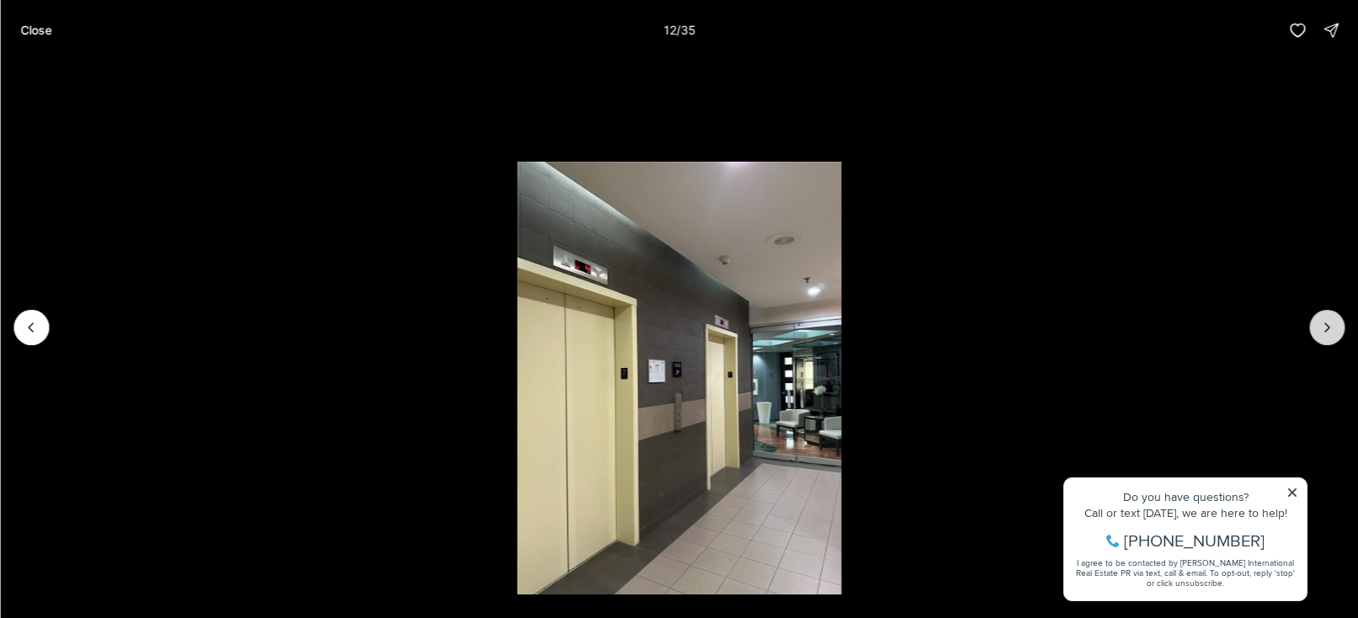
click at [1322, 327] on icon "Next slide" at bounding box center [1326, 327] width 17 height 17
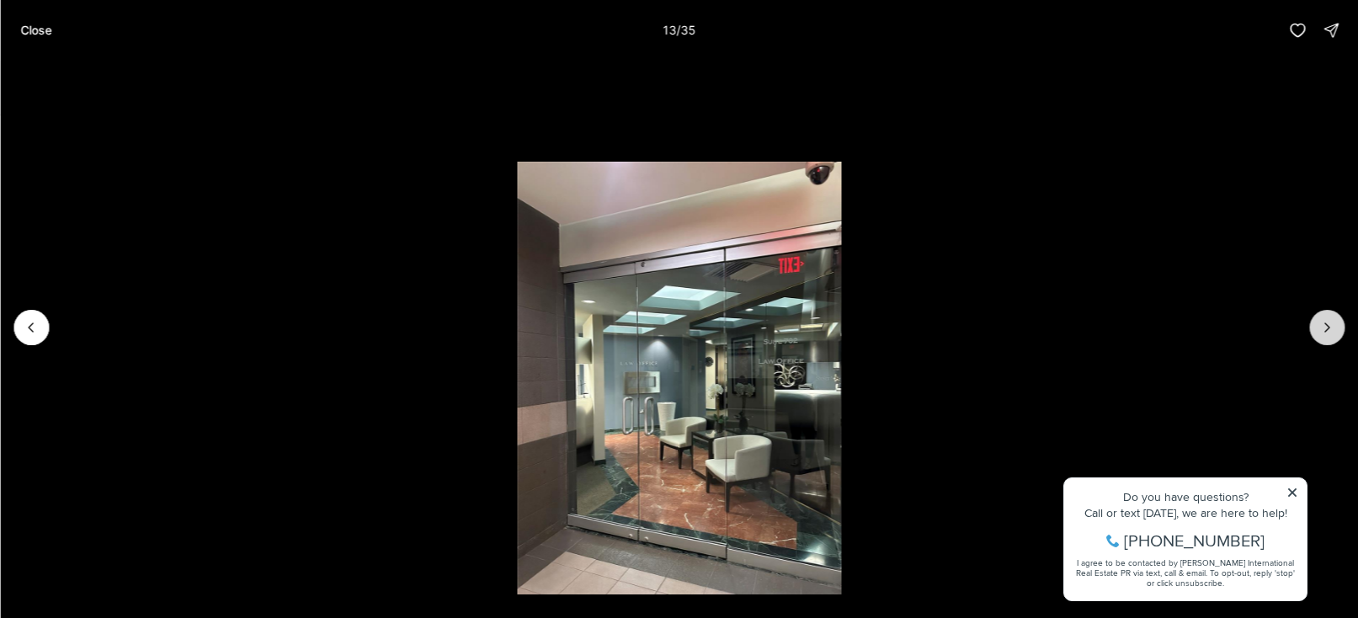
click at [1322, 327] on icon "Next slide" at bounding box center [1326, 327] width 17 height 17
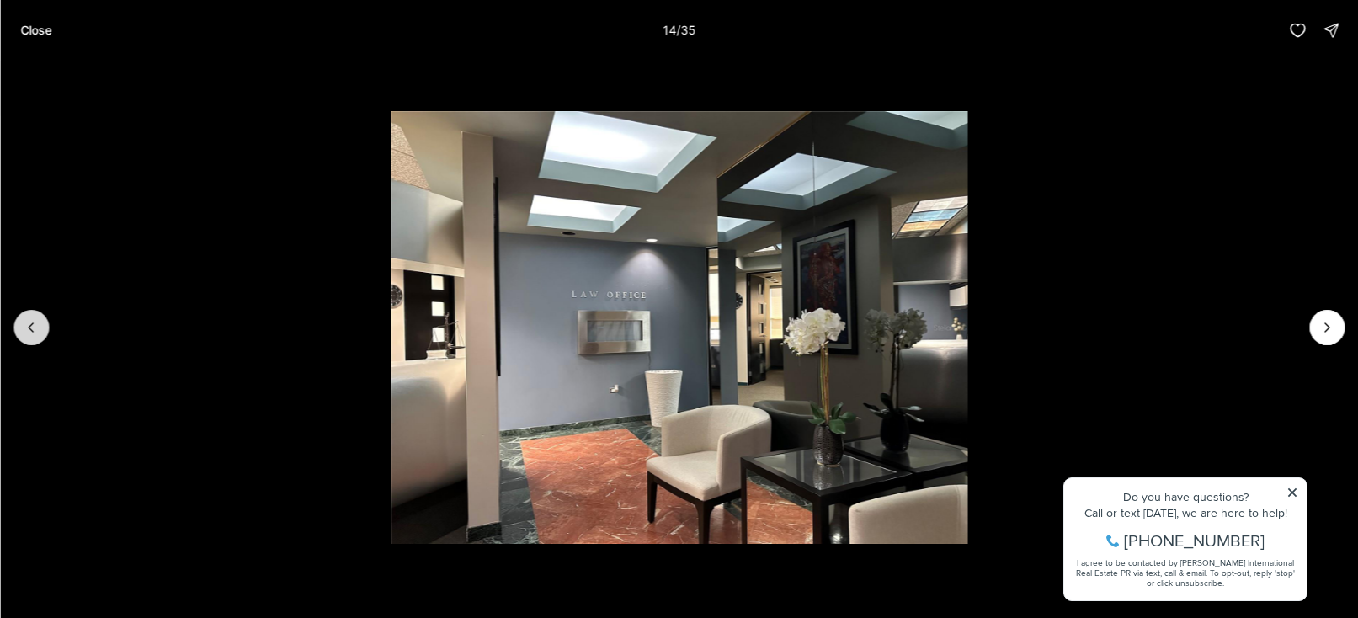
click at [33, 327] on icon "Previous slide" at bounding box center [31, 327] width 17 height 17
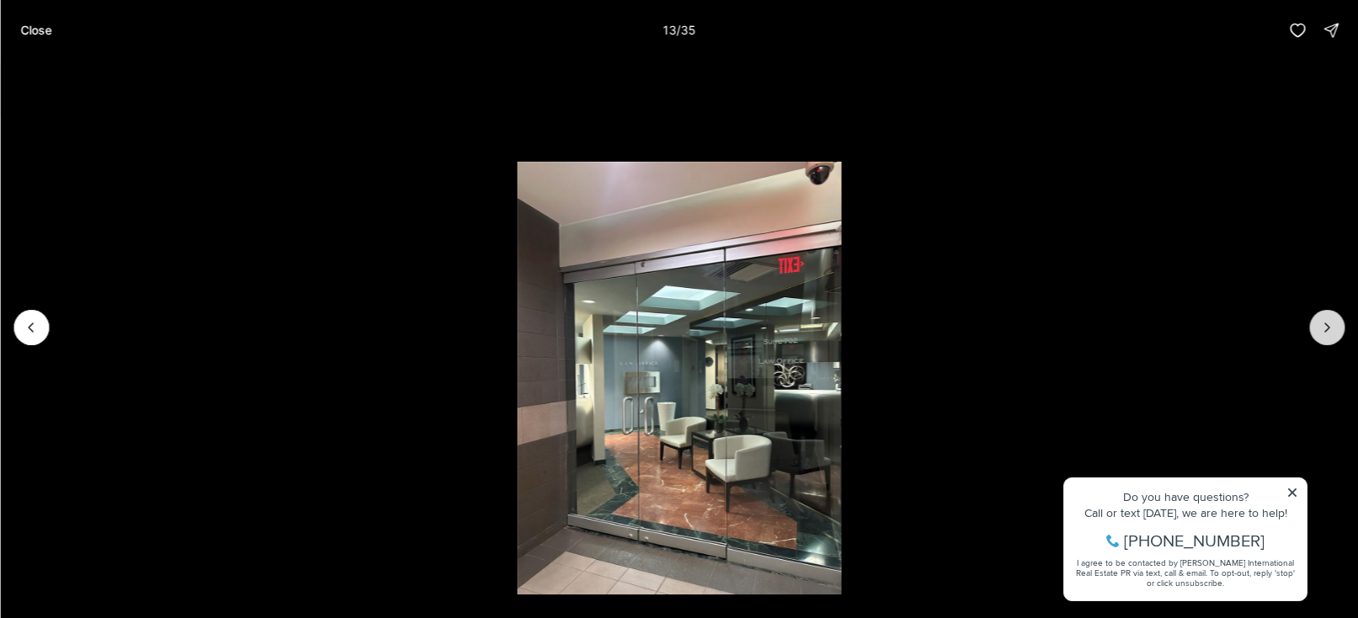
click at [1324, 330] on icon "Next slide" at bounding box center [1326, 327] width 17 height 17
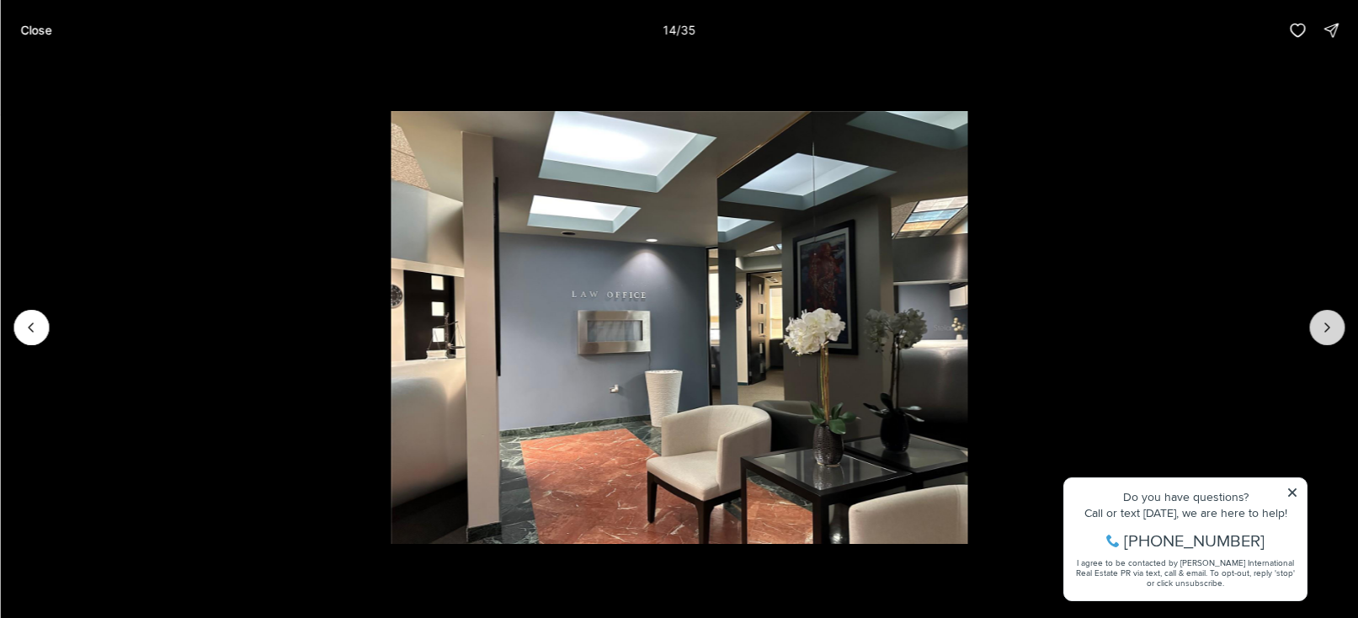
click at [1332, 324] on icon "Next slide" at bounding box center [1326, 327] width 17 height 17
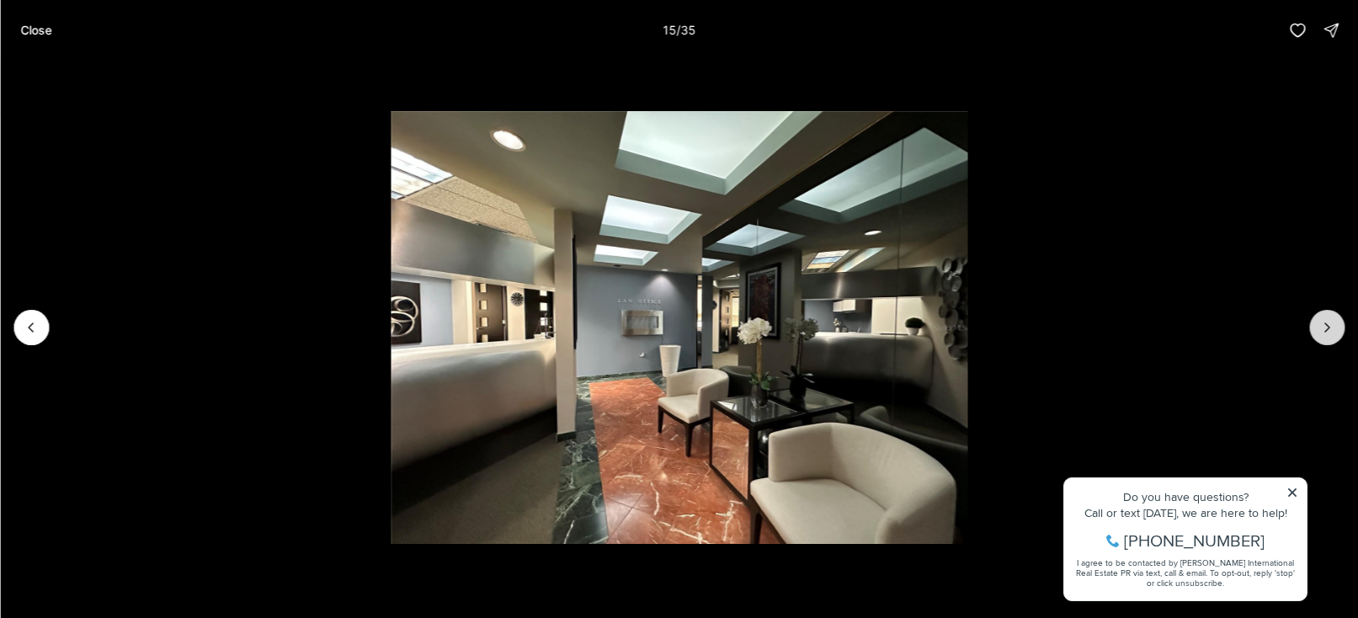
click at [1337, 324] on button "Next slide" at bounding box center [1326, 327] width 35 height 35
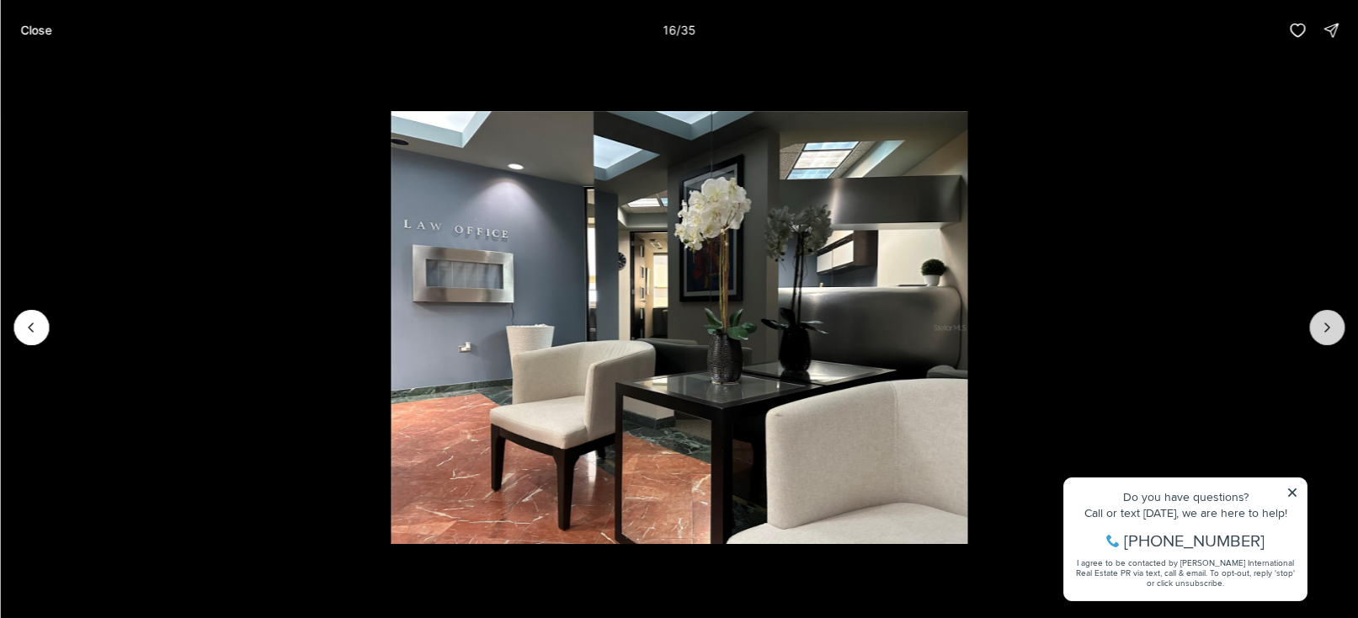
click at [1321, 326] on icon "Next slide" at bounding box center [1326, 327] width 17 height 17
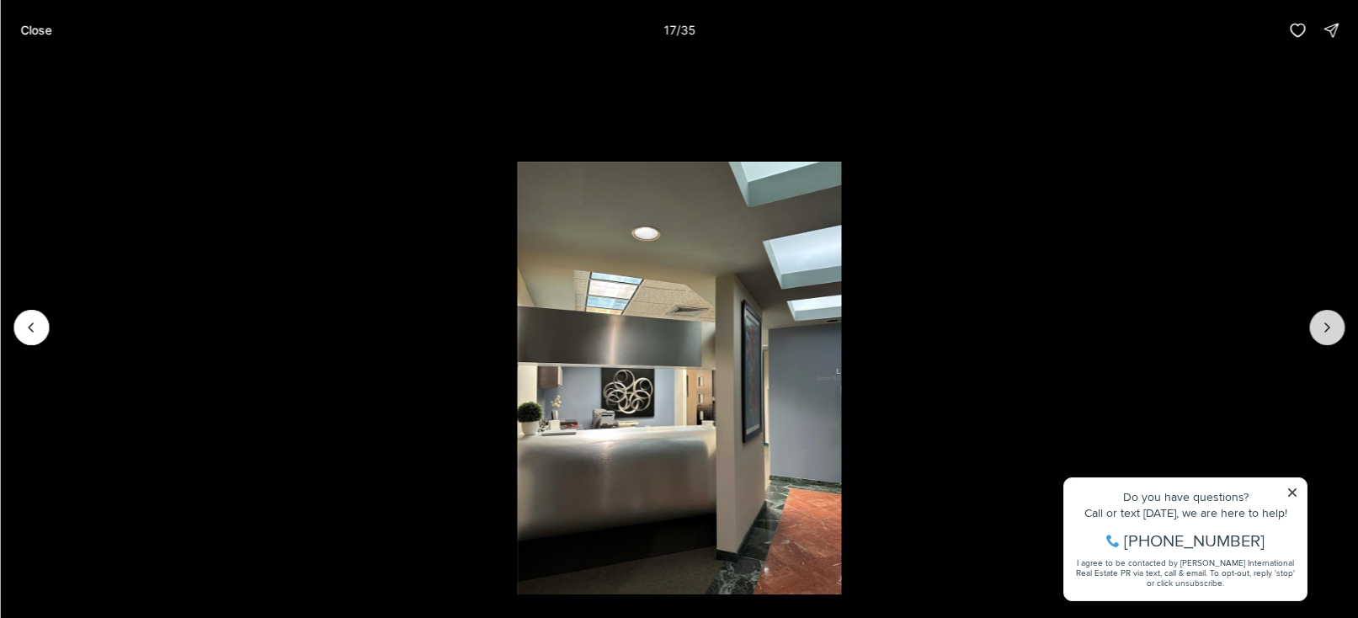
click at [1321, 326] on icon "Next slide" at bounding box center [1326, 327] width 17 height 17
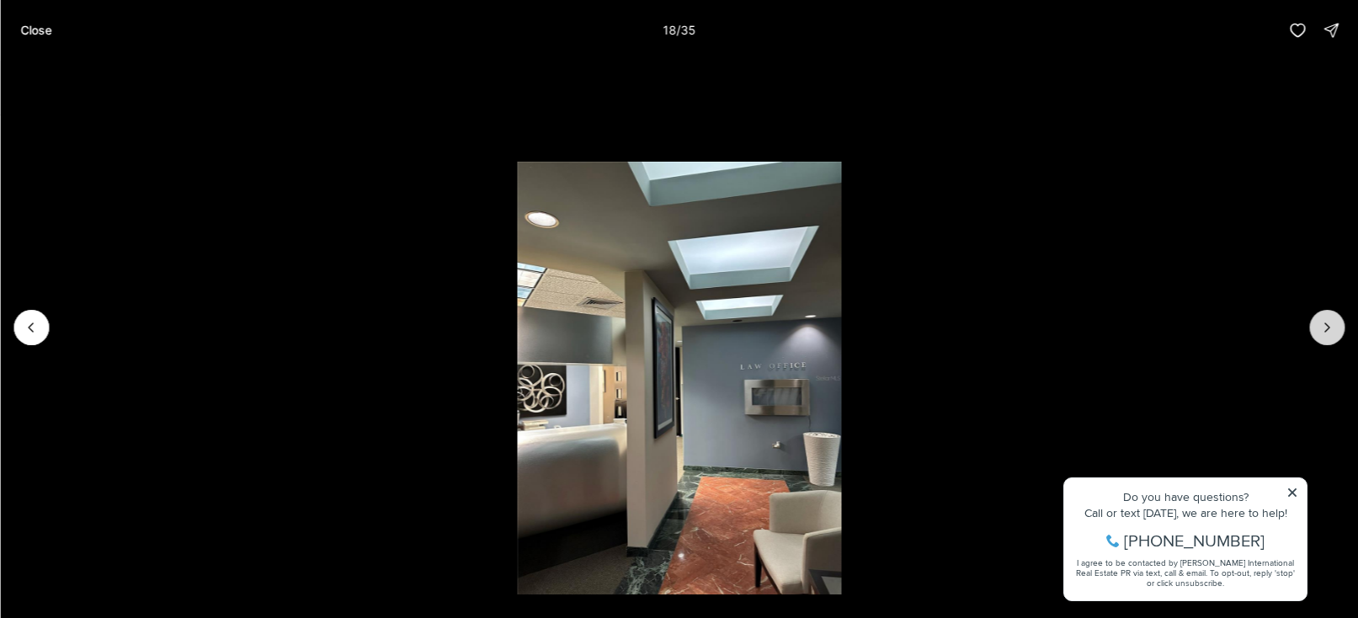
click at [1335, 315] on button "Next slide" at bounding box center [1326, 327] width 35 height 35
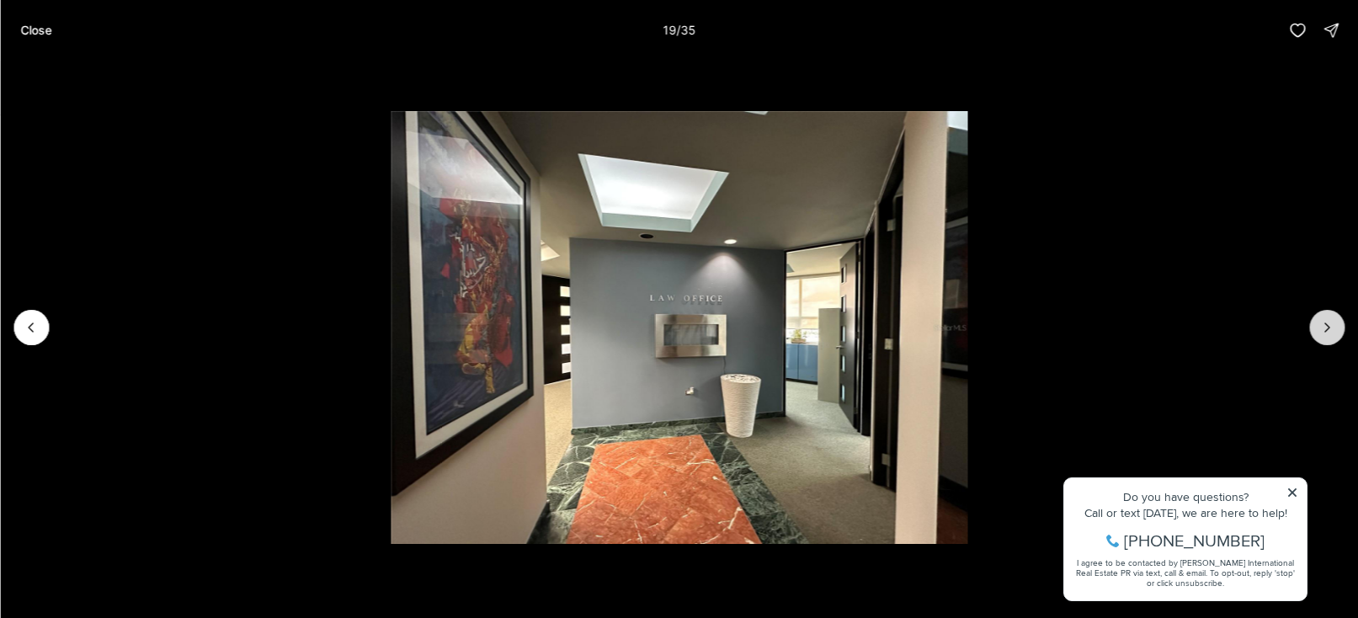
click at [1334, 319] on icon "Next slide" at bounding box center [1326, 327] width 17 height 17
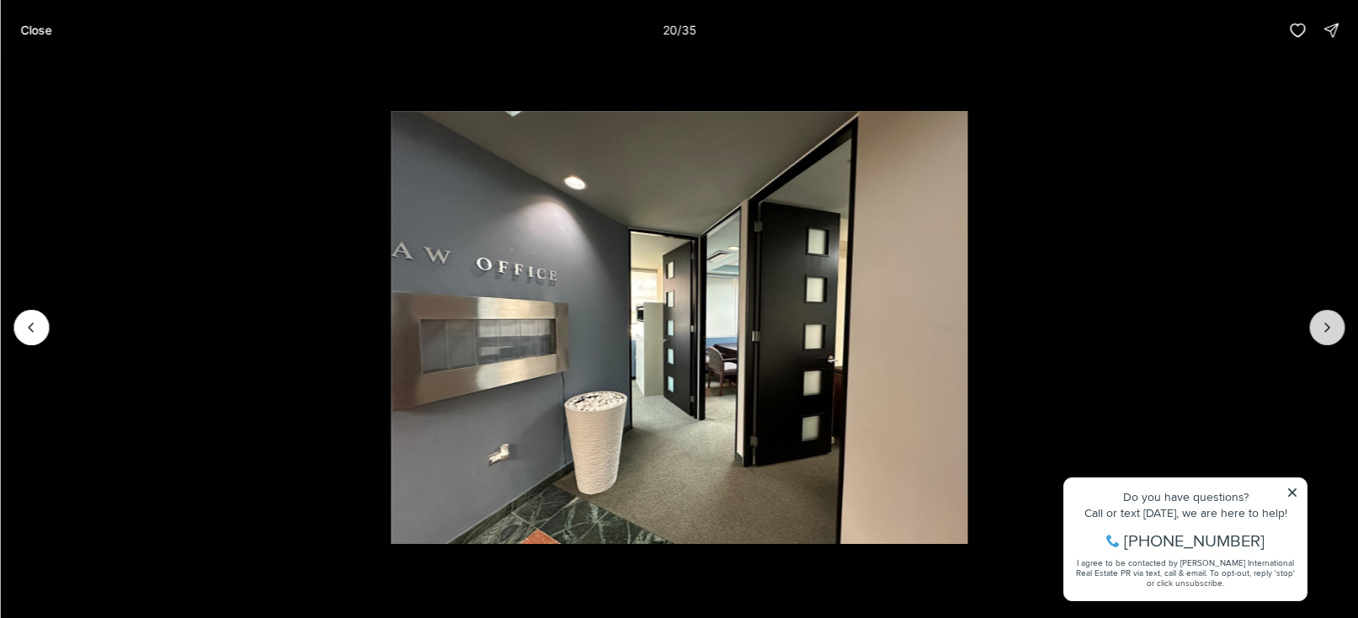
click at [1334, 319] on icon "Next slide" at bounding box center [1326, 327] width 17 height 17
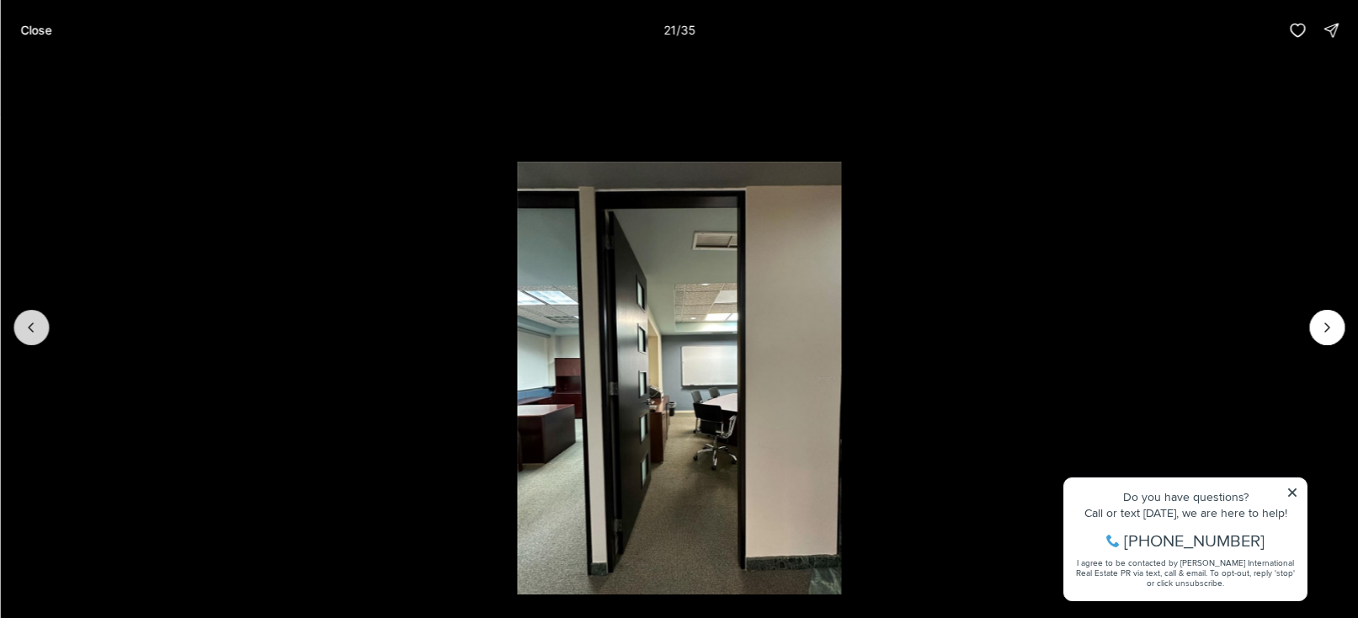
click at [27, 326] on icon "Previous slide" at bounding box center [31, 327] width 17 height 17
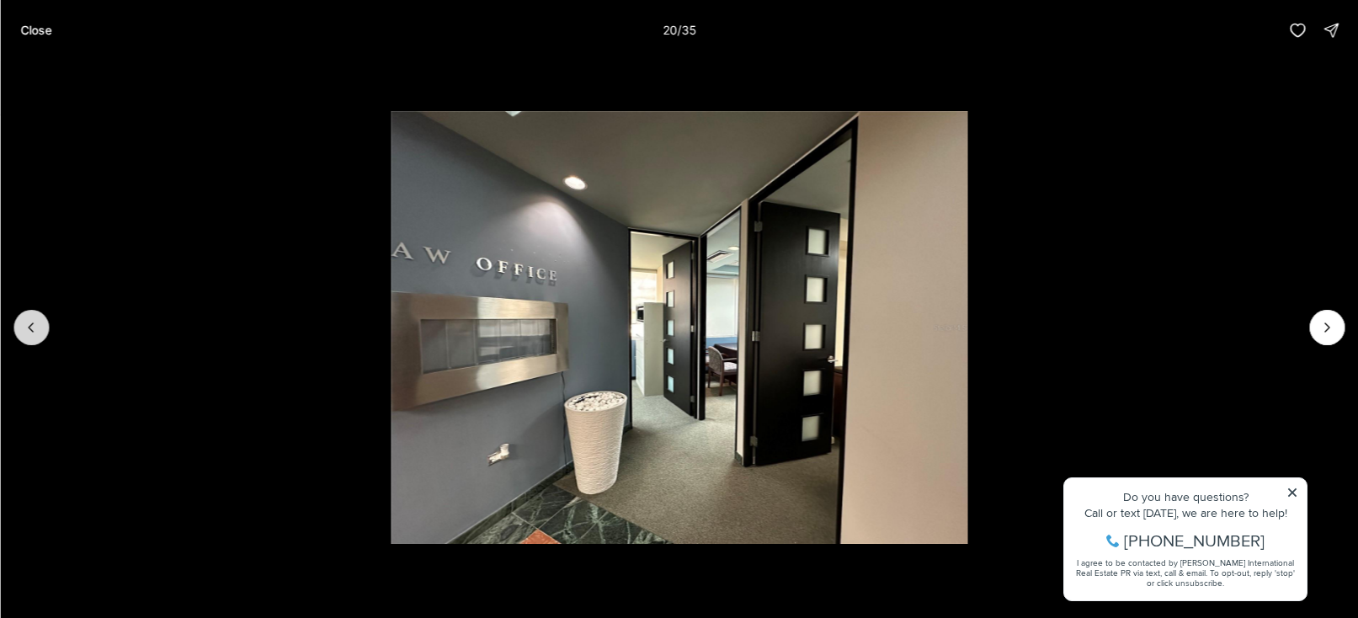
click at [29, 326] on icon "Previous slide" at bounding box center [31, 327] width 17 height 17
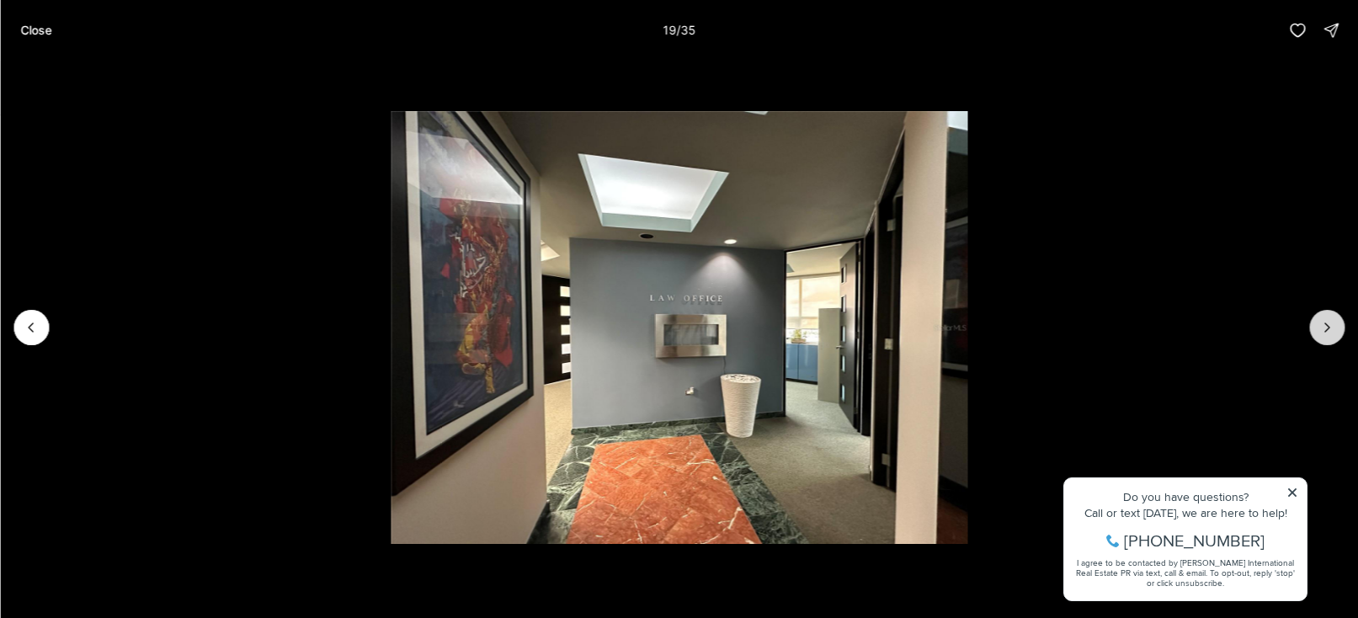
click at [1330, 324] on icon "Next slide" at bounding box center [1326, 327] width 17 height 17
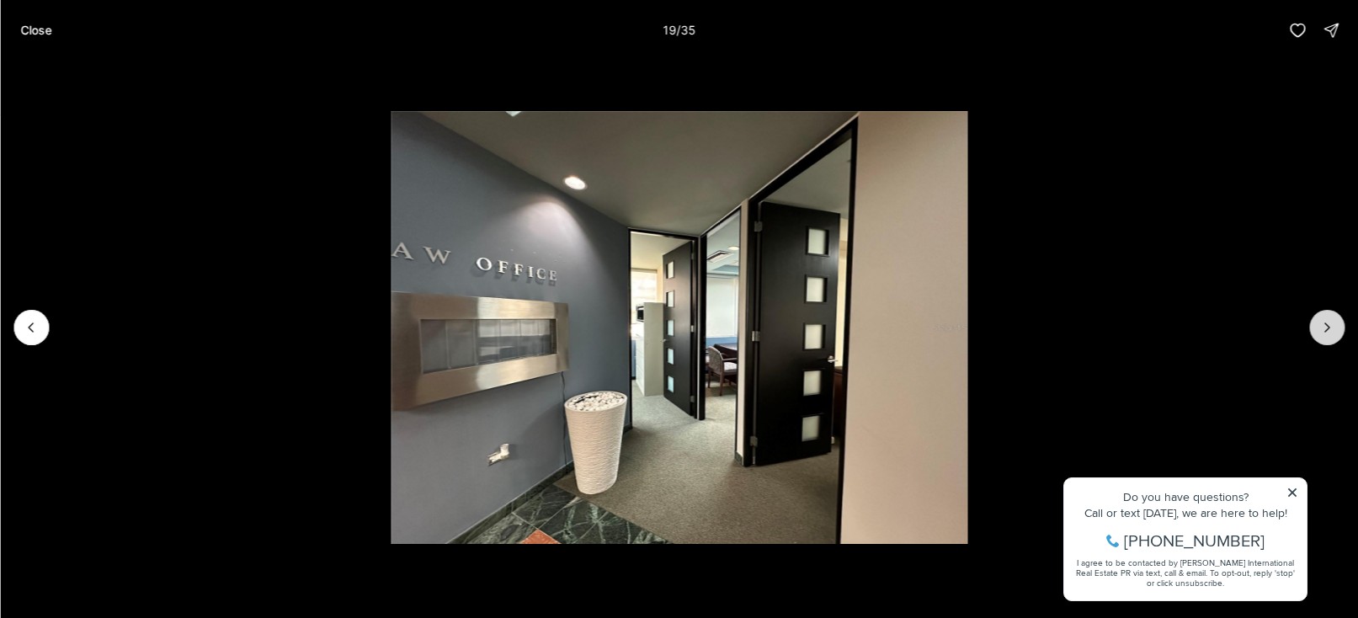
click at [1330, 324] on icon "Next slide" at bounding box center [1326, 327] width 17 height 17
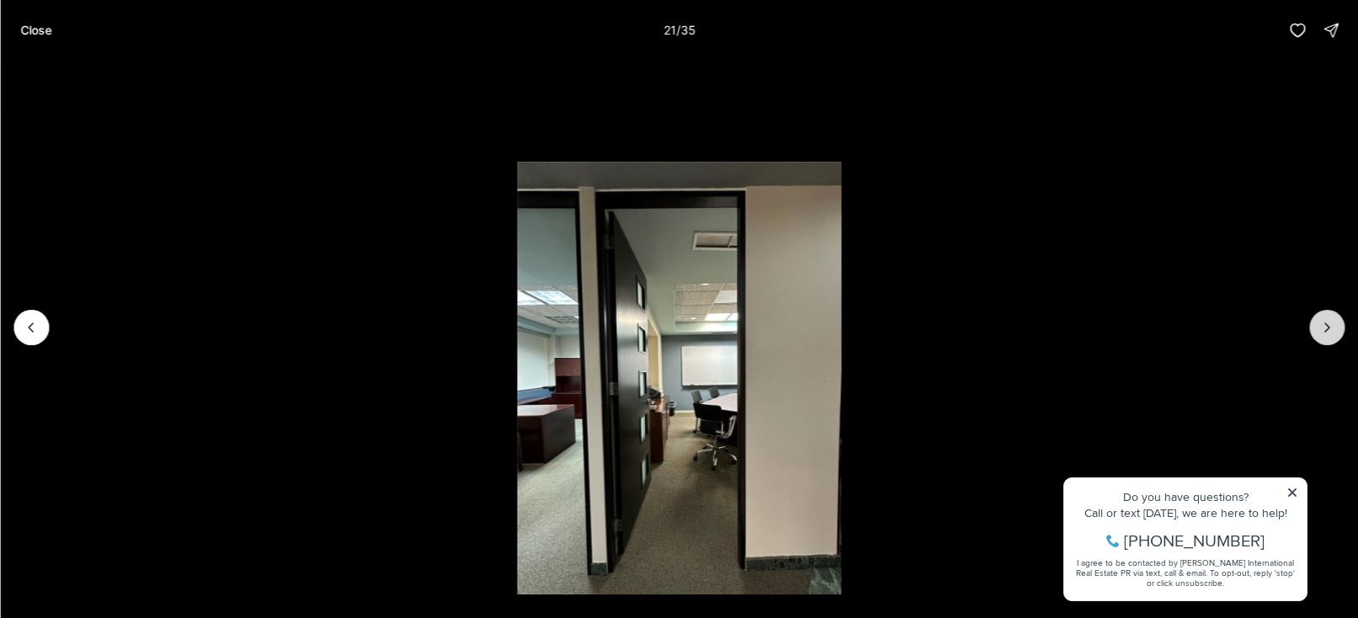
click at [1330, 324] on icon "Next slide" at bounding box center [1326, 327] width 17 height 17
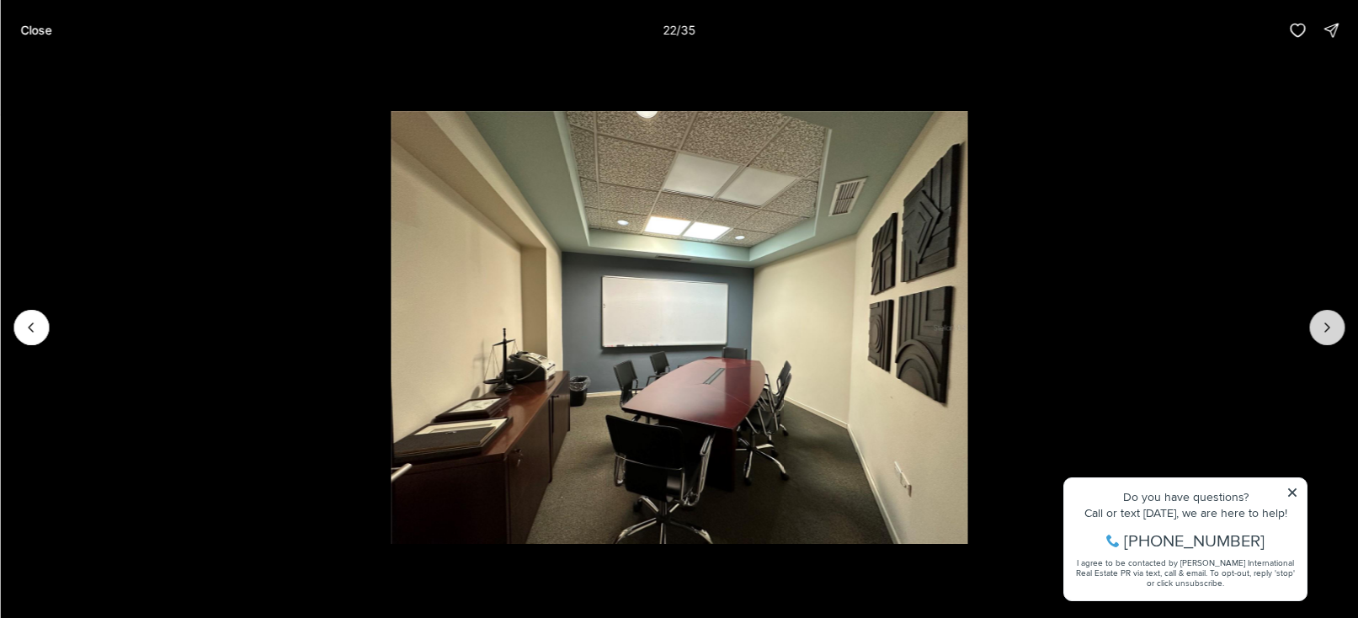
click at [1327, 336] on button "Next slide" at bounding box center [1326, 327] width 35 height 35
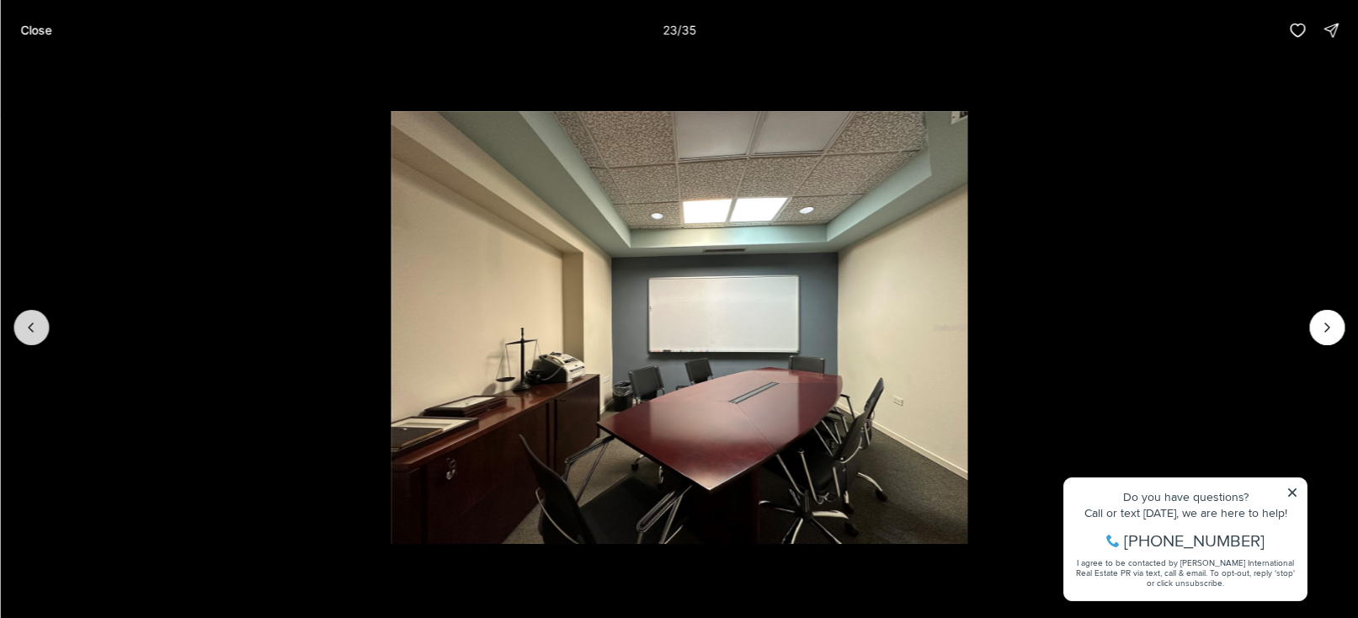
click at [28, 332] on icon "Previous slide" at bounding box center [31, 327] width 17 height 17
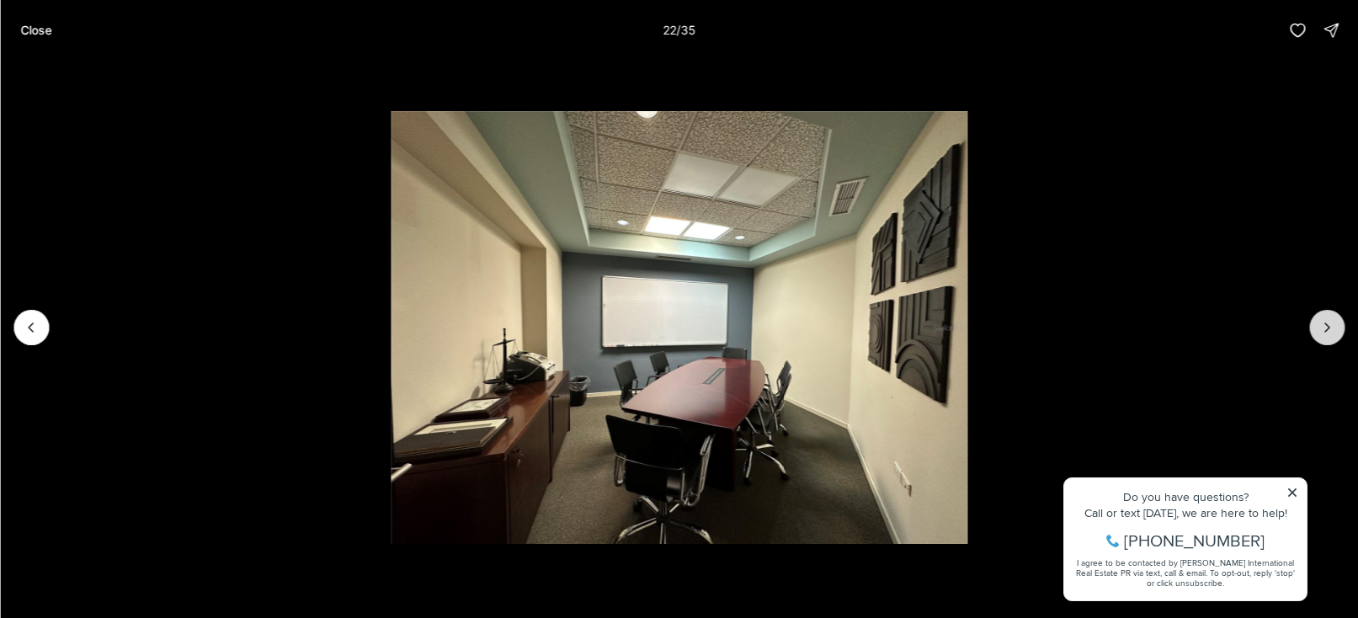
click at [1337, 326] on button "Next slide" at bounding box center [1326, 327] width 35 height 35
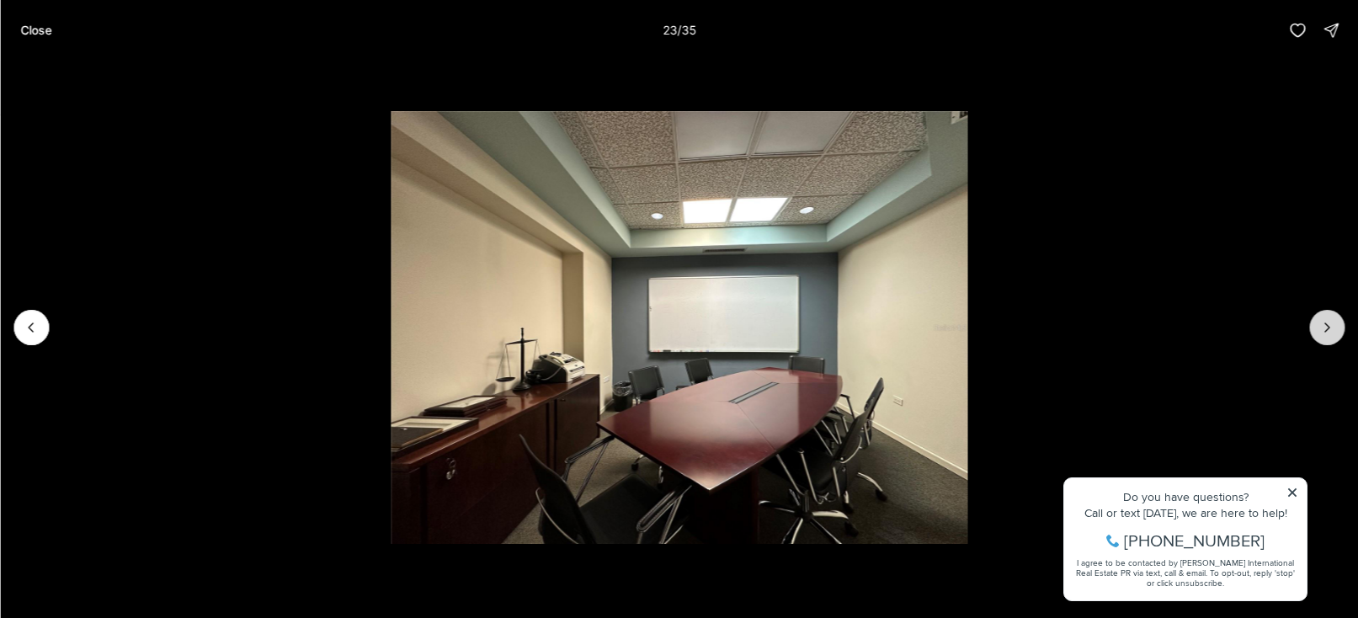
click at [1337, 326] on button "Next slide" at bounding box center [1326, 327] width 35 height 35
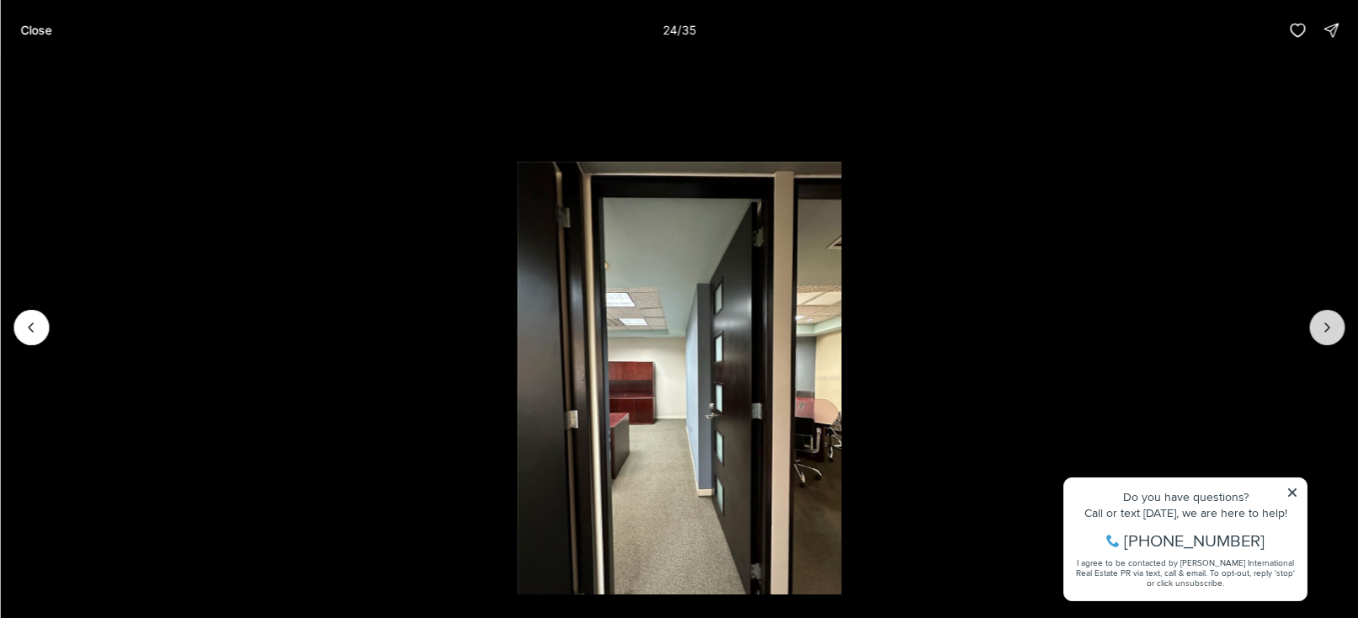
click at [1337, 326] on button "Next slide" at bounding box center [1326, 327] width 35 height 35
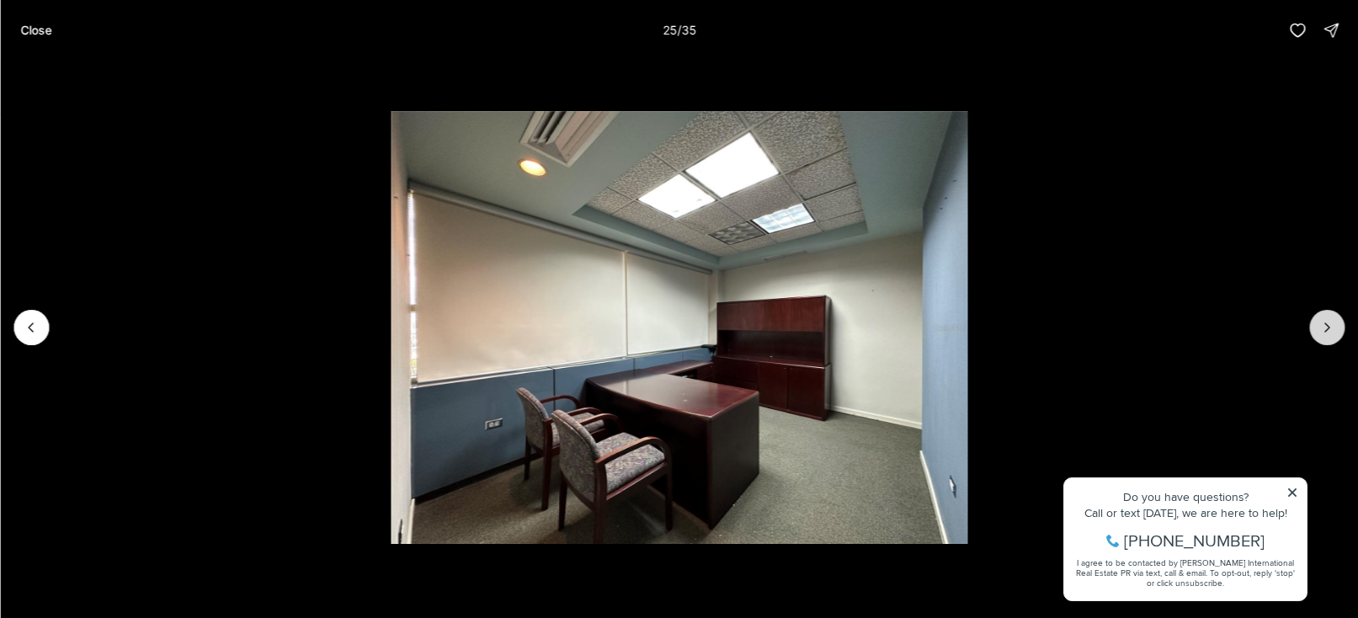
click at [1337, 329] on button "Next slide" at bounding box center [1326, 327] width 35 height 35
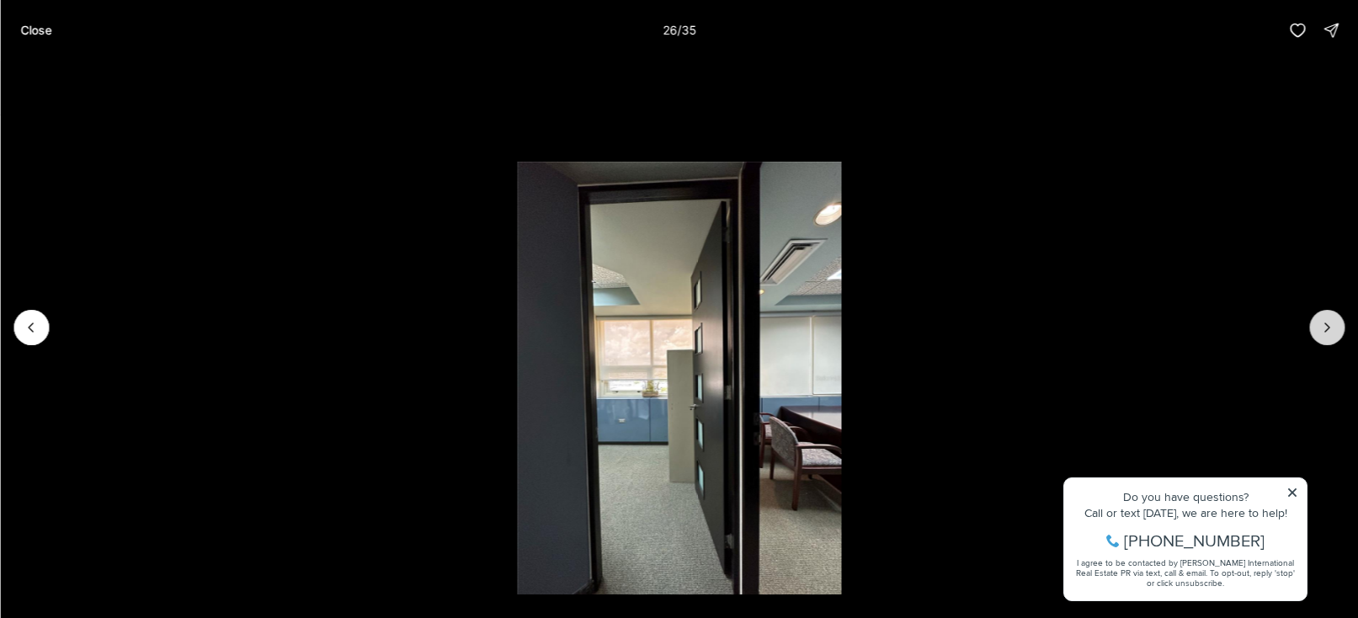
click at [1337, 329] on button "Next slide" at bounding box center [1326, 327] width 35 height 35
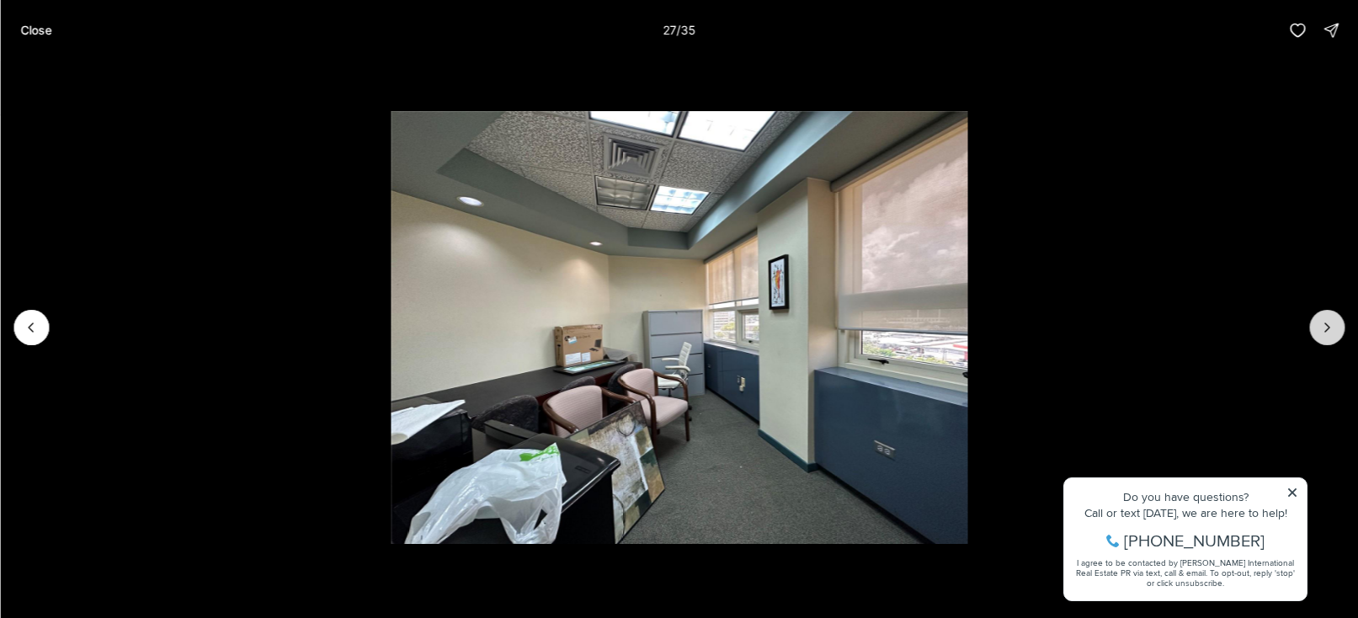
click at [1321, 326] on icon "Next slide" at bounding box center [1326, 327] width 17 height 17
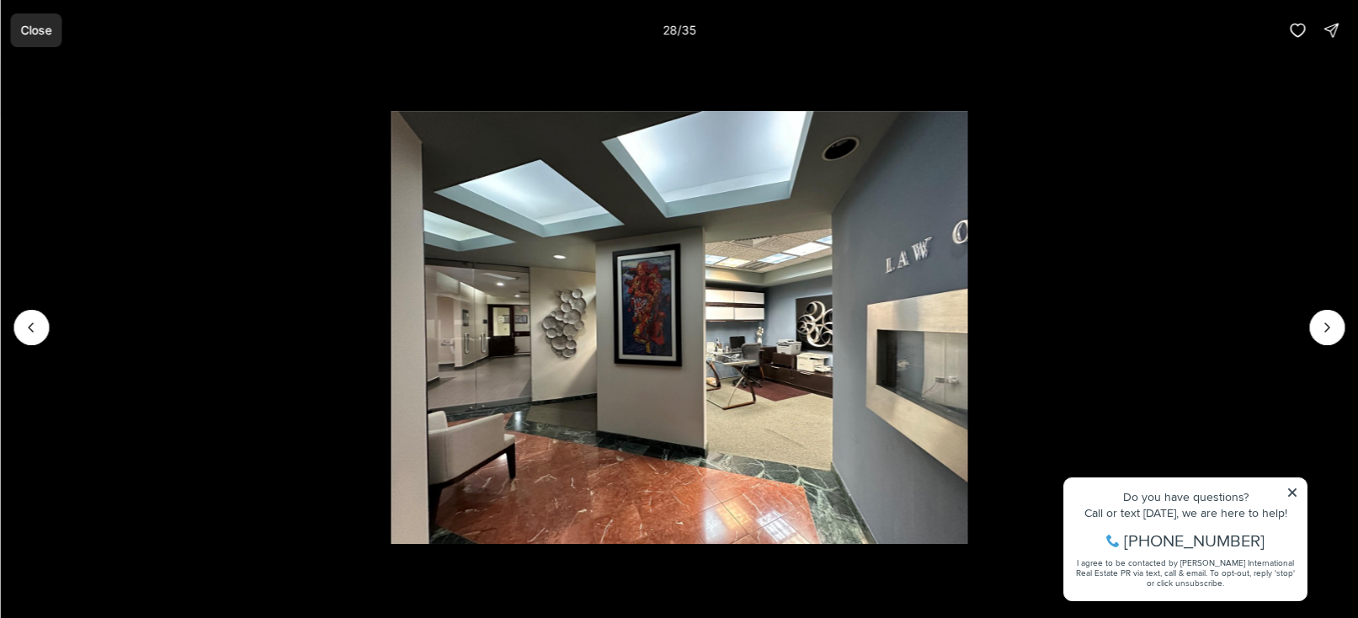
click at [41, 32] on p "Close" at bounding box center [35, 30] width 31 height 13
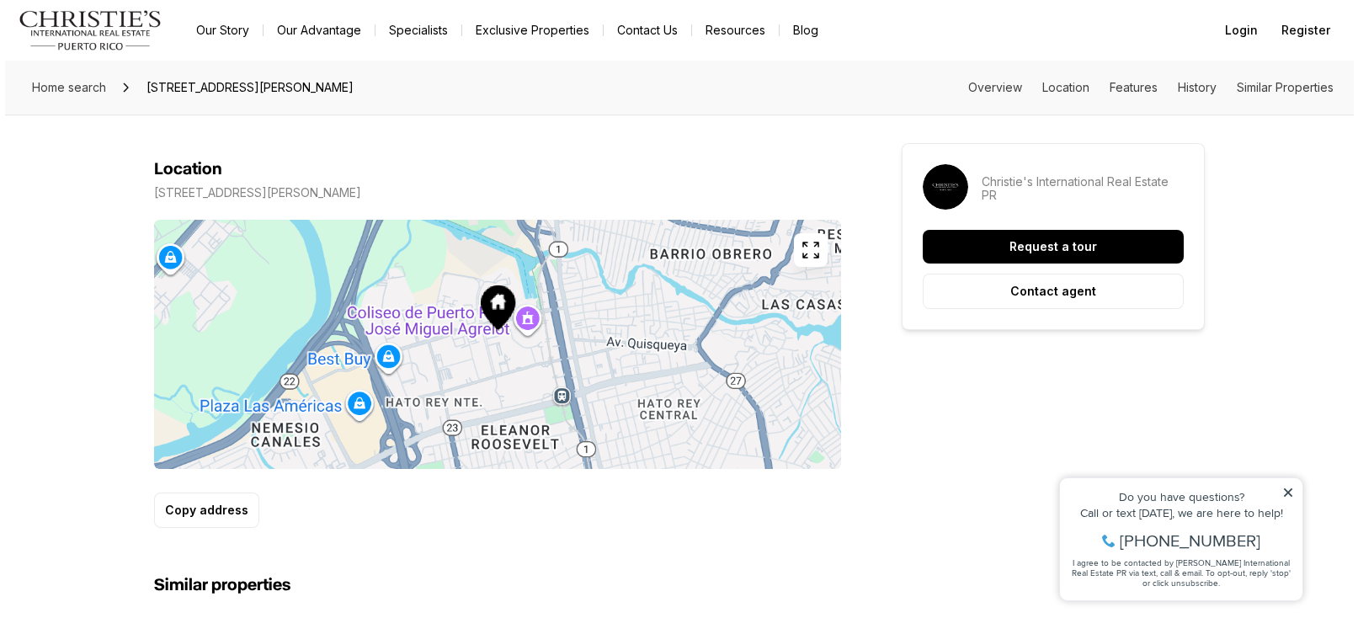
scroll to position [1082, 0]
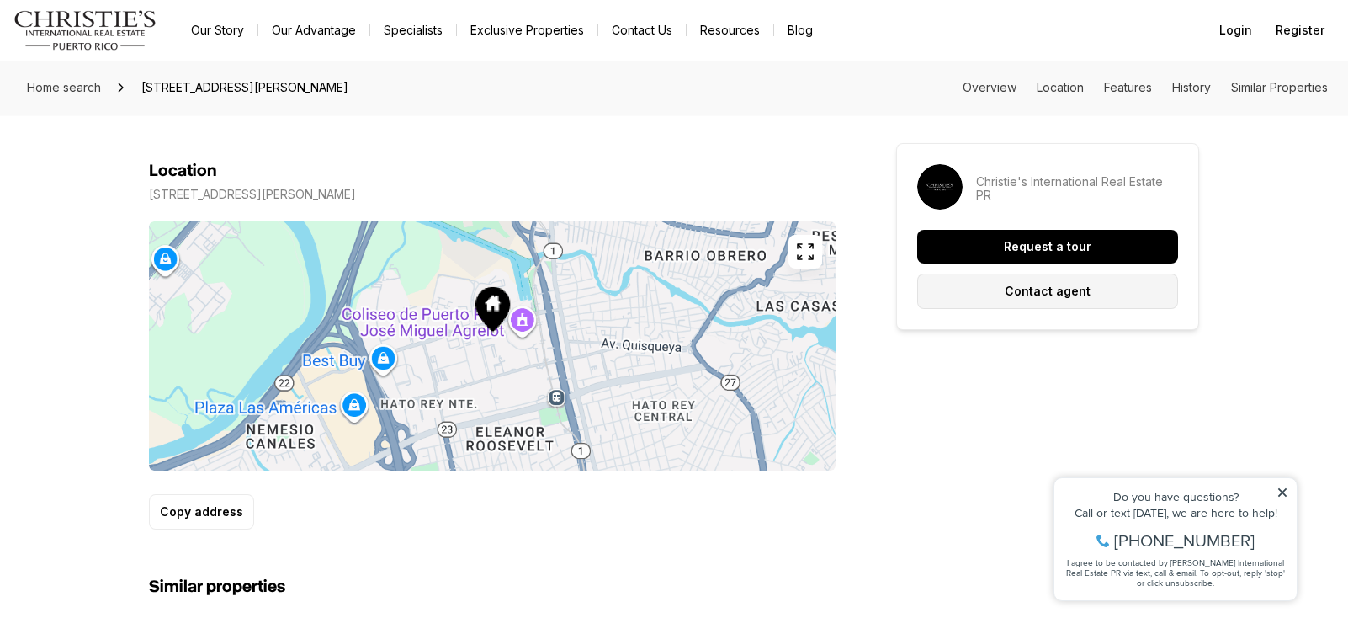
click at [1053, 294] on p "Contact agent" at bounding box center [1048, 291] width 86 height 13
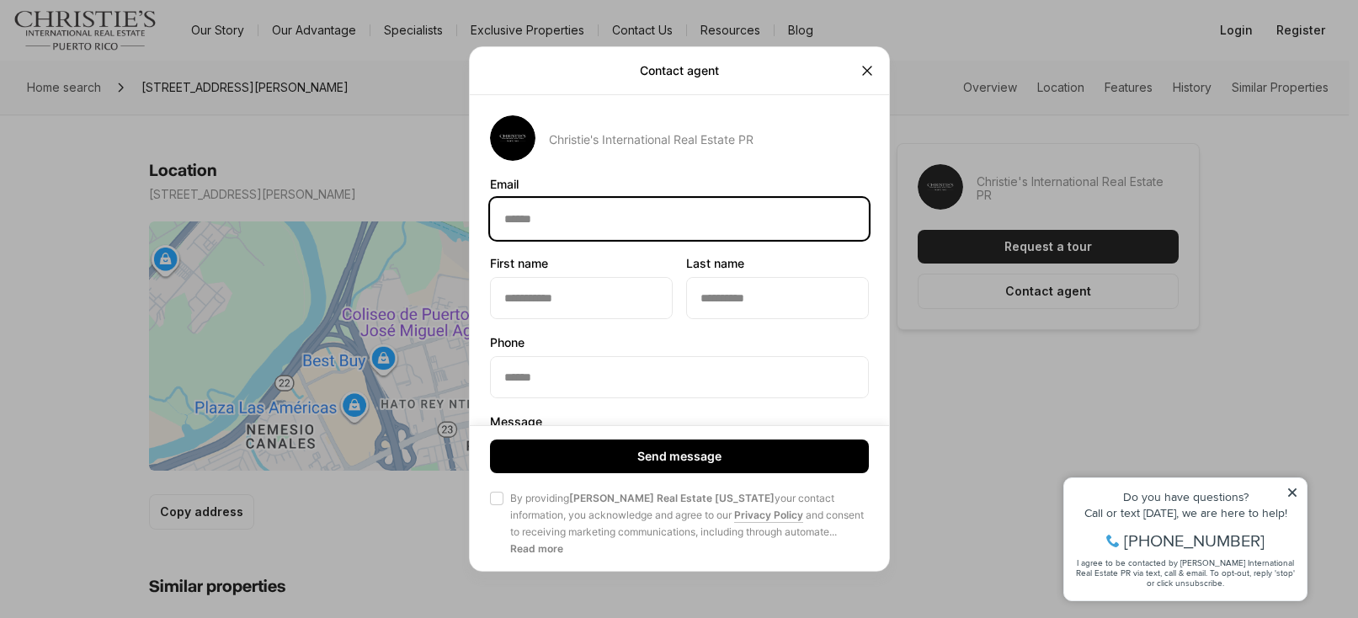
click at [545, 222] on input "Email Email" at bounding box center [679, 219] width 377 height 40
type input "**********"
type input "****"
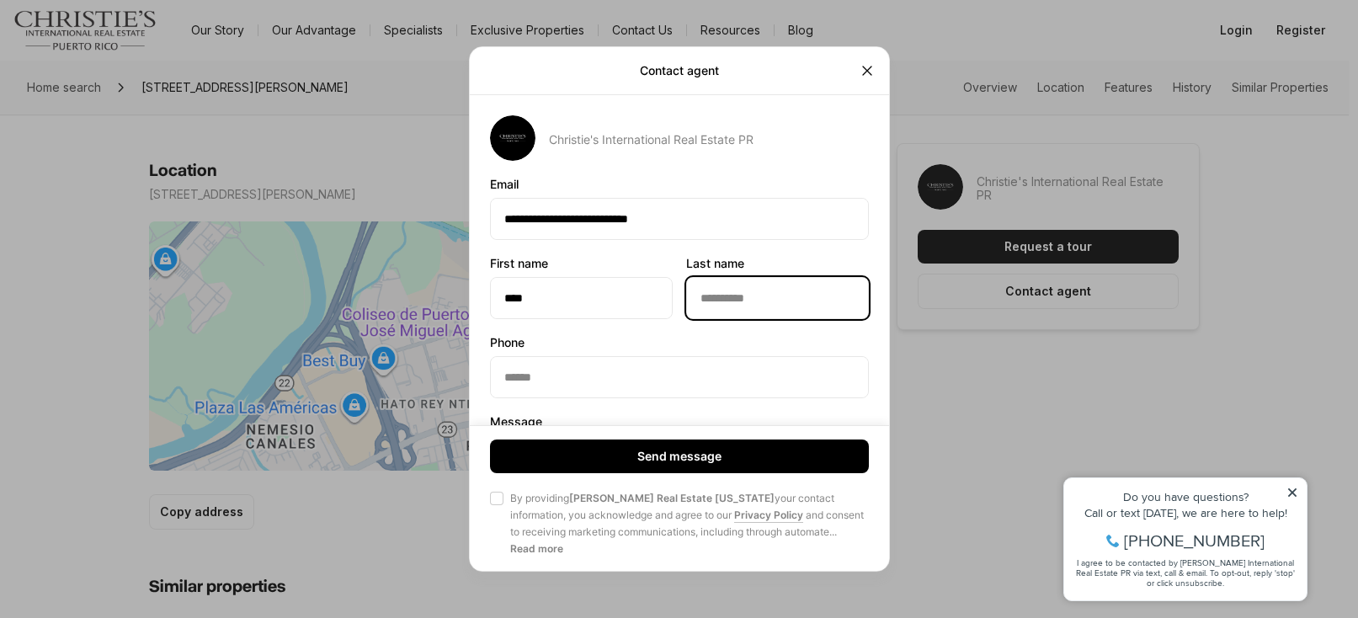
type input "**********"
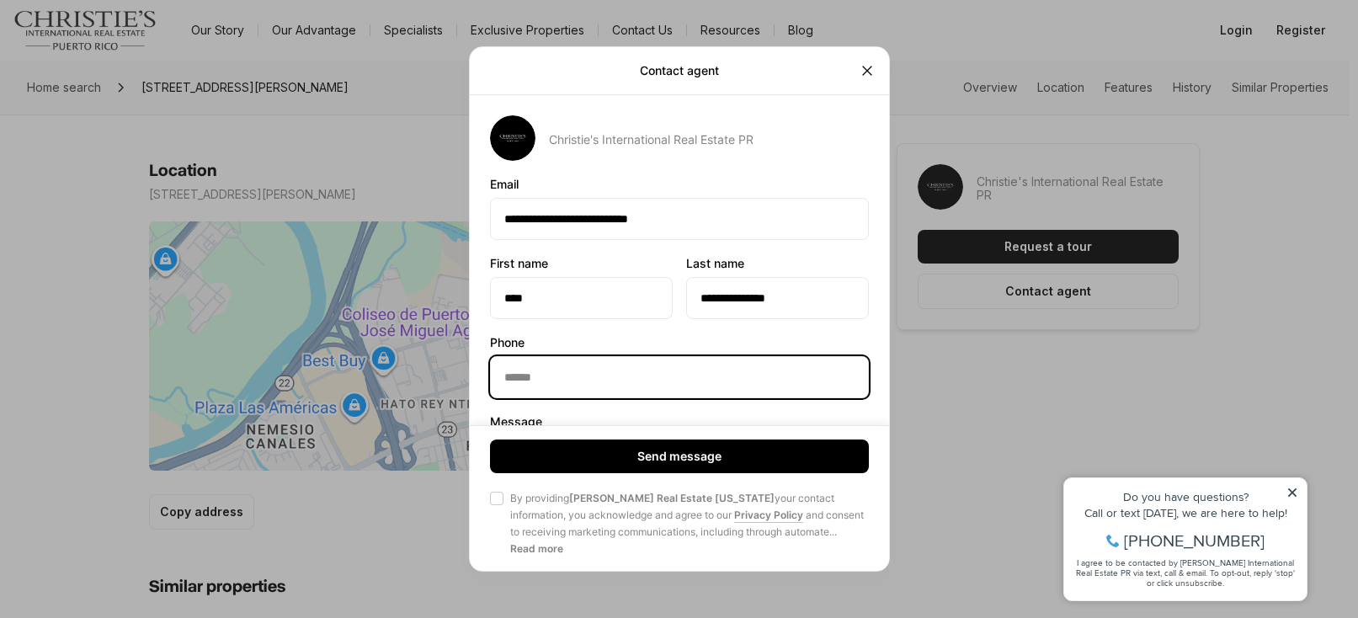
type input "**********"
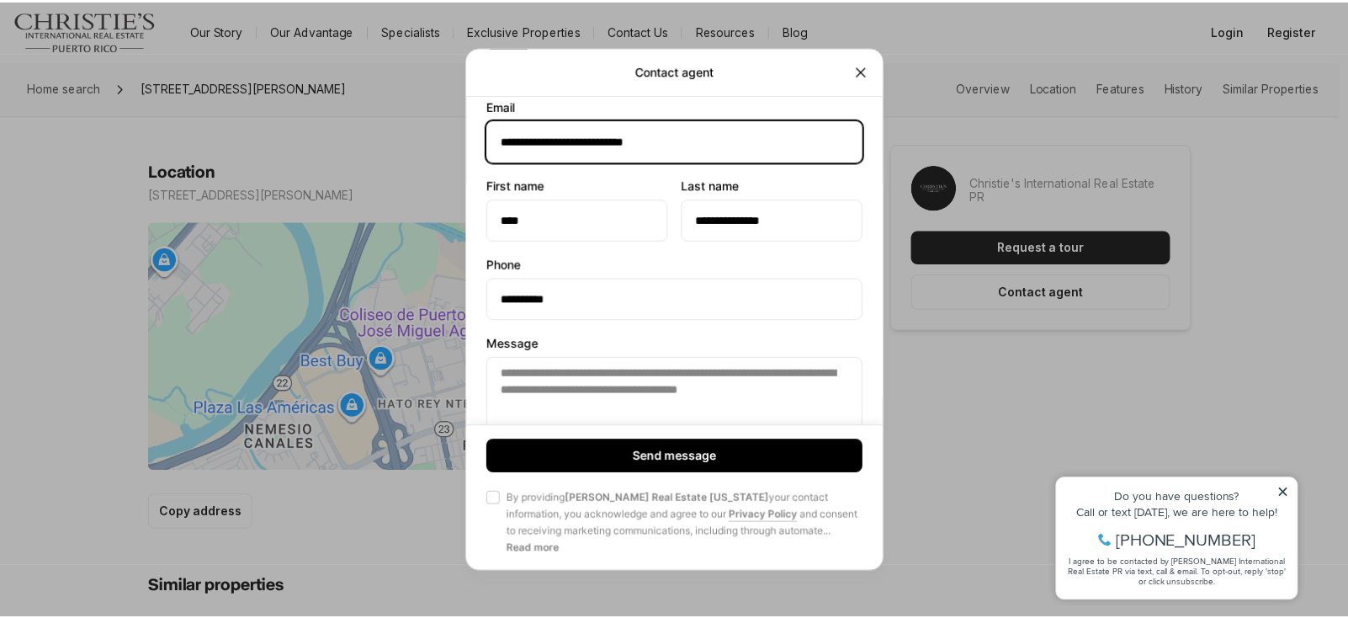
scroll to position [141, 0]
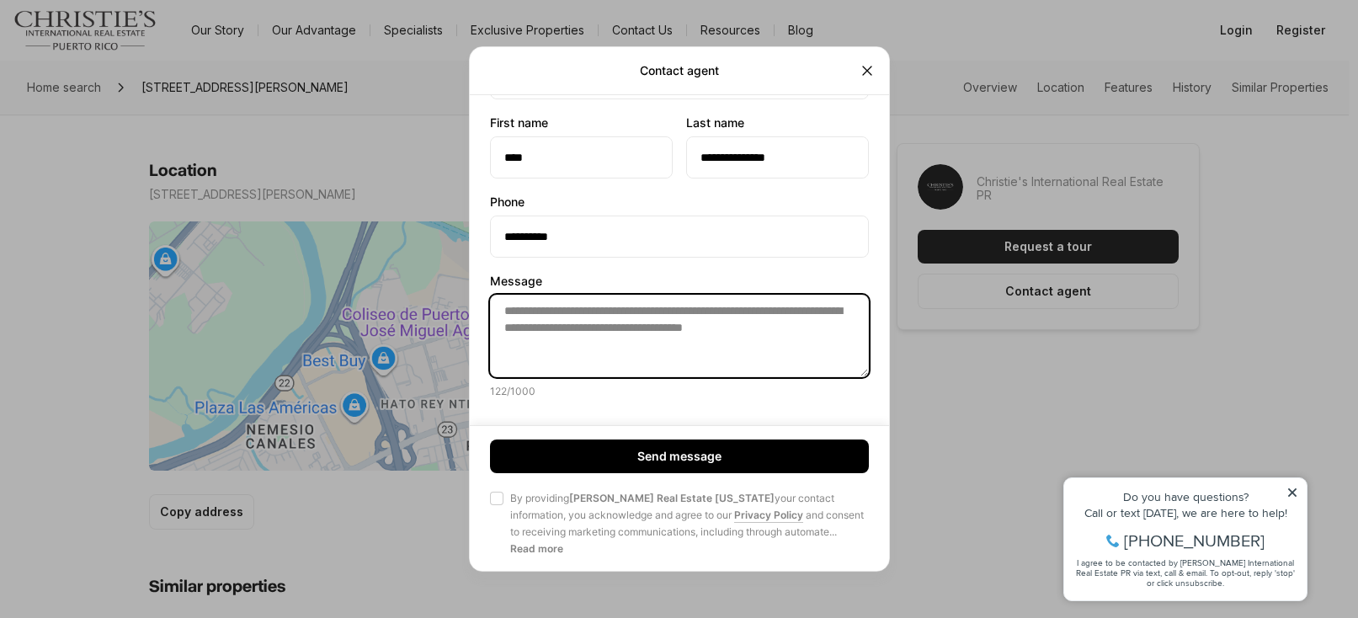
click at [632, 332] on textarea "**********" at bounding box center [679, 336] width 379 height 82
click at [629, 342] on textarea "**********" at bounding box center [679, 336] width 379 height 82
drag, startPoint x: 506, startPoint y: 310, endPoint x: 652, endPoint y: 384, distance: 163.4
click at [652, 384] on div "**********" at bounding box center [679, 336] width 379 height 124
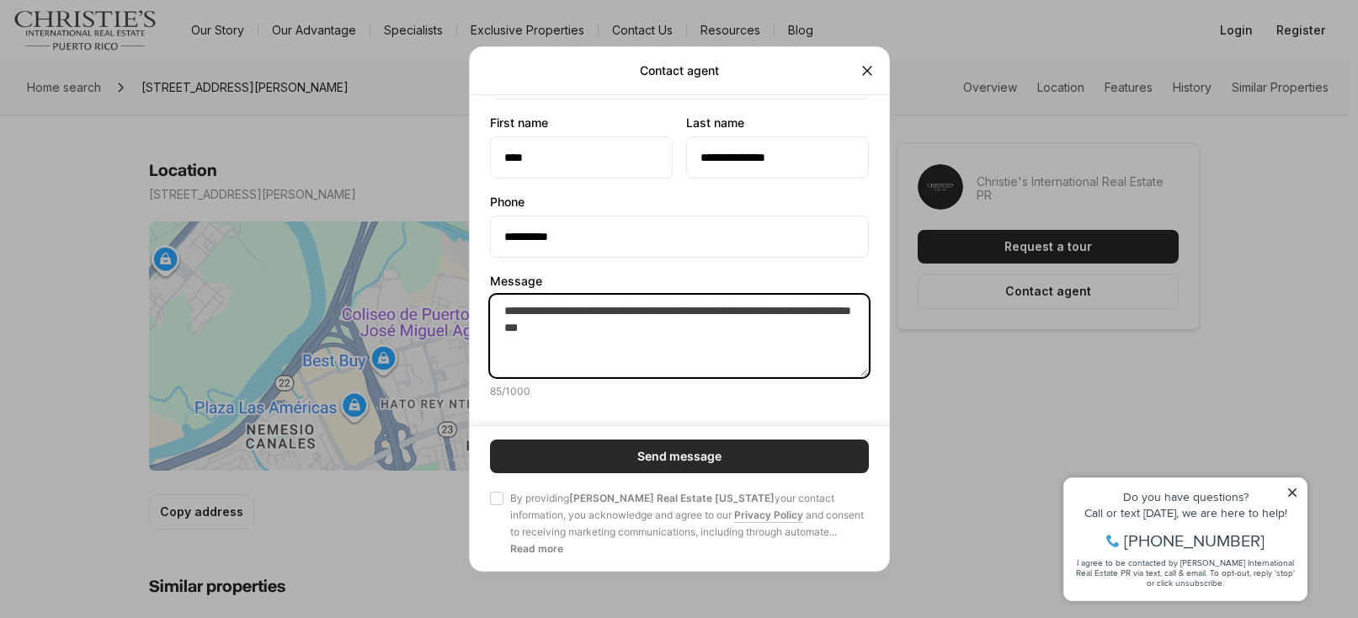
type textarea "**********"
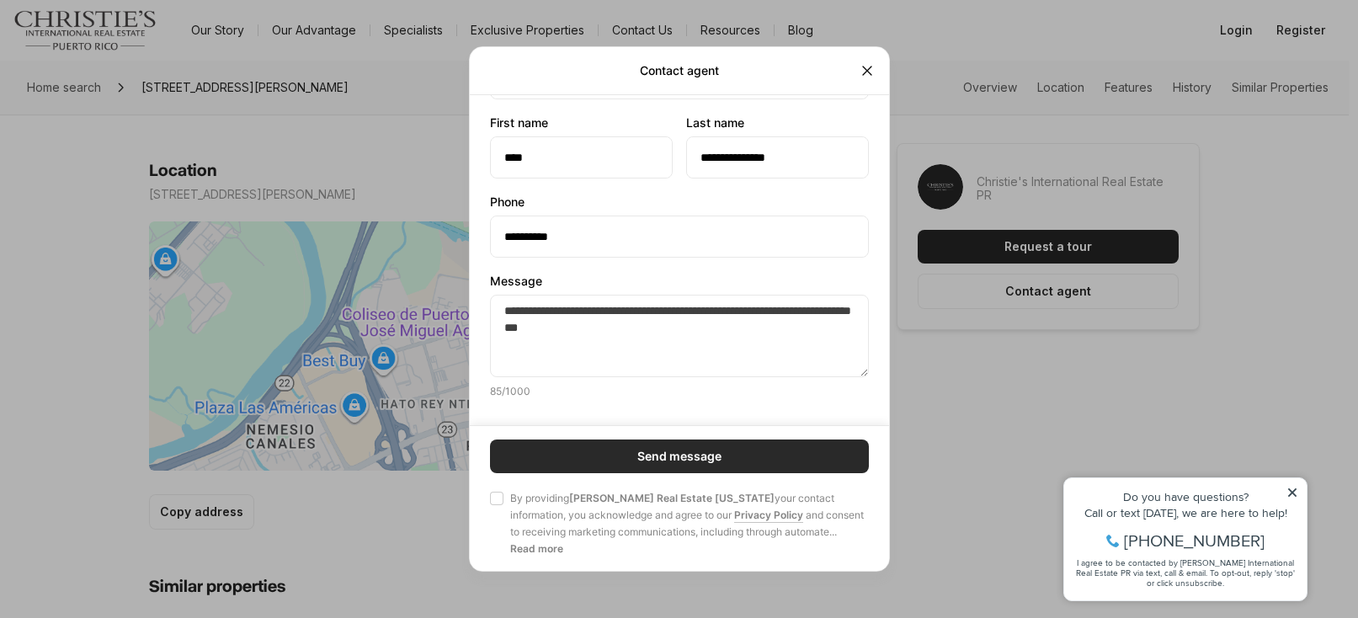
click at [731, 451] on button "Send message" at bounding box center [679, 456] width 379 height 34
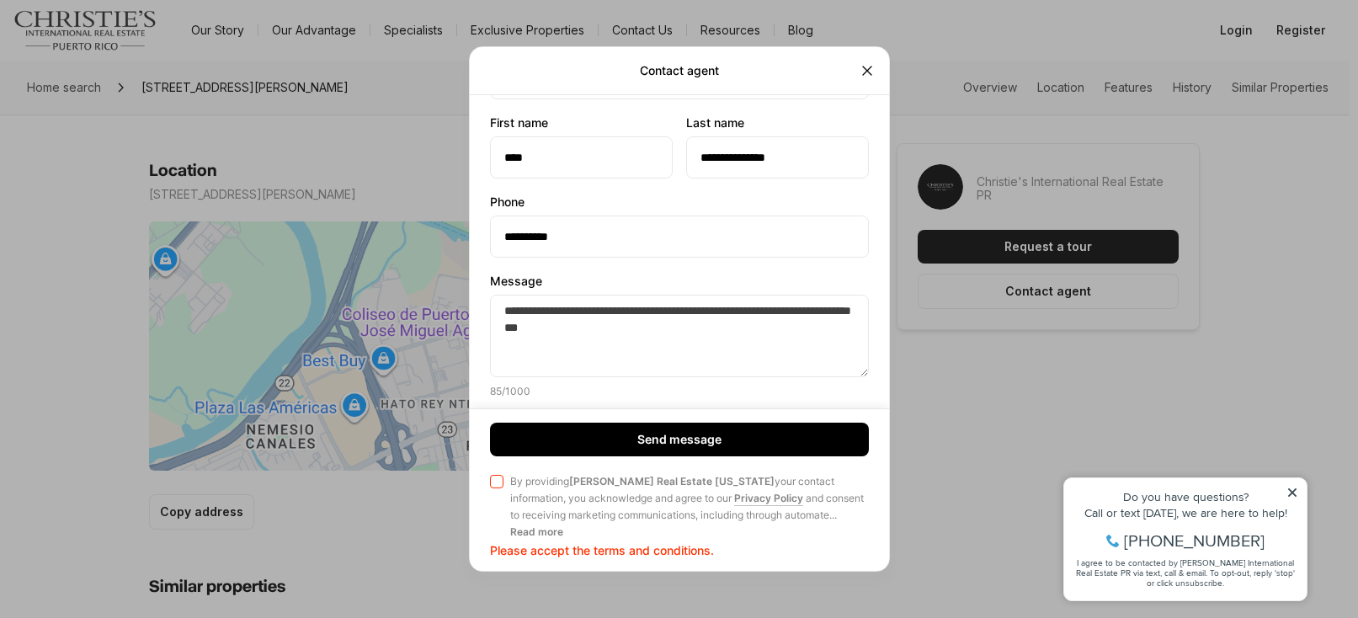
click at [500, 484] on button "Agree to Privacy Policy By providing Christie's Real Estate Puerto Rico your co…" at bounding box center [496, 481] width 13 height 13
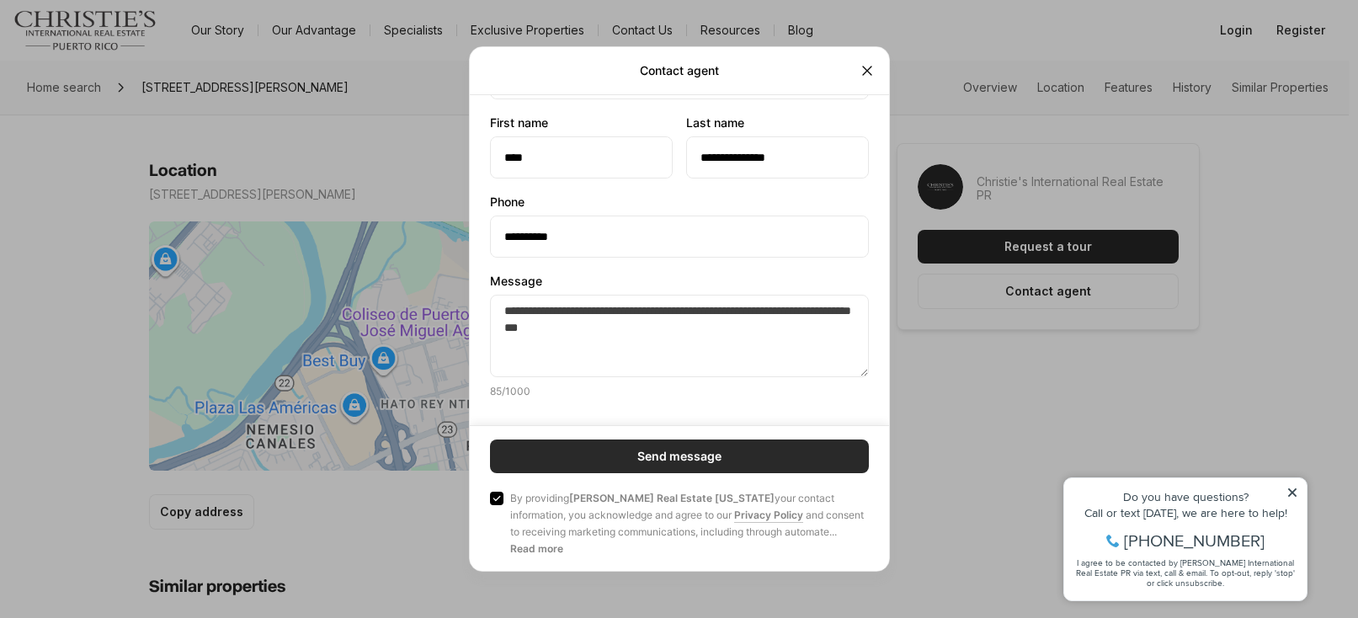
click at [725, 462] on button "Send message" at bounding box center [679, 456] width 379 height 34
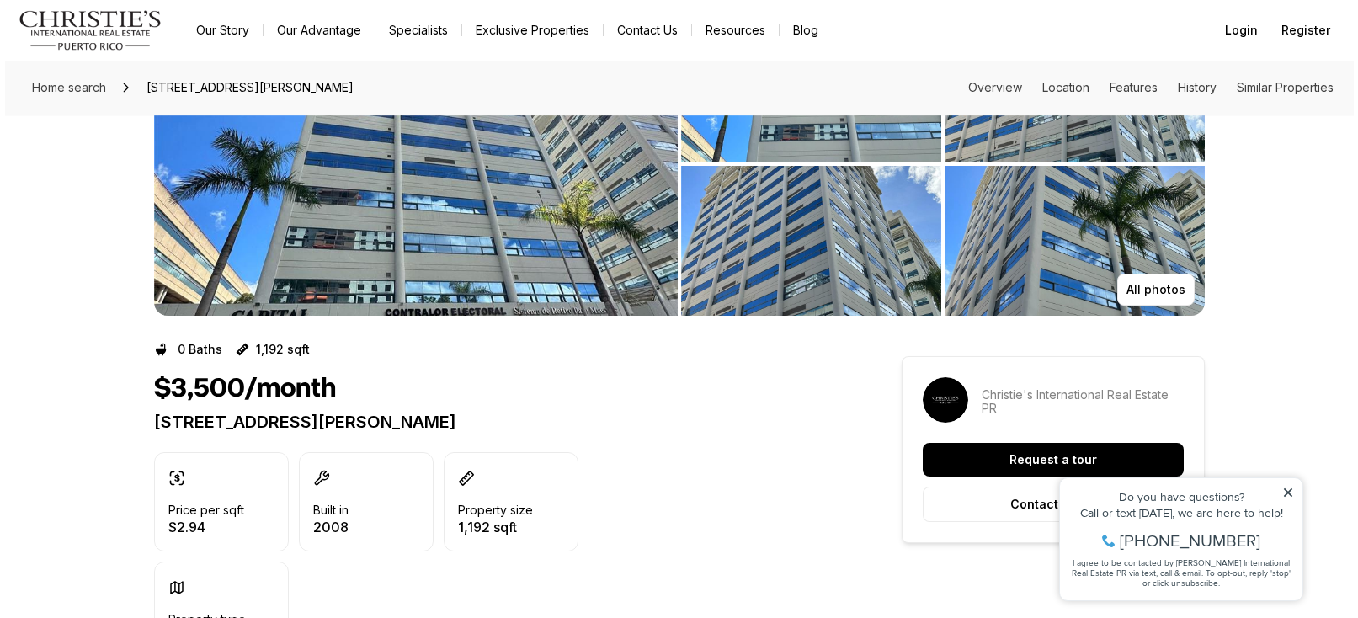
scroll to position [0, 0]
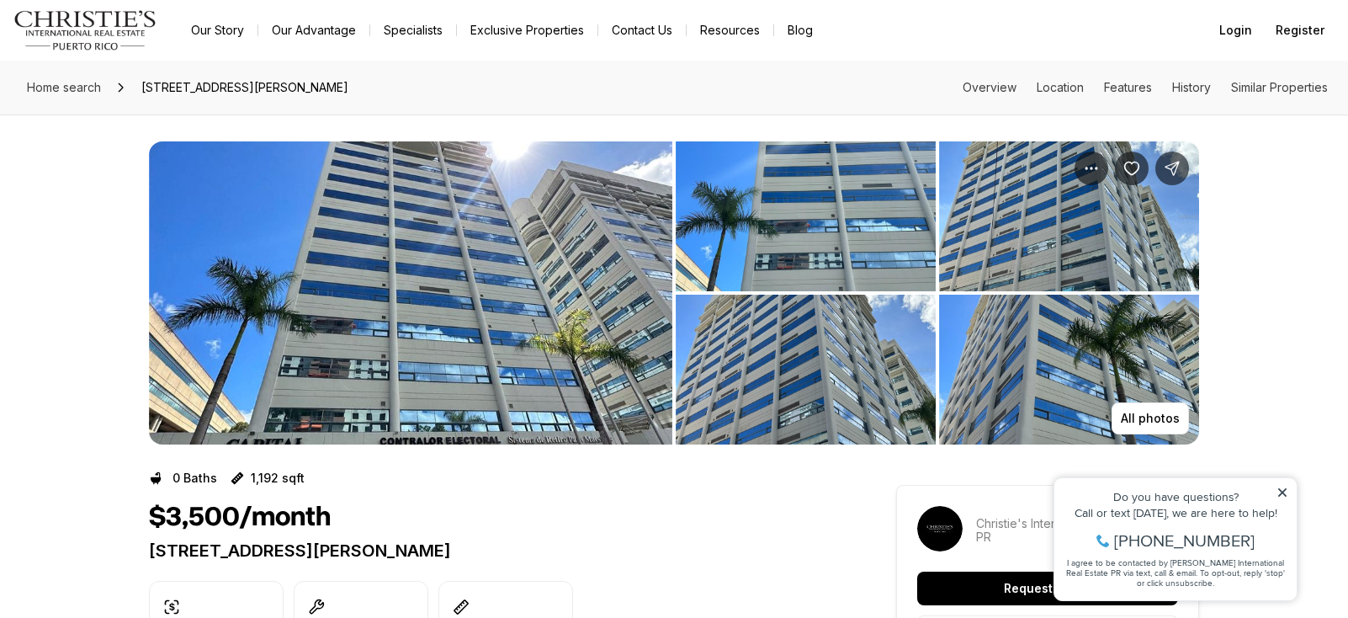
click at [474, 317] on img "View image gallery" at bounding box center [411, 292] width 524 height 303
